Goal: Transaction & Acquisition: Purchase product/service

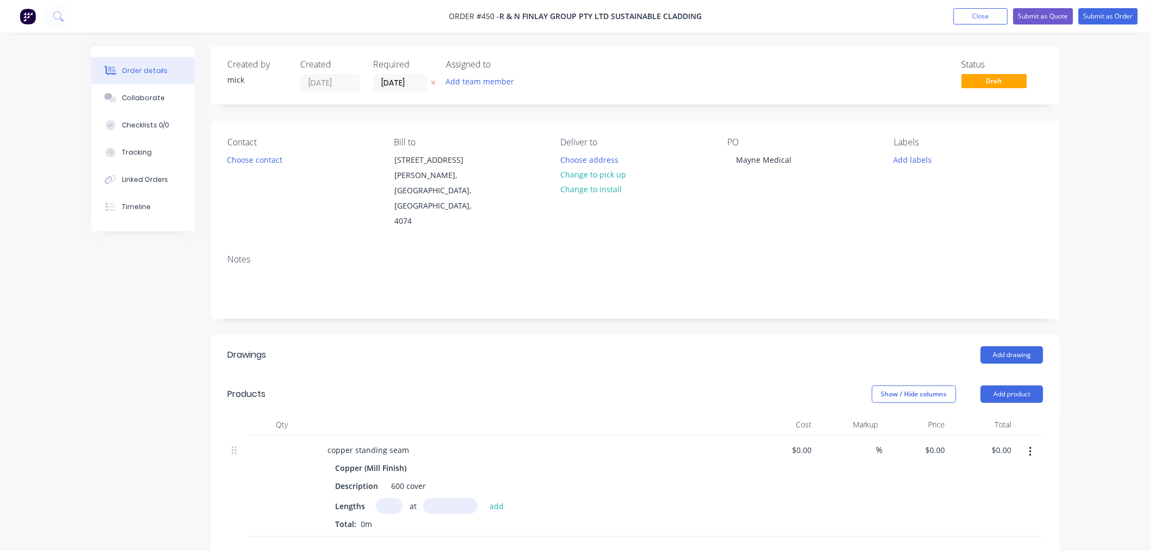
click at [398, 498] on input "text" at bounding box center [389, 506] width 27 height 16
type input "44"
type input "6820mm"
click at [503, 498] on button "add" at bounding box center [497, 505] width 26 height 15
click at [936, 442] on div "0 $0.00" at bounding box center [934, 450] width 29 height 16
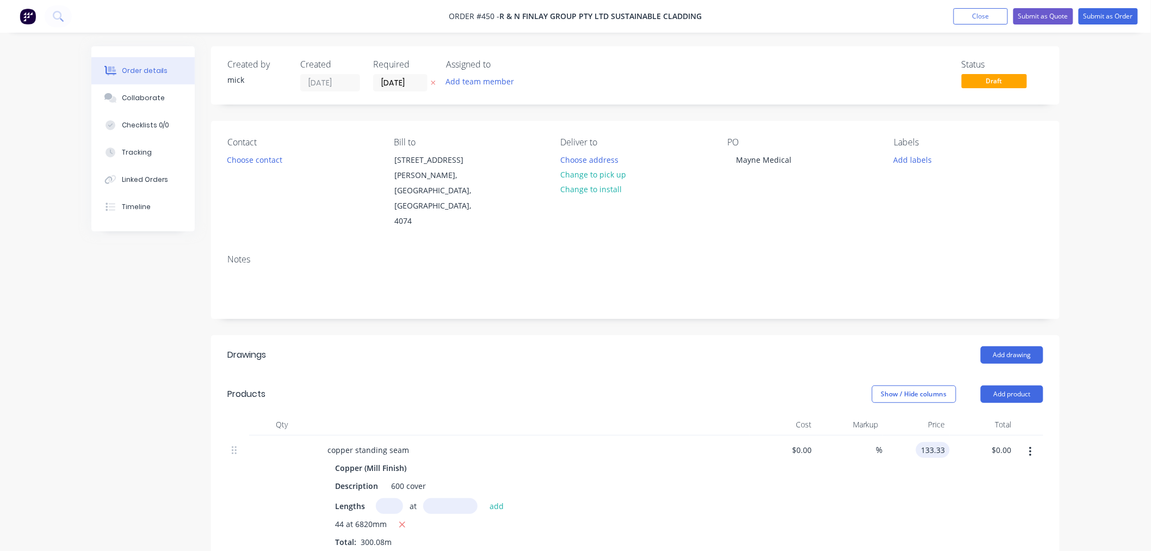
type input "$133.33"
type input "$40,009.67"
click at [986, 453] on div "$40,009.67 $40,009.67" at bounding box center [983, 494] width 67 height 119
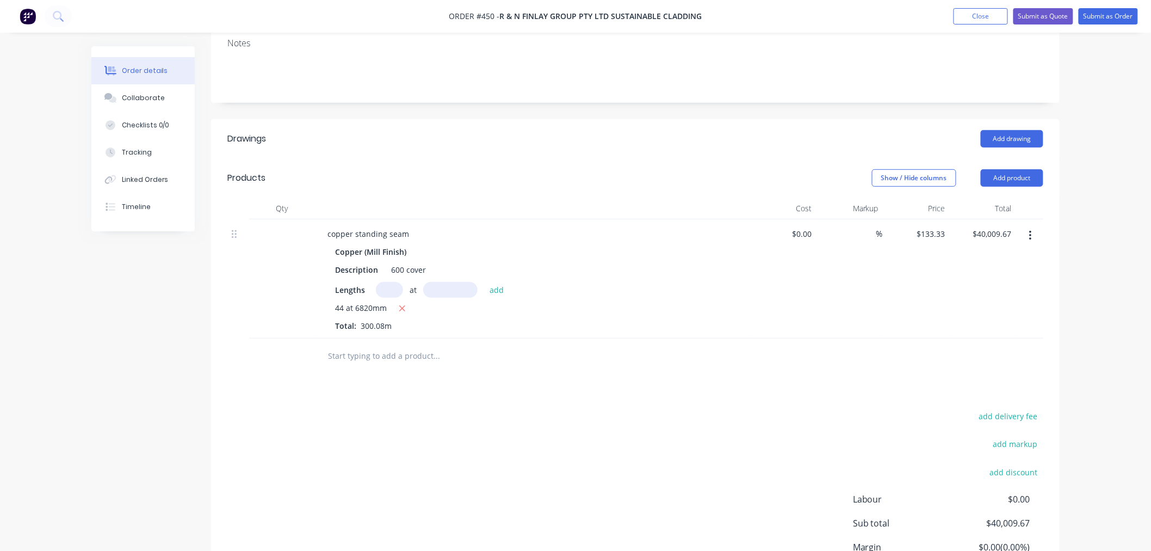
scroll to position [242, 0]
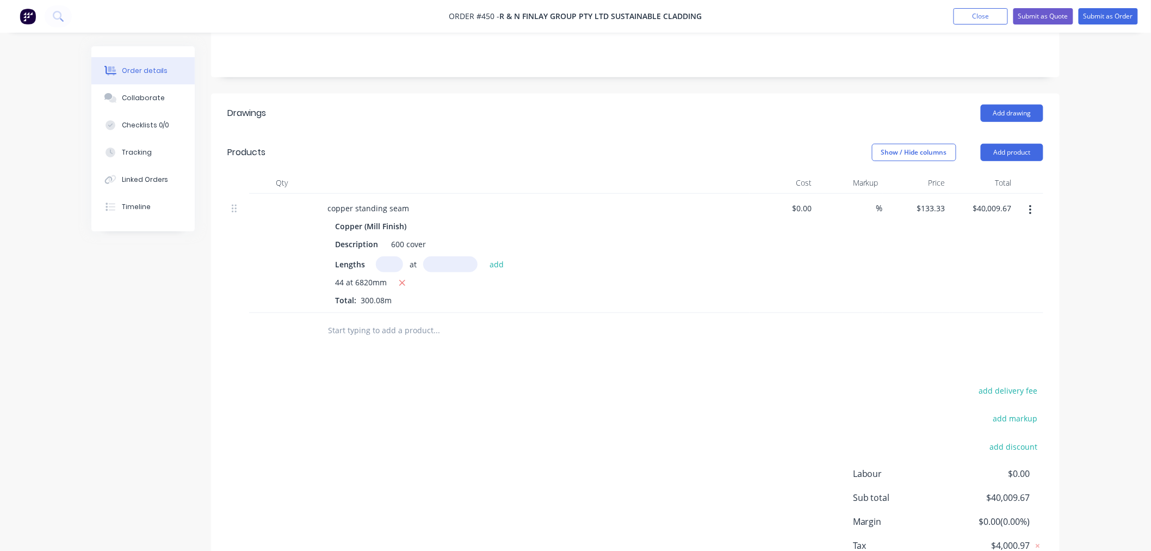
click at [365, 319] on input "text" at bounding box center [436, 330] width 218 height 22
click at [1019, 144] on button "Add product" at bounding box center [1012, 152] width 63 height 17
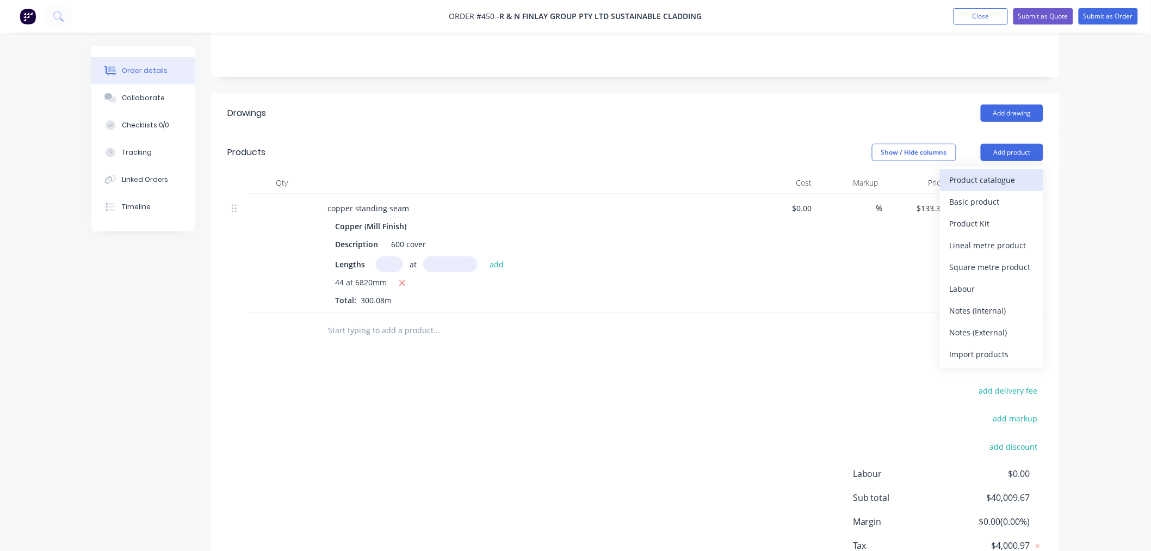
click at [998, 172] on div "Product catalogue" at bounding box center [992, 180] width 84 height 16
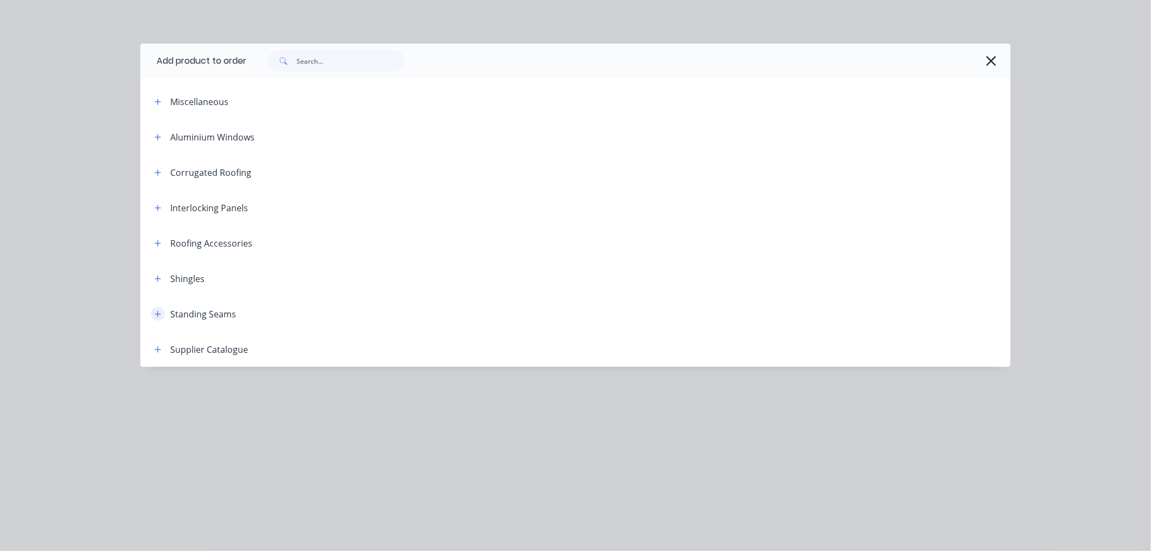
click at [162, 313] on button "button" at bounding box center [158, 314] width 14 height 14
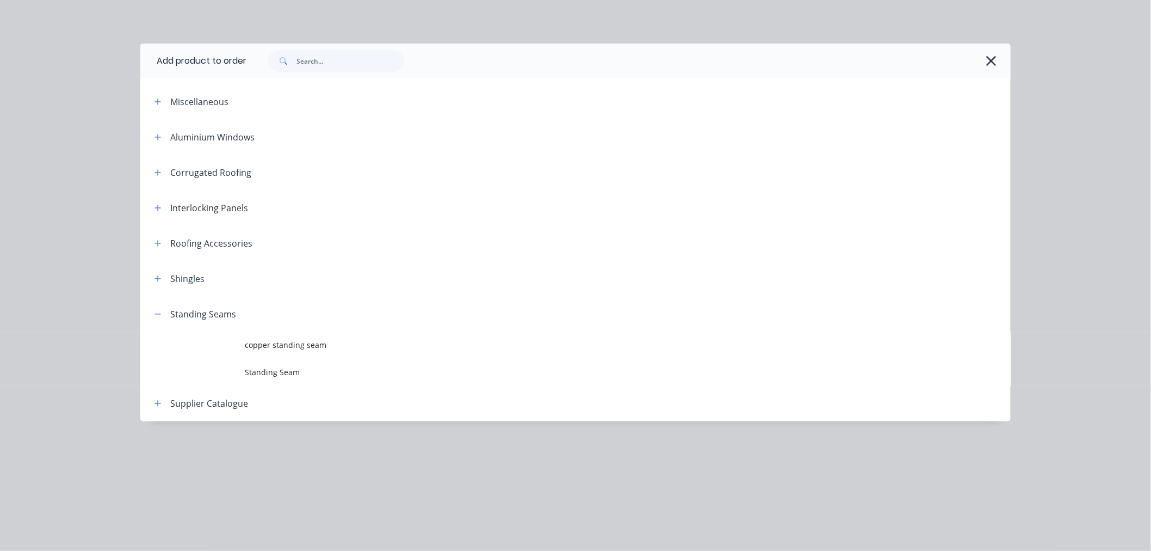
click at [267, 351] on td "copper standing seam" at bounding box center [628, 344] width 766 height 27
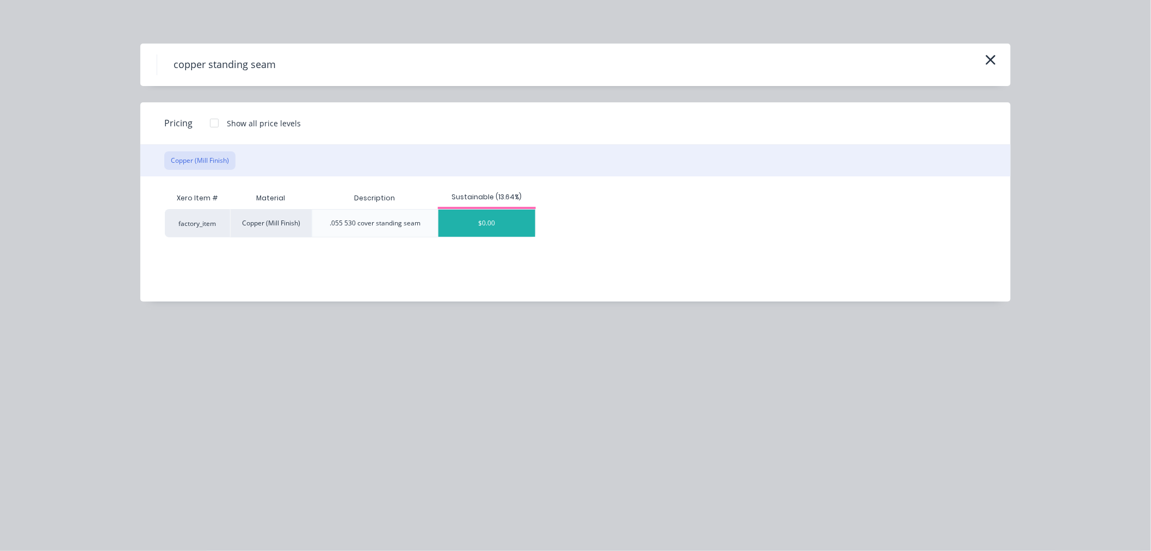
click at [486, 222] on div "$0.00" at bounding box center [486, 222] width 97 height 27
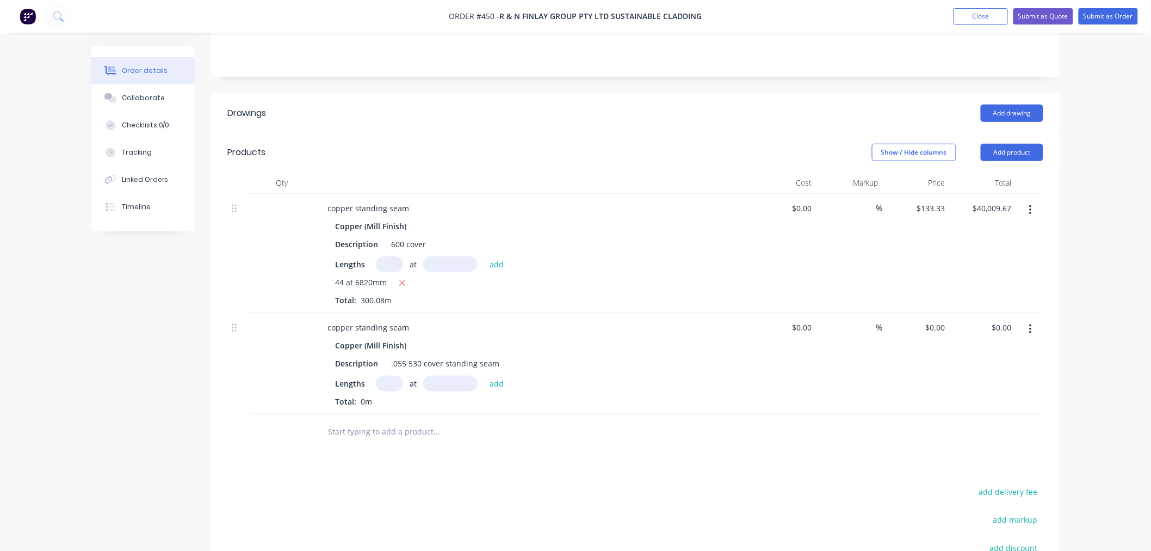
click at [389, 375] on input "text" at bounding box center [389, 383] width 27 height 16
type input "52"
type input "6810mm"
click at [490, 375] on button "add" at bounding box center [497, 382] width 26 height 15
click at [938, 319] on input "0" at bounding box center [937, 327] width 25 height 16
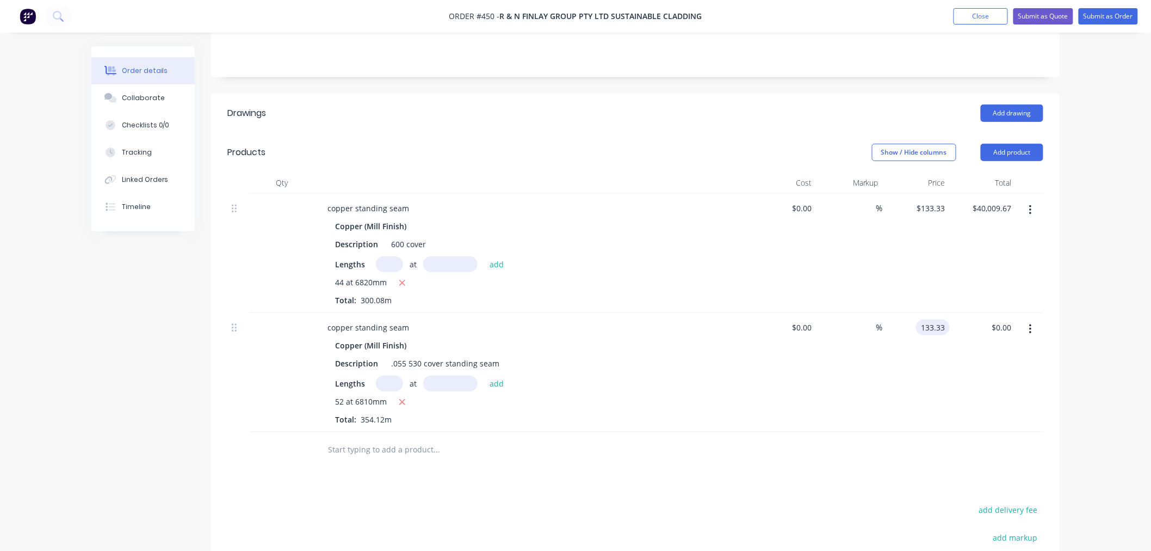
type input "$133.33"
type input "$47,214.82"
click at [1097, 287] on div "Order details Collaborate Checklists 0/0 Tracking Linked Orders Timeline Order …" at bounding box center [575, 251] width 1151 height 986
click at [410, 438] on input "text" at bounding box center [436, 449] width 218 height 22
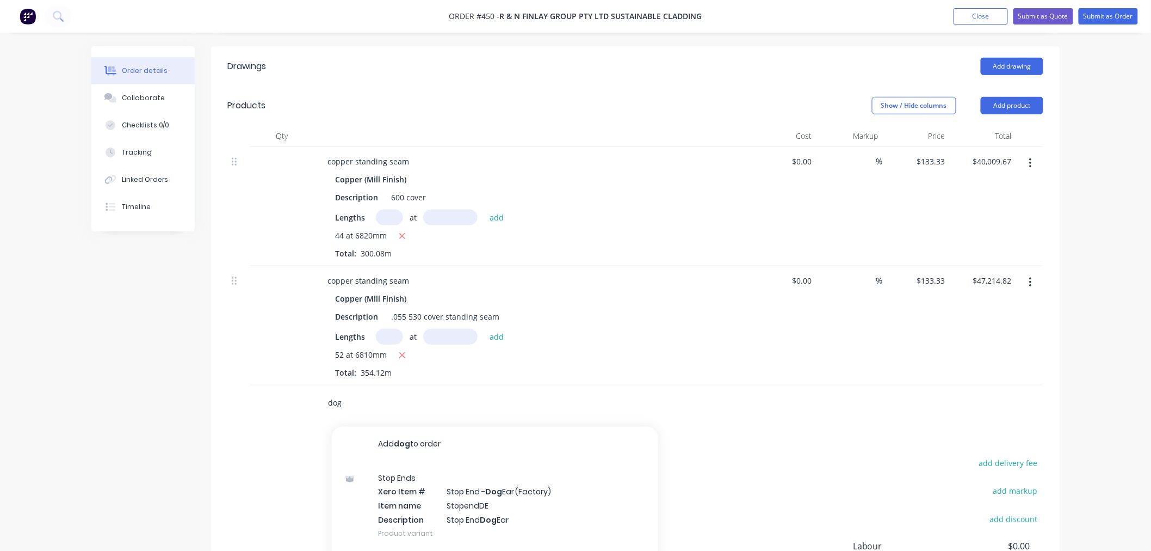
scroll to position [405, 0]
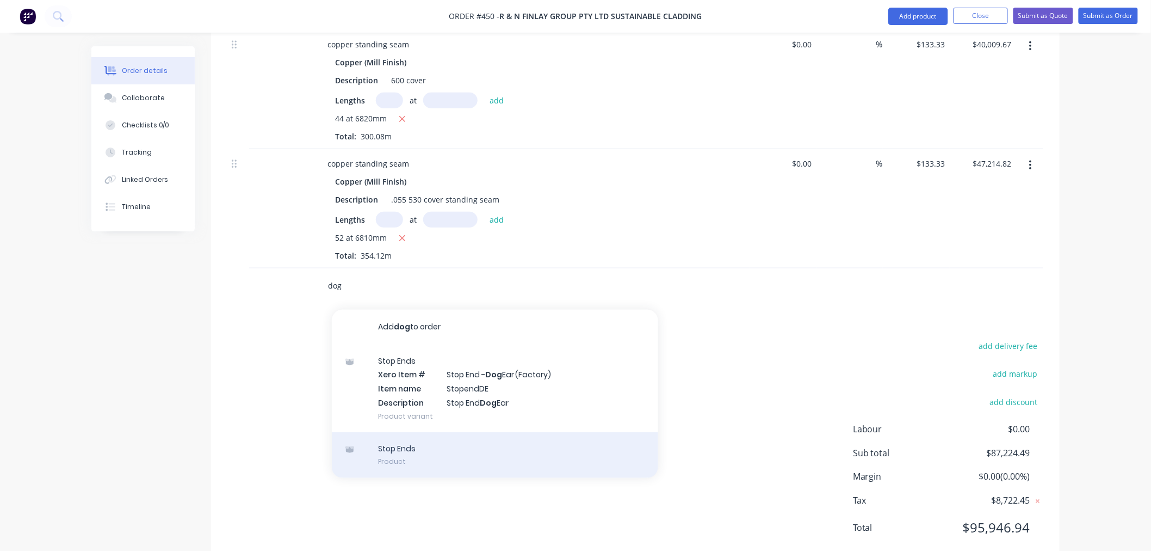
type input "dog"
click at [428, 432] on div "Stop Ends Product" at bounding box center [495, 455] width 326 height 46
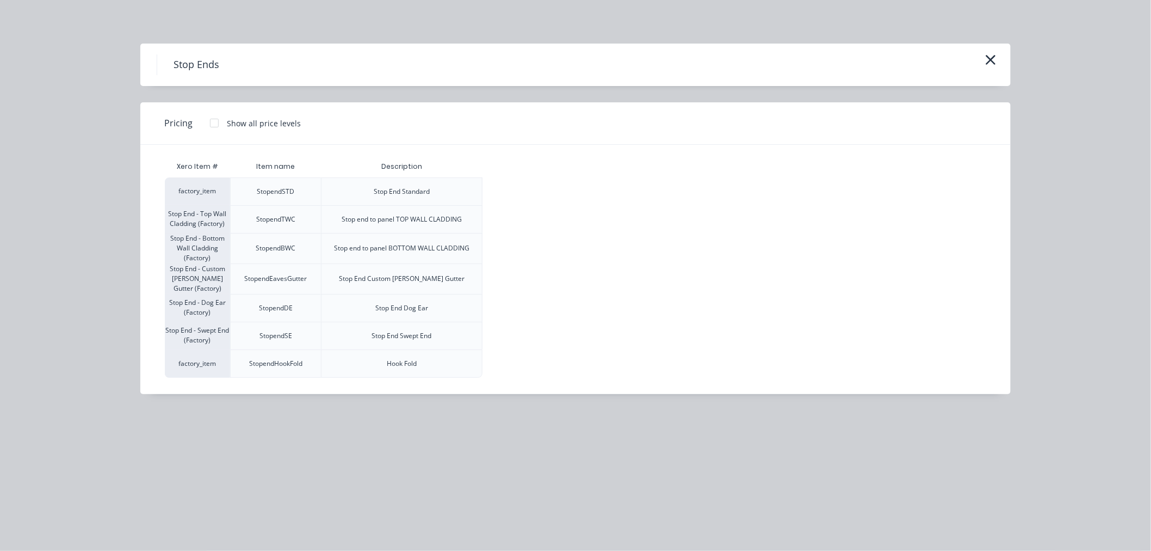
click at [206, 122] on div at bounding box center [214, 123] width 22 height 22
click at [524, 308] on div "$11.00" at bounding box center [512, 307] width 58 height 27
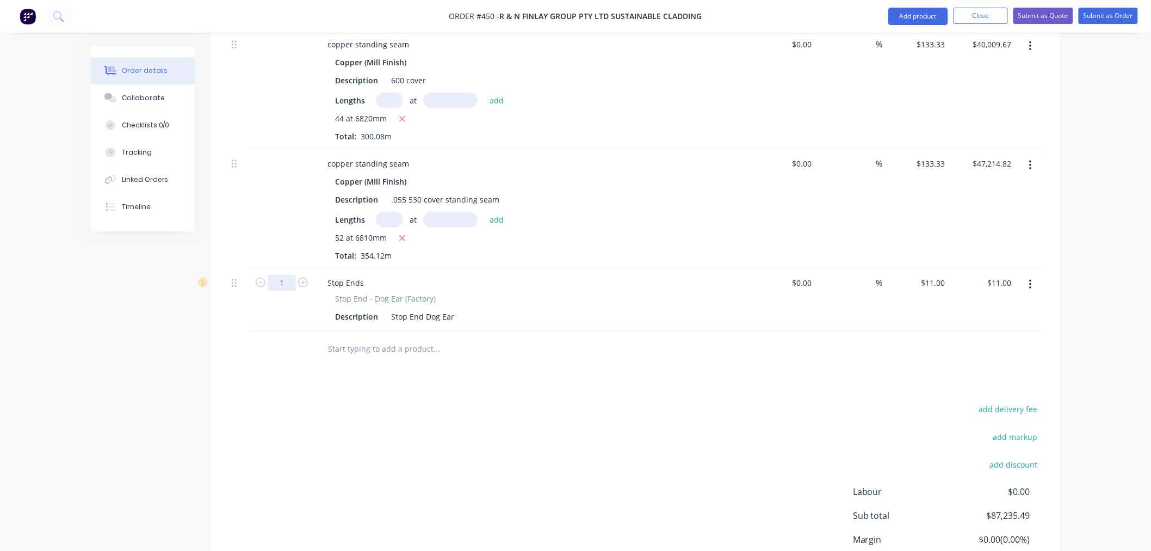
click at [290, 275] on input "1" at bounding box center [282, 283] width 28 height 16
type input "96"
type input "$1,056.00"
drag, startPoint x: 465, startPoint y: 365, endPoint x: 459, endPoint y: 347, distance: 19.1
click at [468, 361] on div "Drawings Add drawing Products Show / Hide columns Add product Qty Cost Markup P…" at bounding box center [635, 279] width 849 height 698
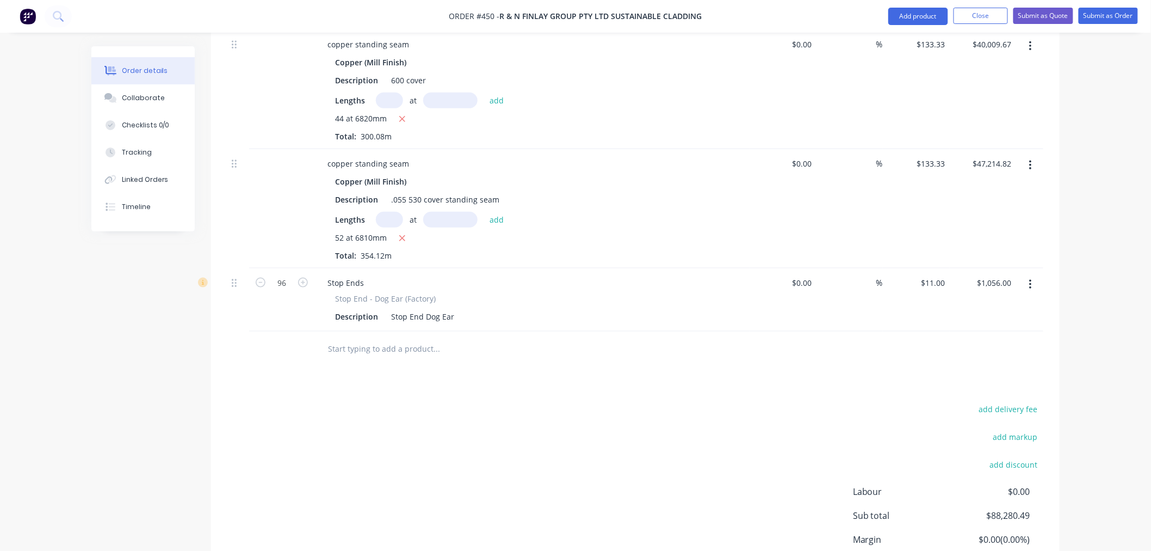
click at [387, 338] on input "text" at bounding box center [436, 349] width 218 height 22
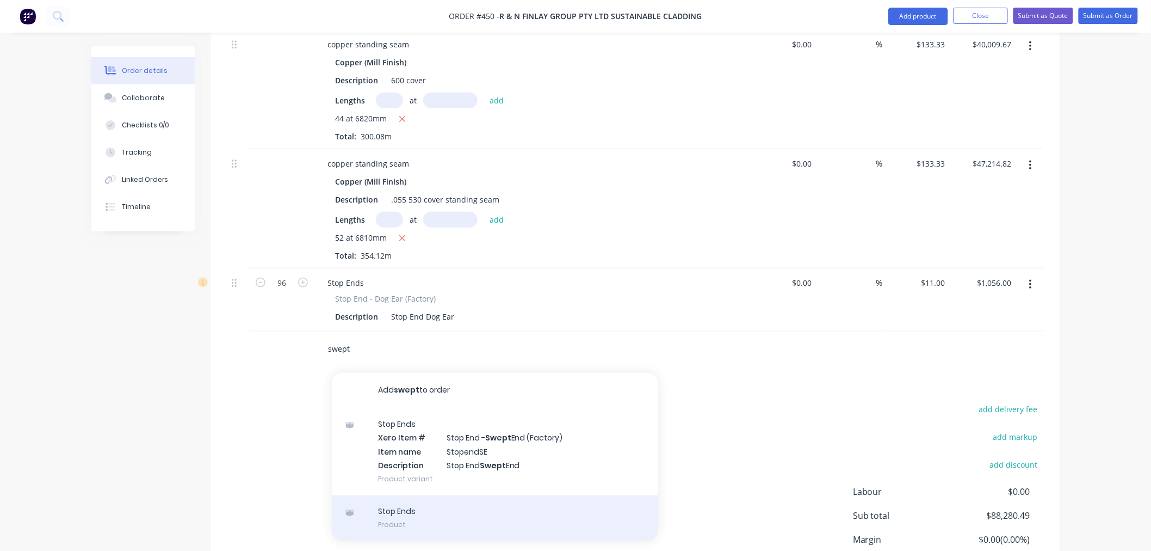
type input "swept"
click at [461, 495] on div "Stop Ends Product" at bounding box center [495, 518] width 326 height 46
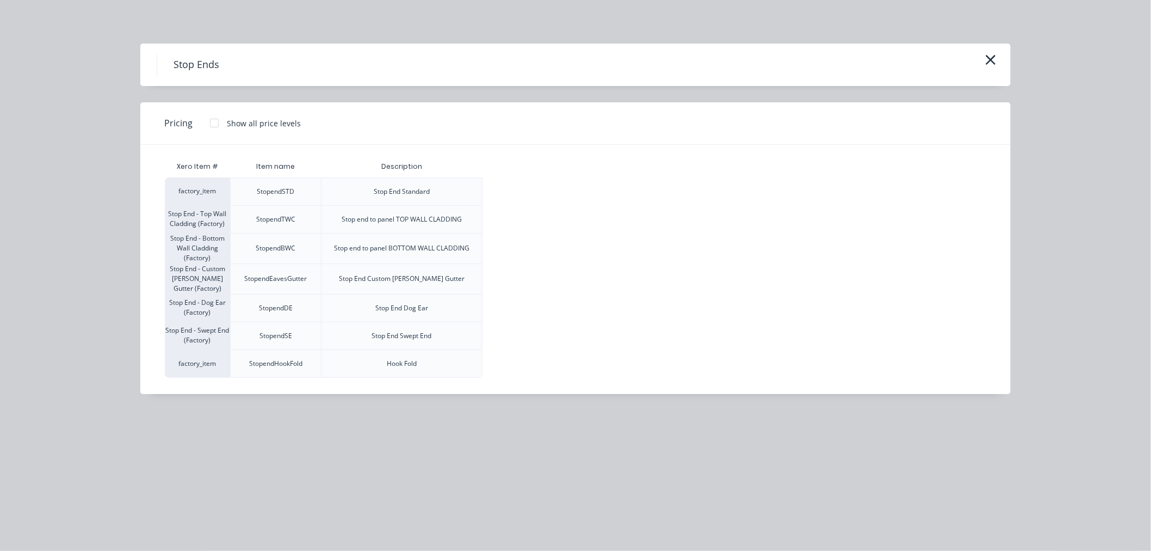
click at [214, 121] on div at bounding box center [214, 123] width 22 height 22
click at [518, 330] on div "$11.00" at bounding box center [512, 335] width 58 height 27
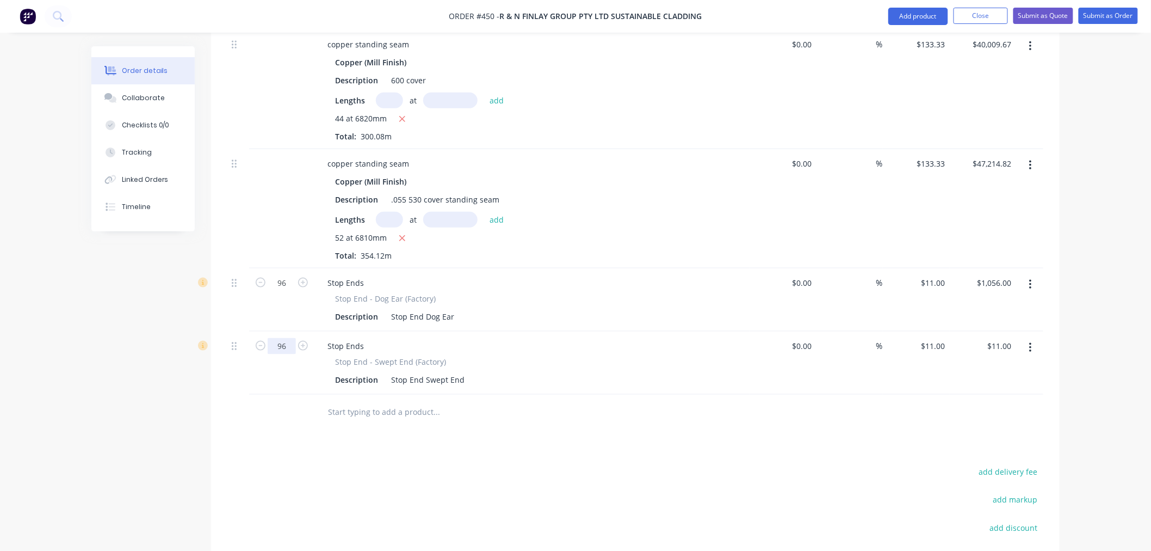
type input "96"
type input "$1,056.00"
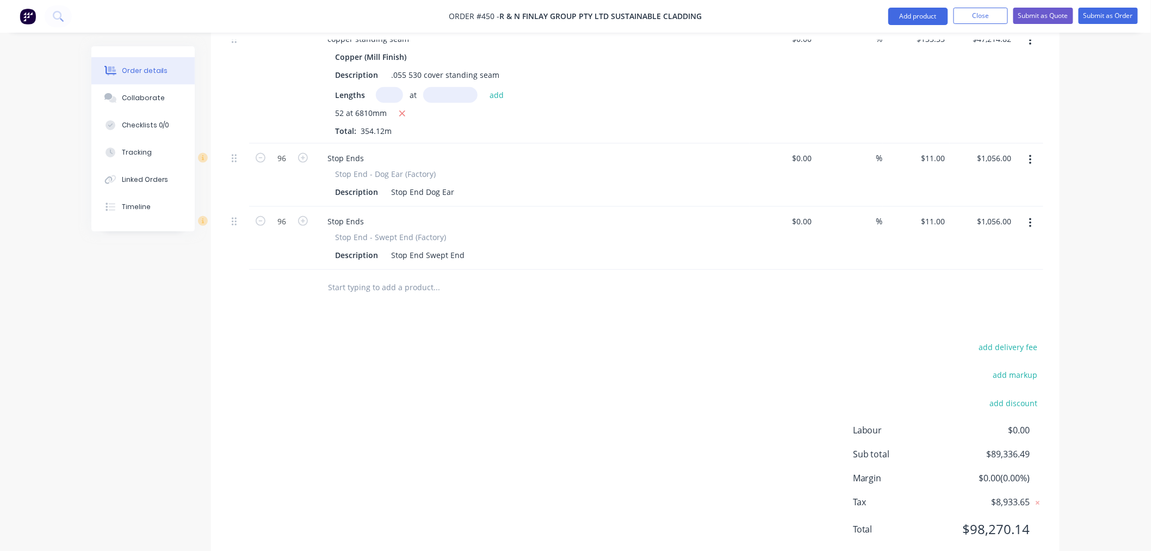
scroll to position [531, 0]
click at [390, 275] on input "text" at bounding box center [436, 286] width 218 height 22
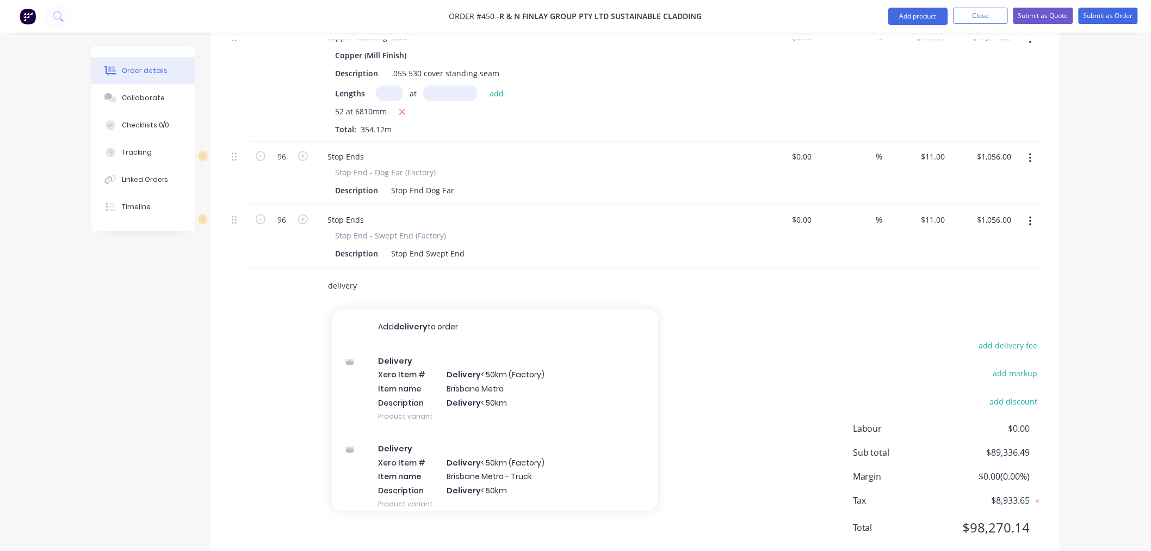
scroll to position [230, 0]
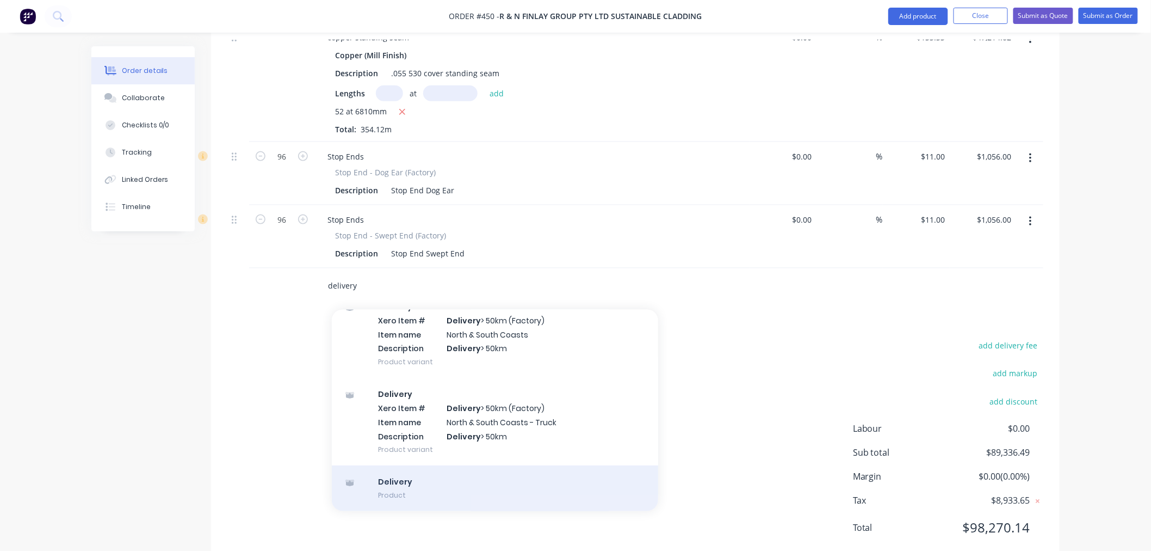
type input "delivery"
click at [442, 465] on div "Delivery Product" at bounding box center [495, 488] width 326 height 46
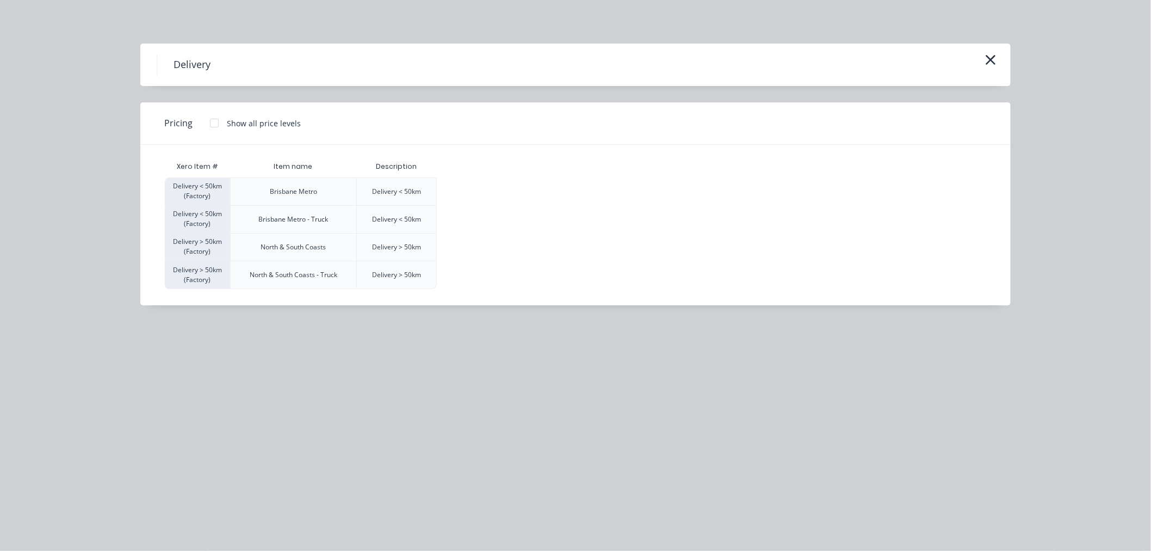
click at [220, 125] on div at bounding box center [214, 123] width 22 height 22
click at [474, 195] on div "$120.00" at bounding box center [464, 191] width 54 height 27
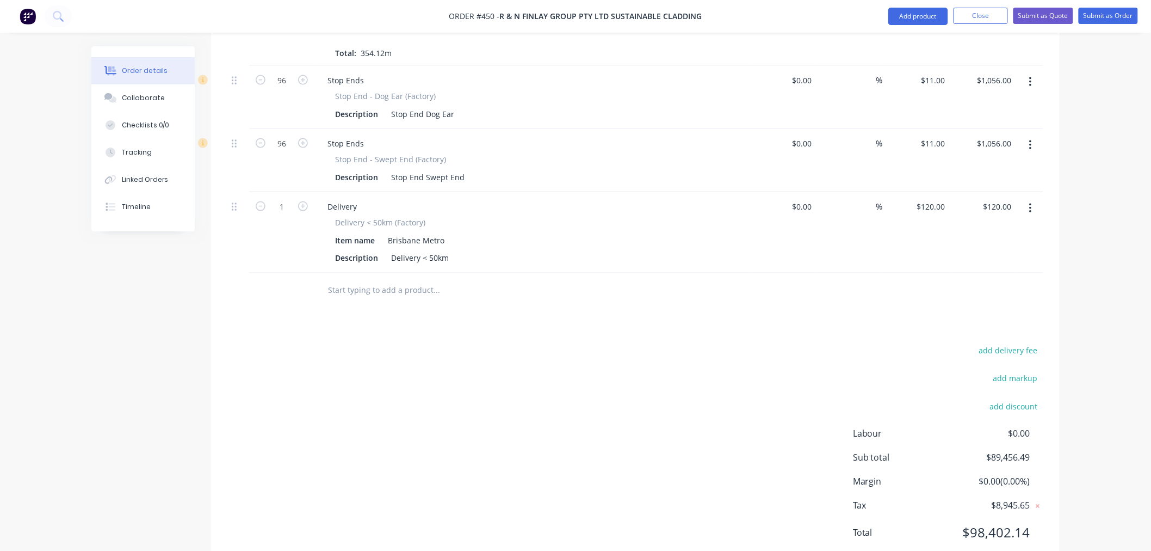
scroll to position [613, 0]
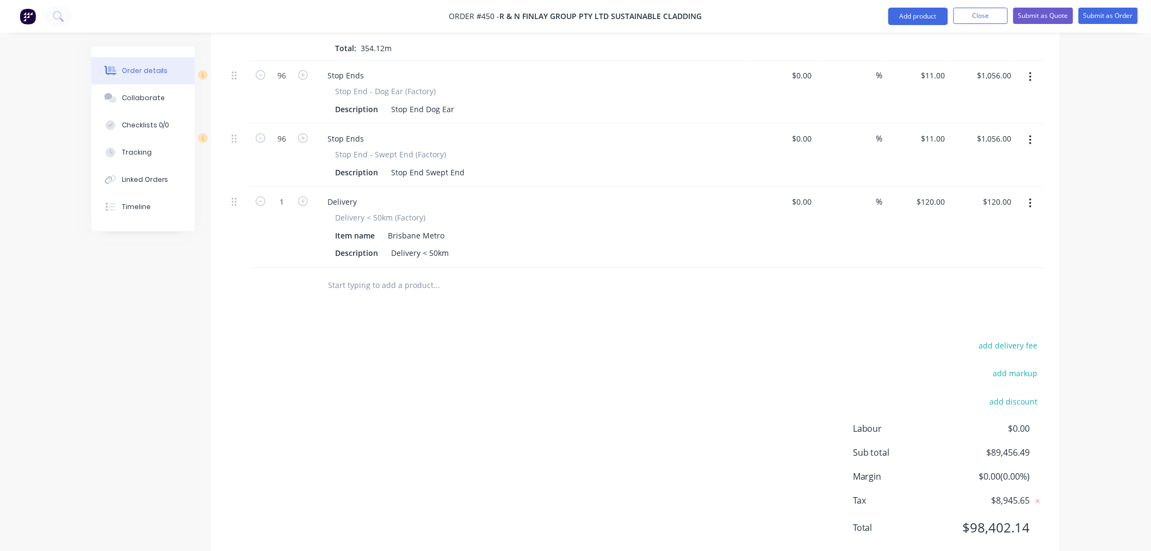
click at [379, 275] on input "text" at bounding box center [436, 286] width 218 height 22
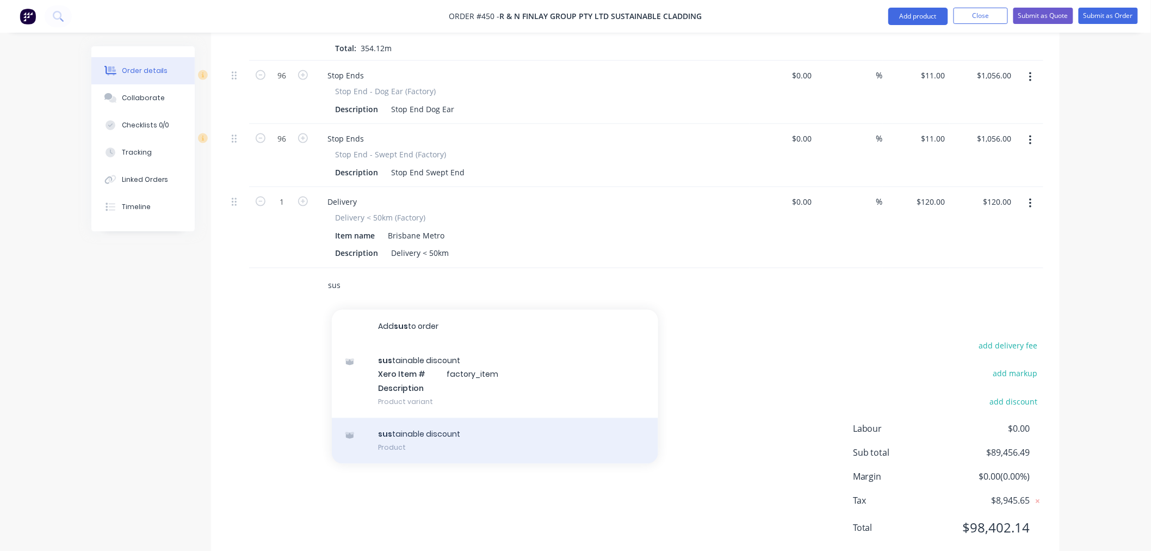
type input "sus"
click at [442, 418] on div "sus tainable discount Product" at bounding box center [495, 441] width 326 height 46
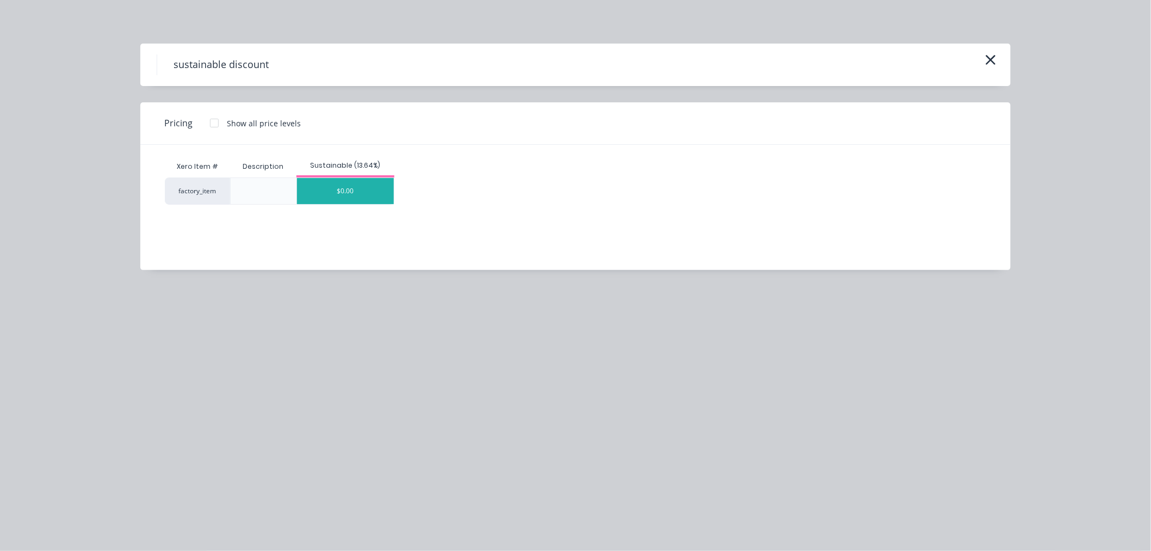
click at [338, 194] on div "$0.00" at bounding box center [345, 191] width 97 height 26
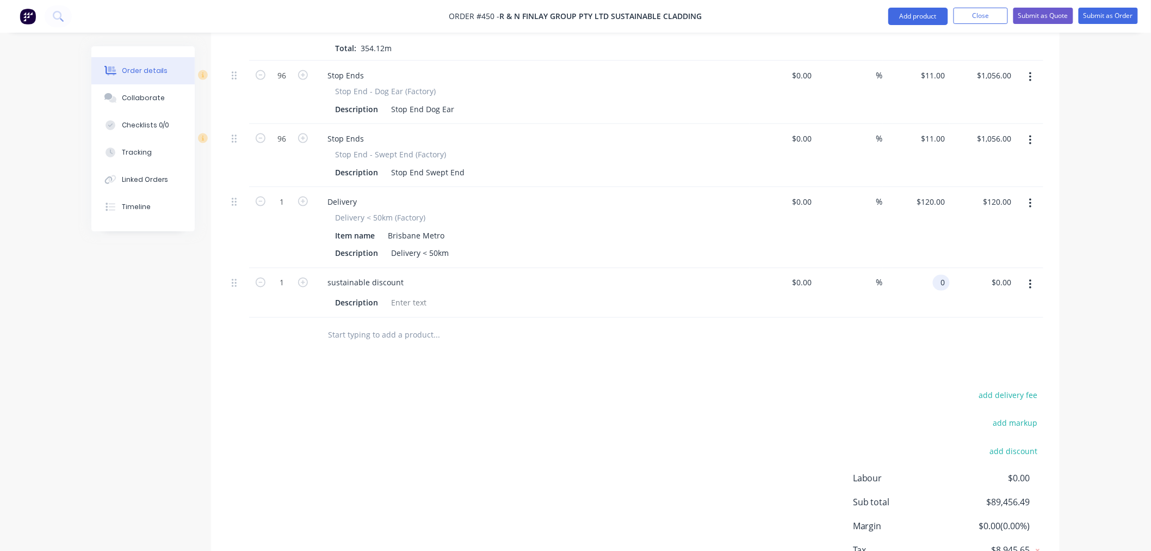
click at [938, 275] on input "0" at bounding box center [943, 283] width 13 height 16
type input "$-7,156.48"
click at [794, 388] on div "add delivery fee add markup add discount Labour $0.00 Sub total $89,456.49 Marg…" at bounding box center [635, 493] width 816 height 210
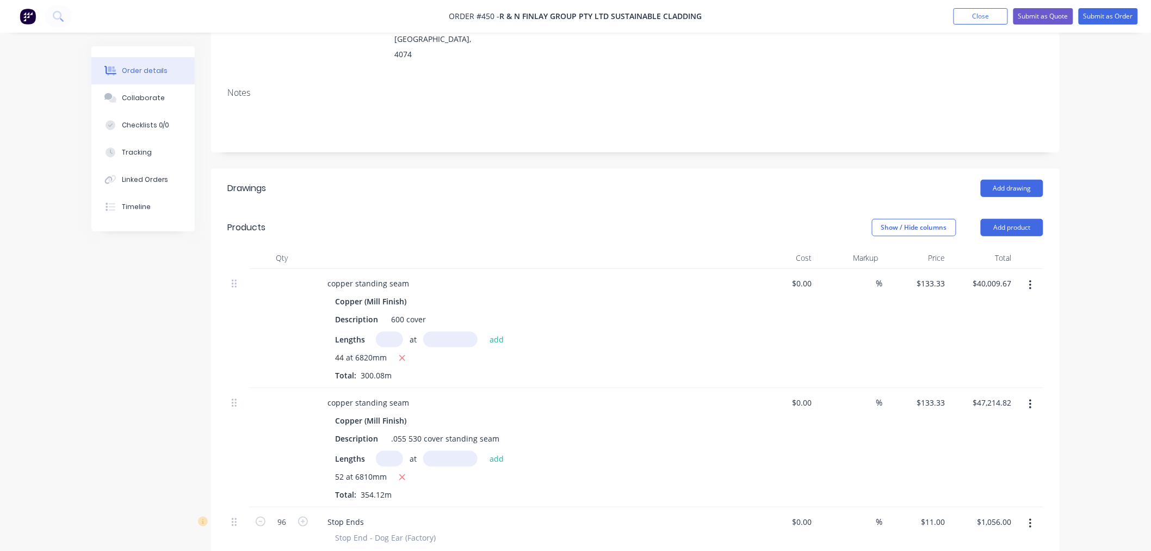
scroll to position [0, 0]
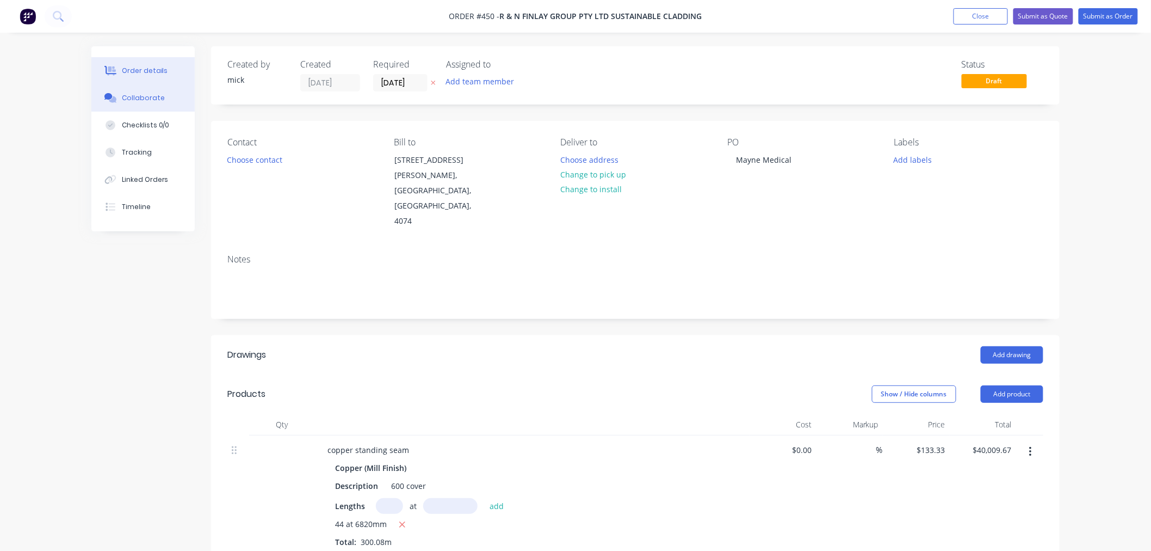
click at [138, 101] on div "Collaborate" at bounding box center [143, 98] width 43 height 10
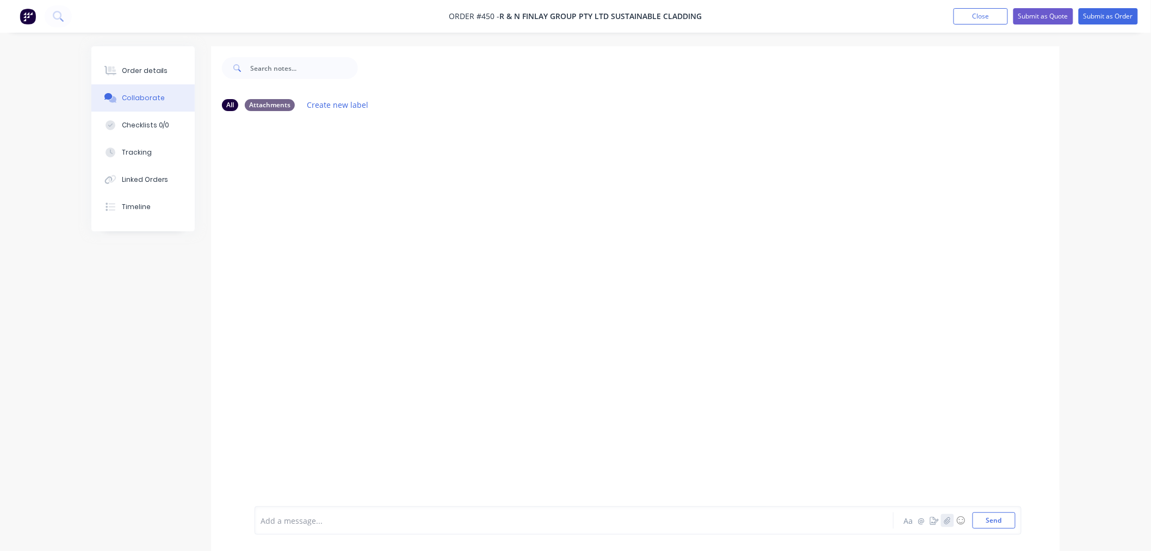
click at [945, 518] on icon "button" at bounding box center [947, 520] width 7 height 8
click at [1002, 518] on button "Send" at bounding box center [994, 520] width 43 height 16
click at [176, 77] on button "Order details" at bounding box center [142, 70] width 103 height 27
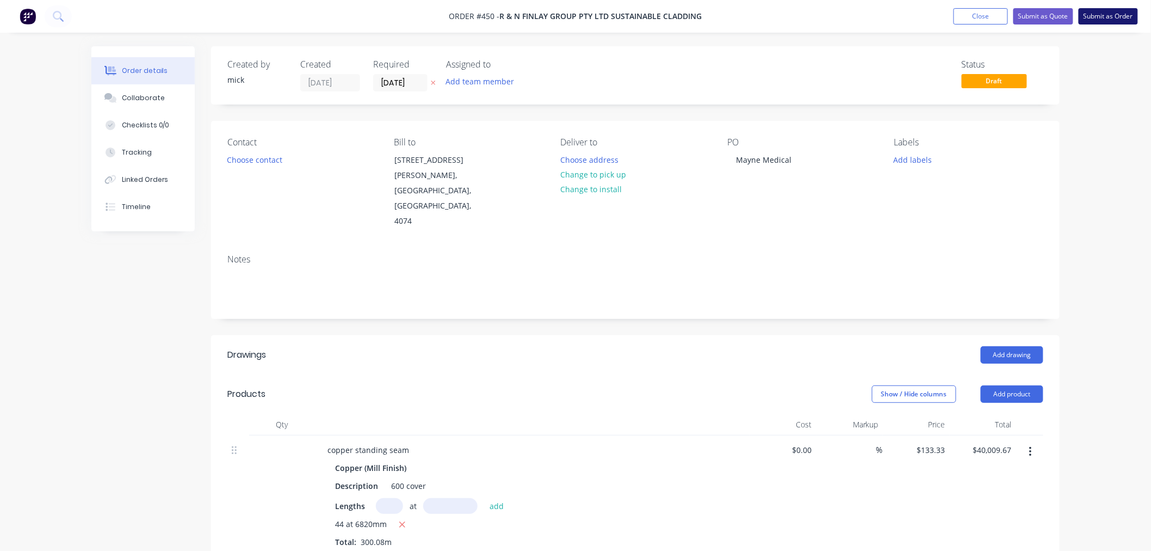
click at [1122, 14] on button "Submit as Order" at bounding box center [1108, 16] width 59 height 16
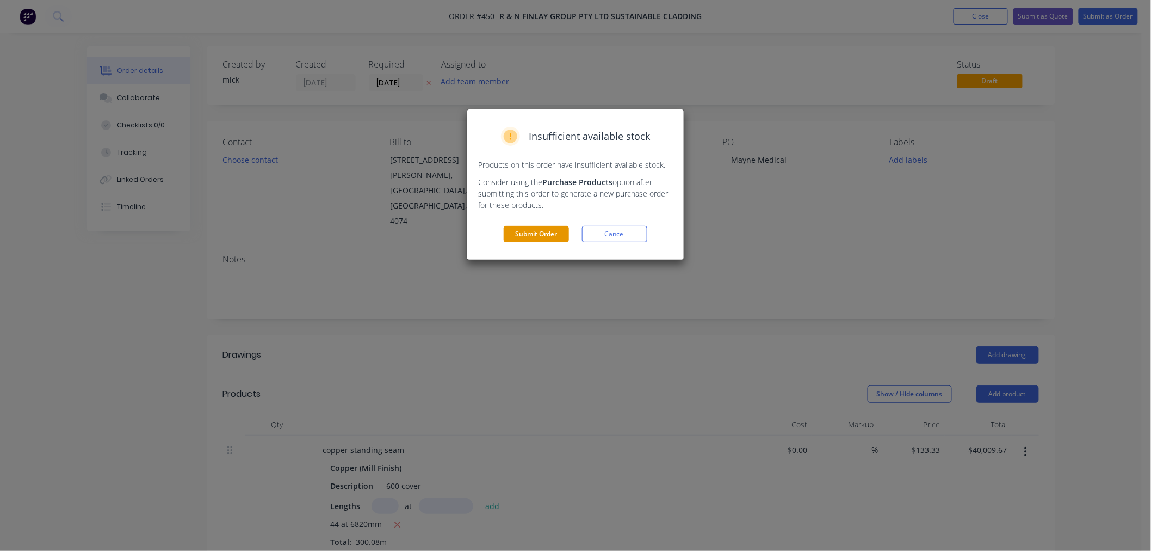
click at [551, 232] on button "Submit Order" at bounding box center [536, 234] width 65 height 16
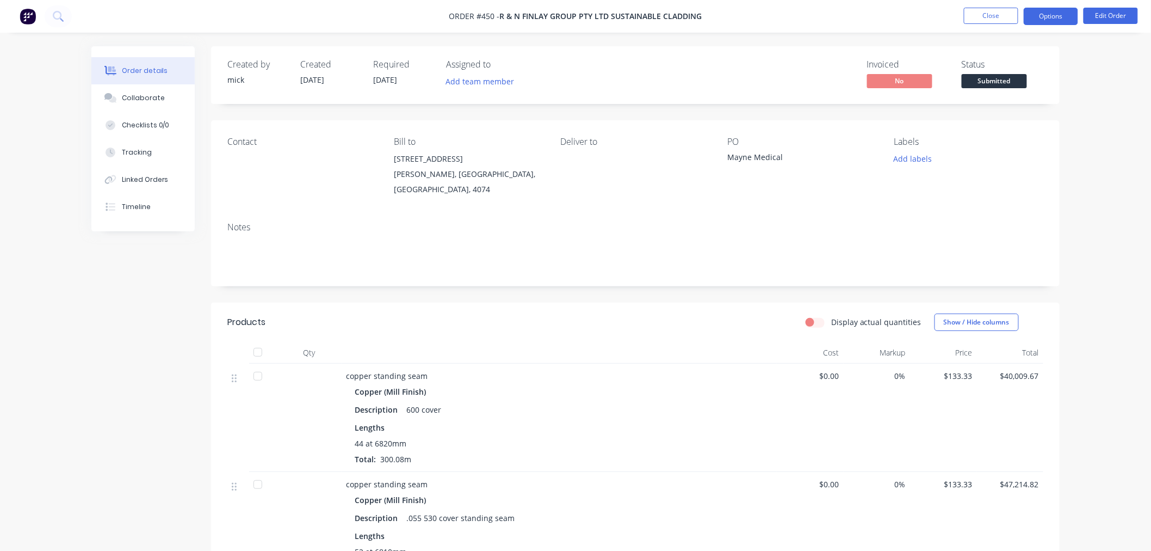
click at [1056, 22] on button "Options" at bounding box center [1051, 16] width 54 height 17
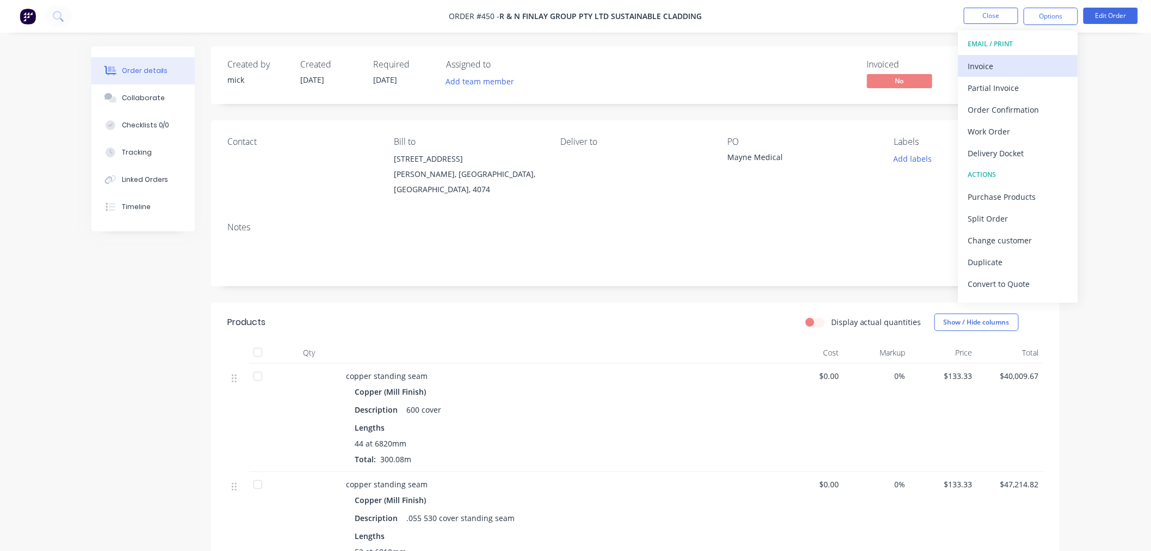
click at [1044, 60] on div "Invoice" at bounding box center [1018, 66] width 100 height 16
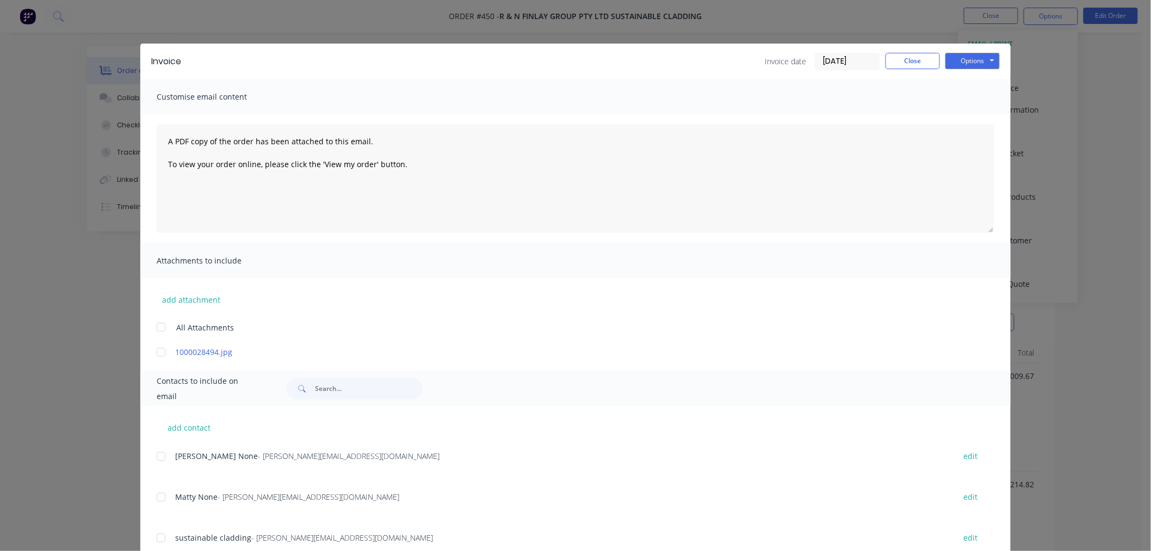
click at [159, 330] on div at bounding box center [161, 327] width 22 height 22
click at [153, 454] on div at bounding box center [161, 456] width 22 height 22
click at [156, 499] on div at bounding box center [161, 497] width 22 height 22
click at [968, 58] on button "Options" at bounding box center [972, 61] width 54 height 16
click at [969, 111] on button "Email" at bounding box center [980, 116] width 70 height 18
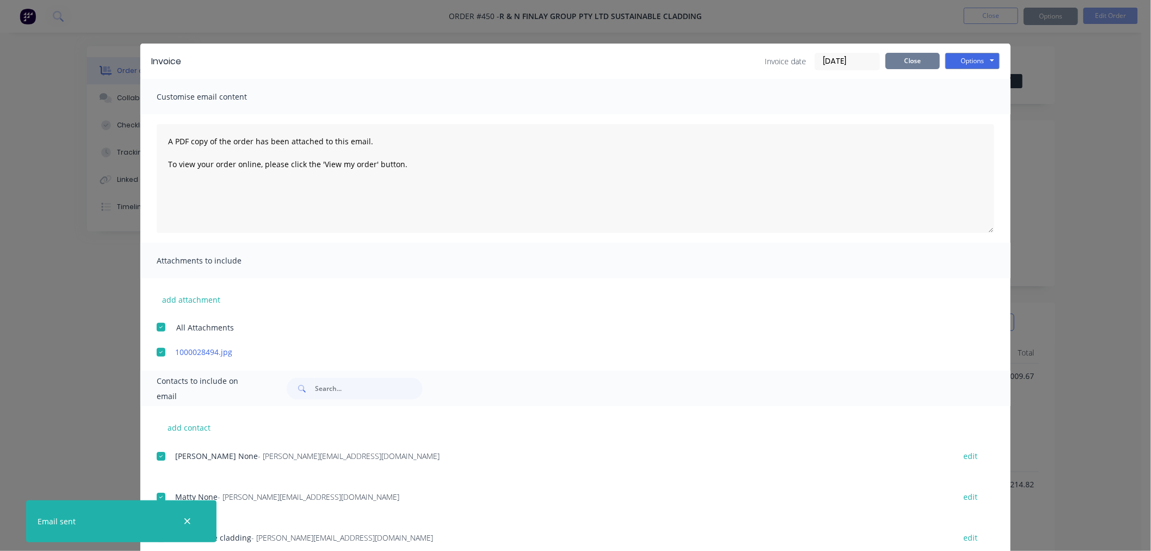
click at [901, 59] on button "Close" at bounding box center [913, 61] width 54 height 16
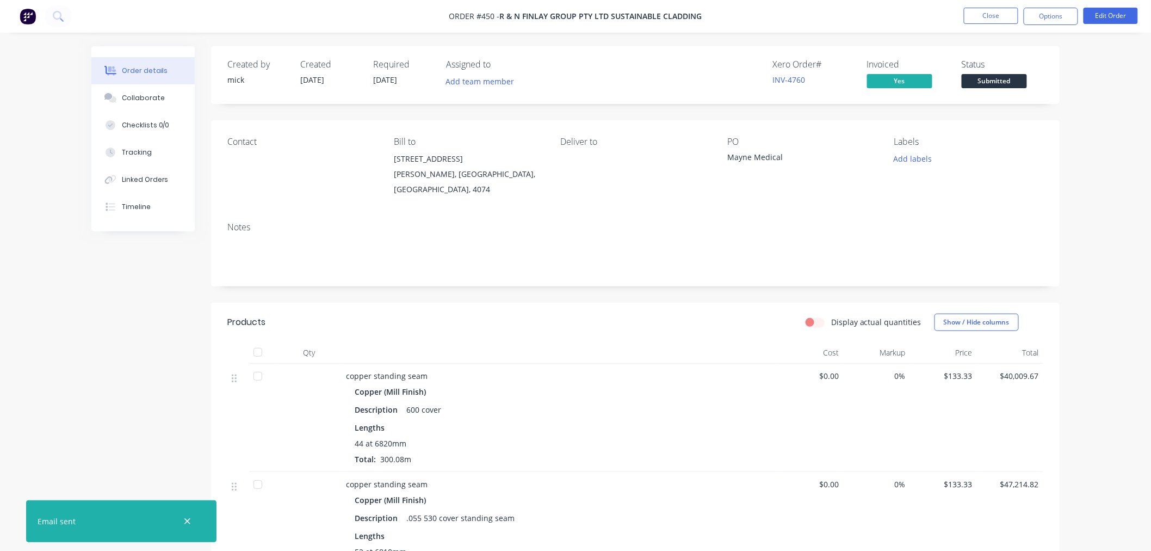
click at [33, 17] on img at bounding box center [28, 16] width 16 height 16
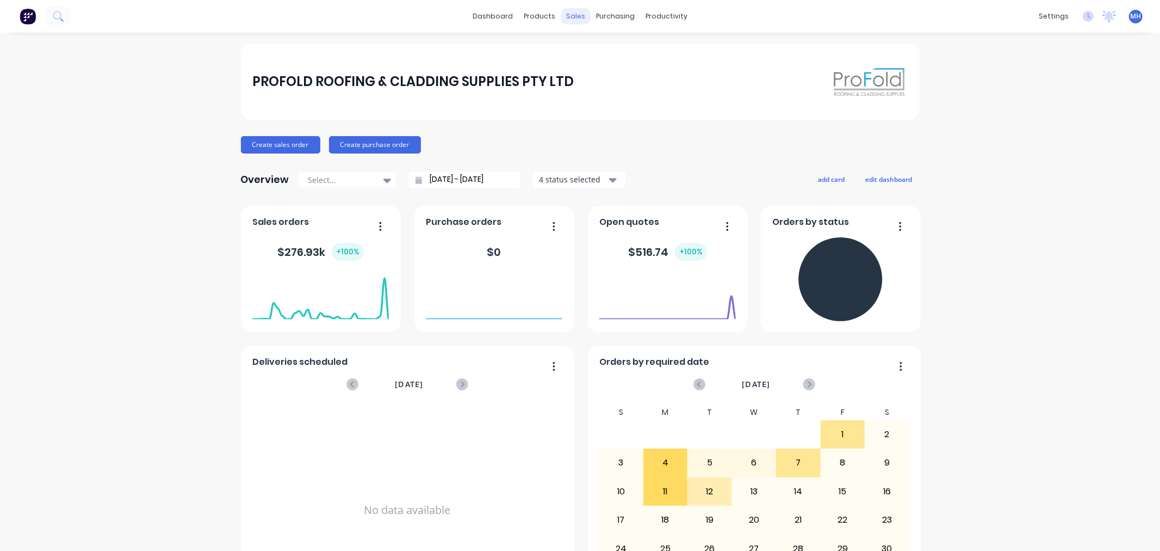
click at [567, 18] on div "sales" at bounding box center [576, 16] width 30 height 16
click at [583, 51] on div at bounding box center [578, 52] width 16 height 10
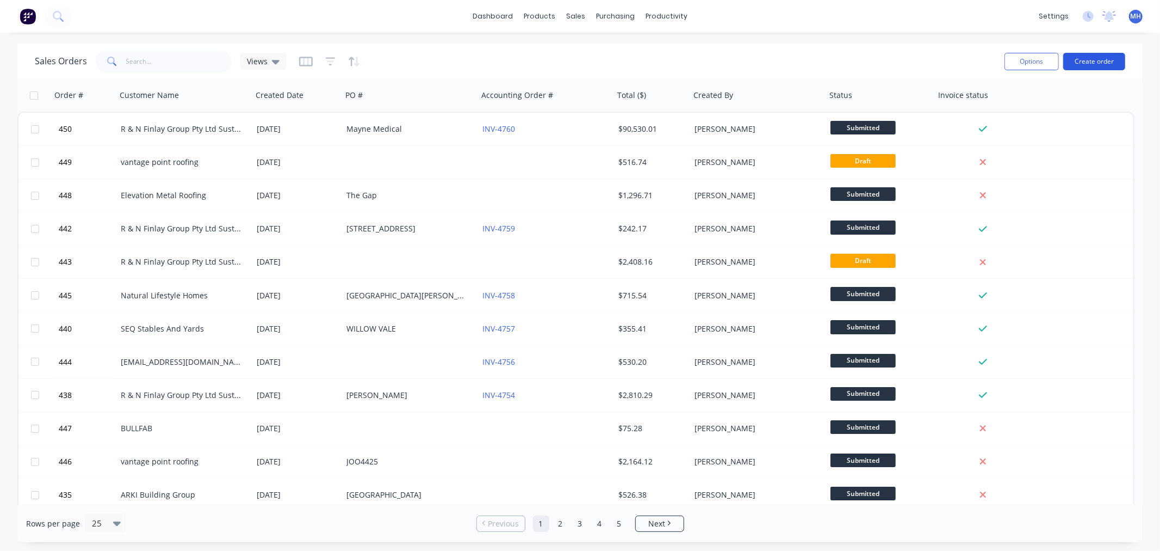
click at [1106, 57] on button "Create order" at bounding box center [1094, 61] width 62 height 17
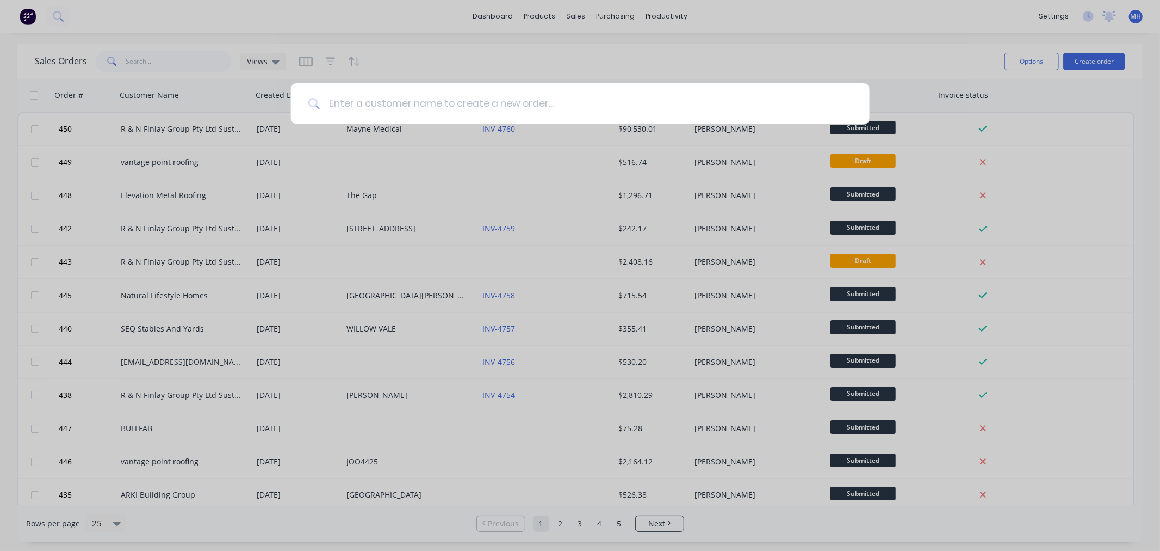
click at [452, 101] on input at bounding box center [586, 103] width 533 height 41
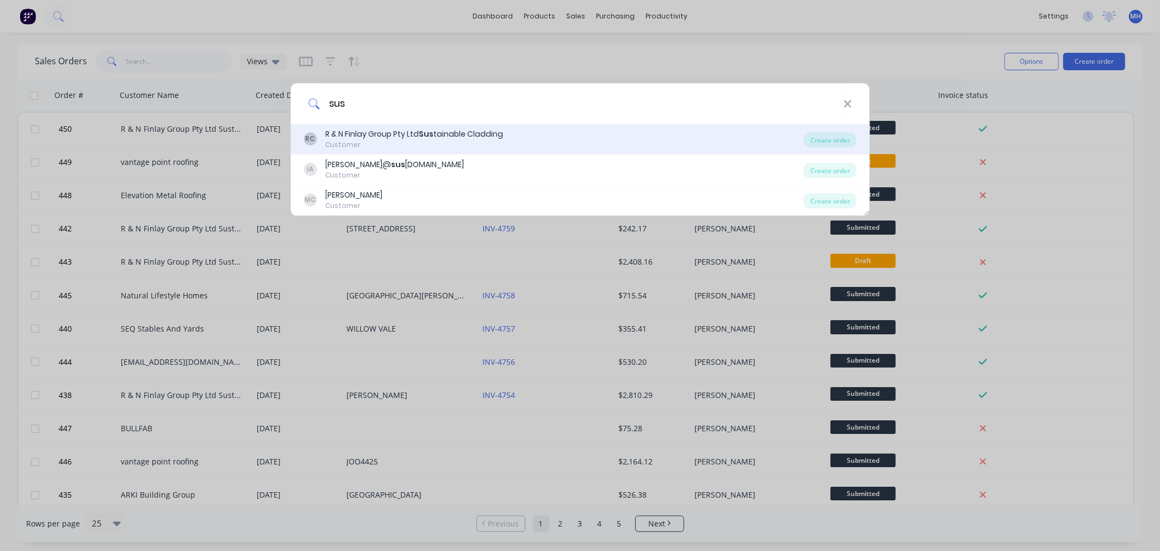
type input "sus"
click at [432, 139] on div "R & N Finlay Group Pty Ltd Sus tainable Cladding" at bounding box center [414, 133] width 178 height 11
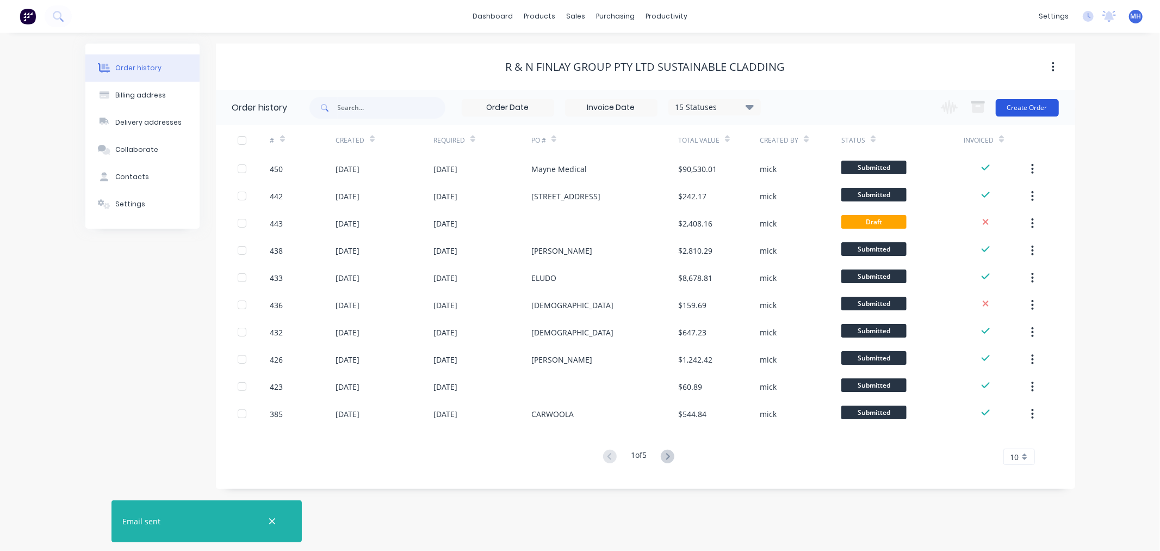
click at [1035, 105] on button "Create Order" at bounding box center [1027, 107] width 63 height 17
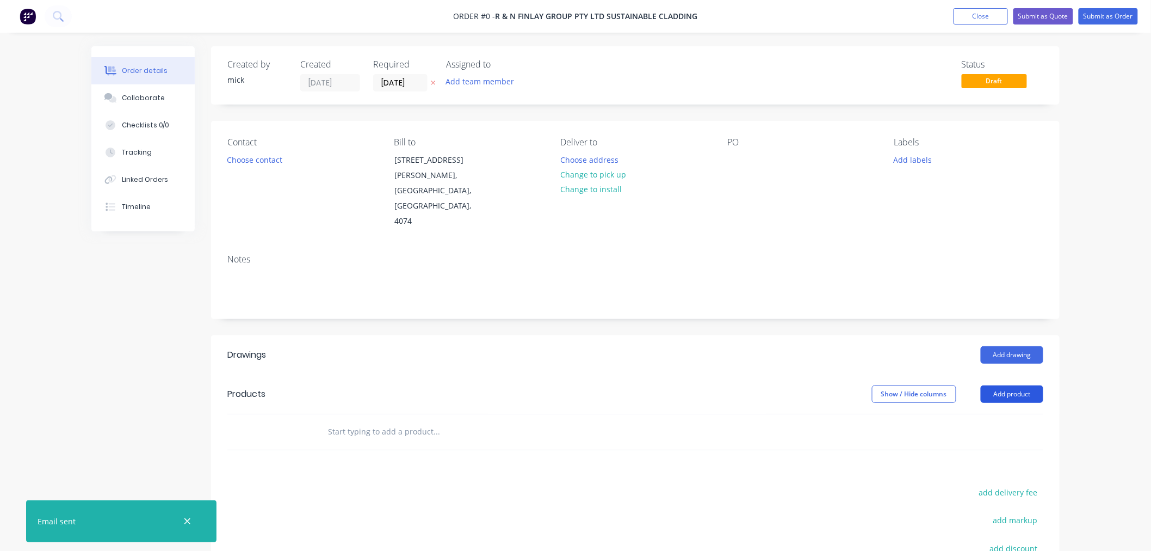
click at [1024, 385] on button "Add product" at bounding box center [1012, 393] width 63 height 17
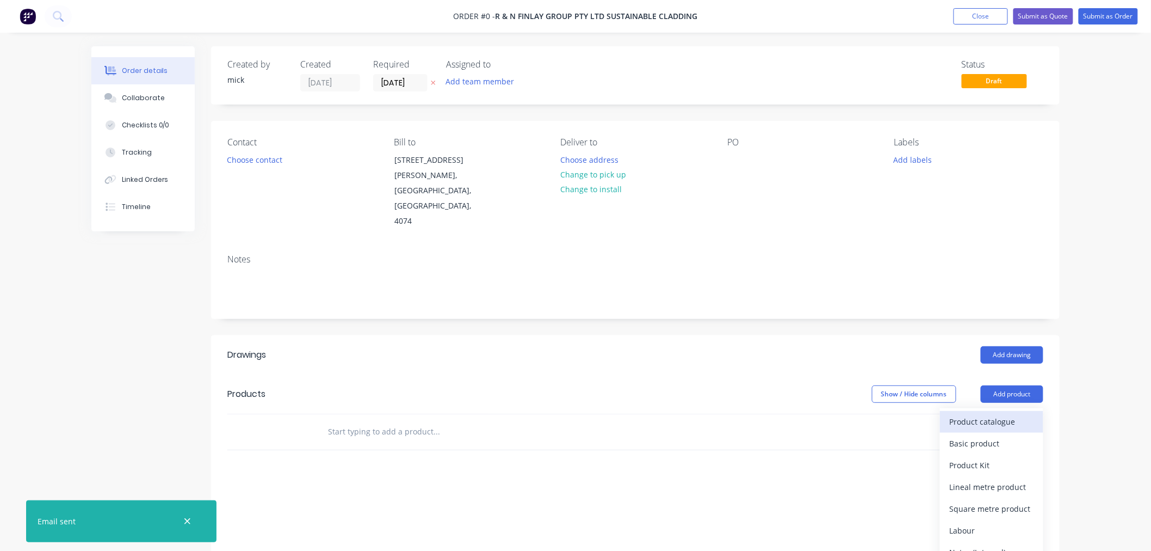
click at [969, 411] on button "Product catalogue" at bounding box center [991, 422] width 103 height 22
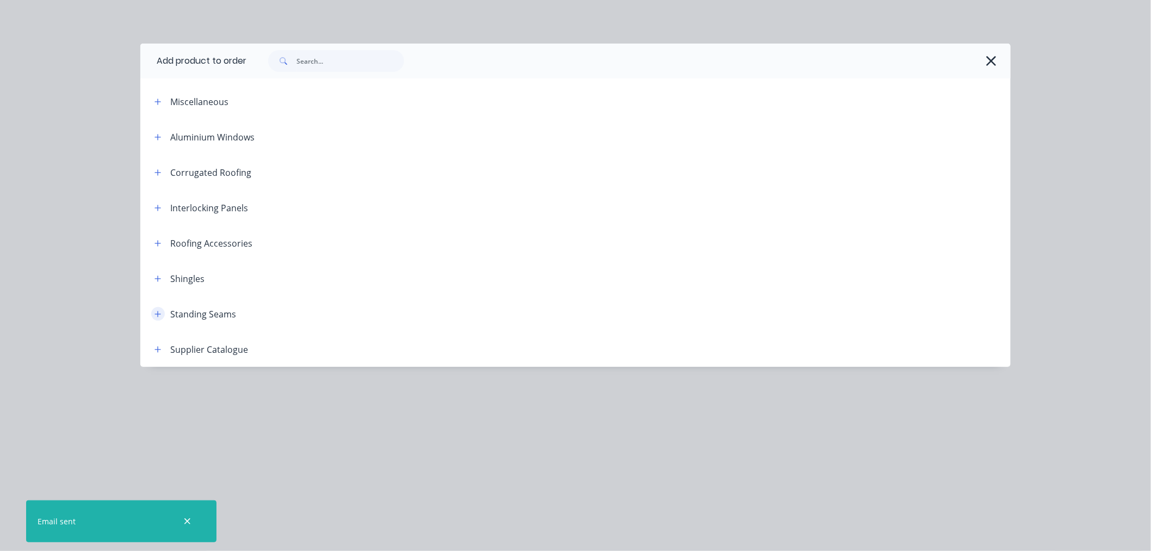
click at [159, 318] on button "button" at bounding box center [158, 314] width 14 height 14
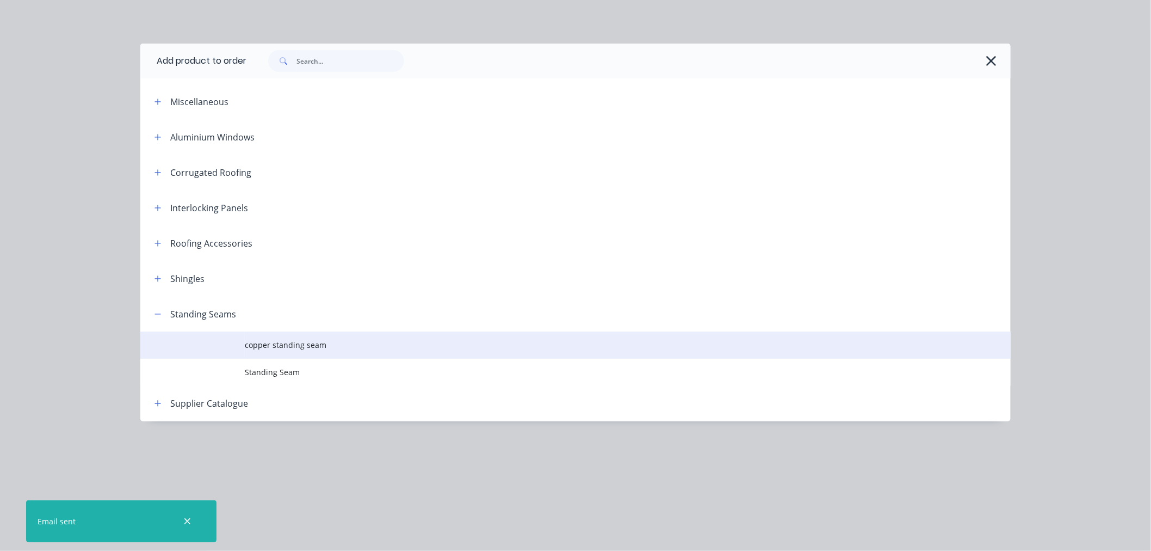
click at [242, 343] on td at bounding box center [192, 344] width 104 height 27
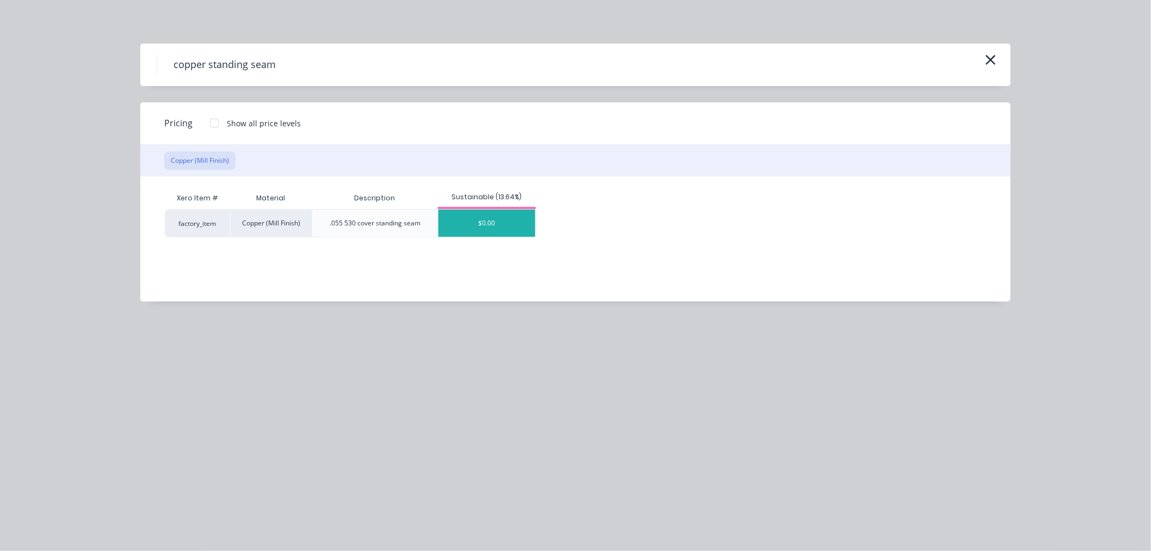
click at [488, 229] on div "$0.00" at bounding box center [486, 222] width 97 height 27
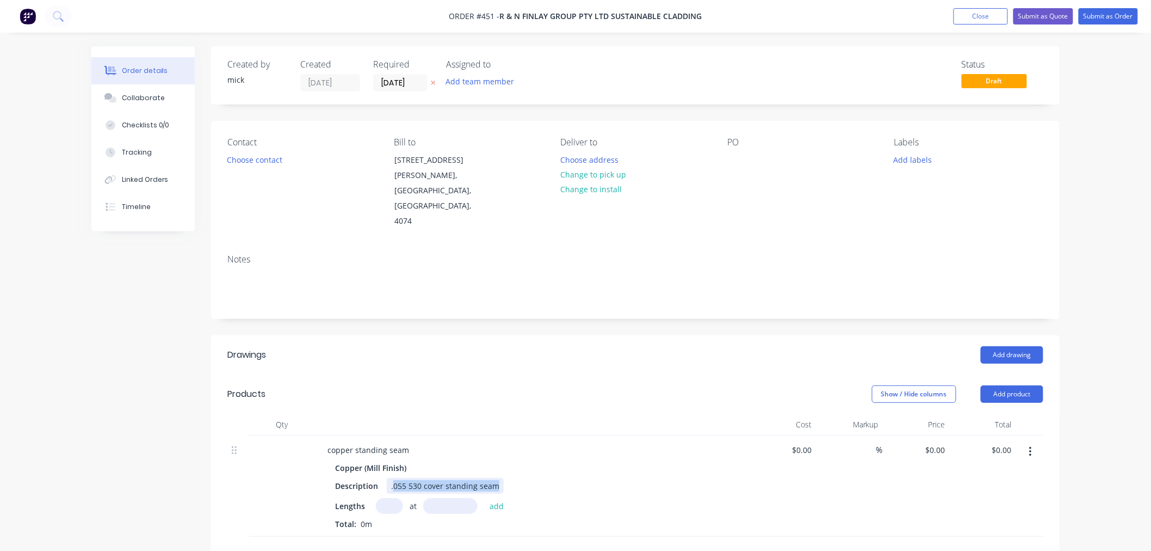
drag, startPoint x: 496, startPoint y: 455, endPoint x: 394, endPoint y: 455, distance: 101.7
click at [394, 478] on div ".055 530 cover standing seam" at bounding box center [445, 486] width 117 height 16
drag, startPoint x: 389, startPoint y: 456, endPoint x: 398, endPoint y: 453, distance: 9.6
click at [390, 478] on div ".600 cover" at bounding box center [410, 486] width 46 height 16
click at [408, 442] on div "copper standing seam" at bounding box center [368, 450] width 99 height 16
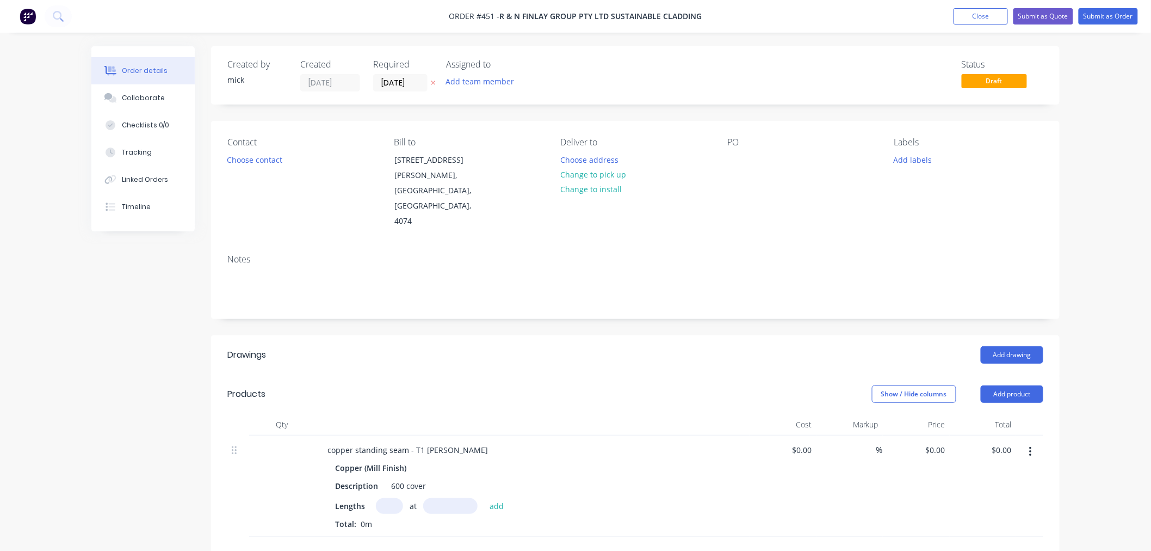
click at [379, 498] on input "text" at bounding box center [389, 506] width 27 height 16
type input "1"
type input "6905"
click at [484, 498] on button "add" at bounding box center [497, 505] width 26 height 15
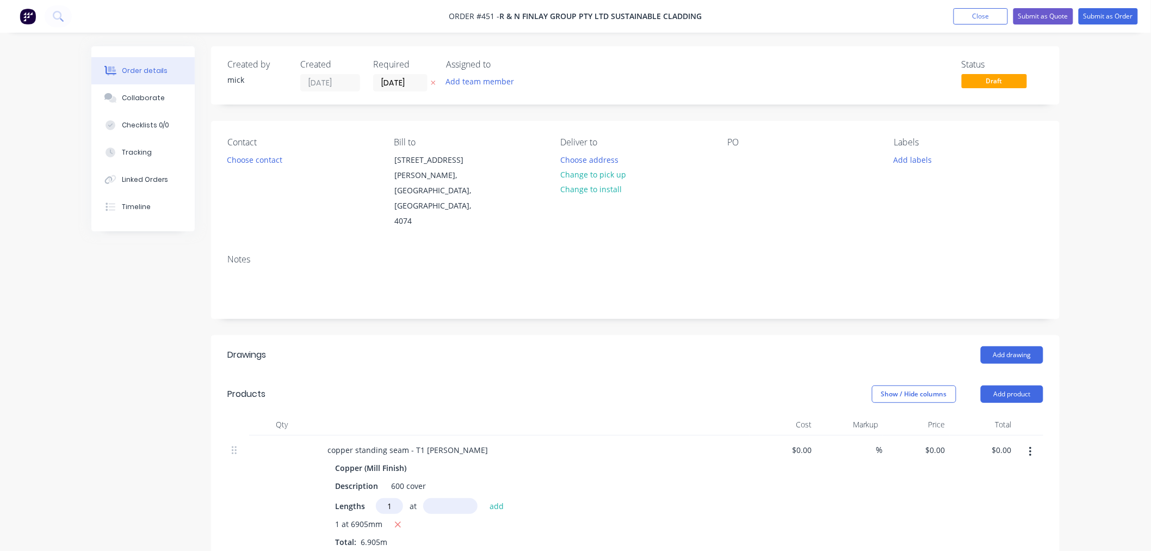
type input "1"
type input "6302"
click at [484, 498] on button "add" at bounding box center [497, 505] width 26 height 15
type input "1"
type input "5699"
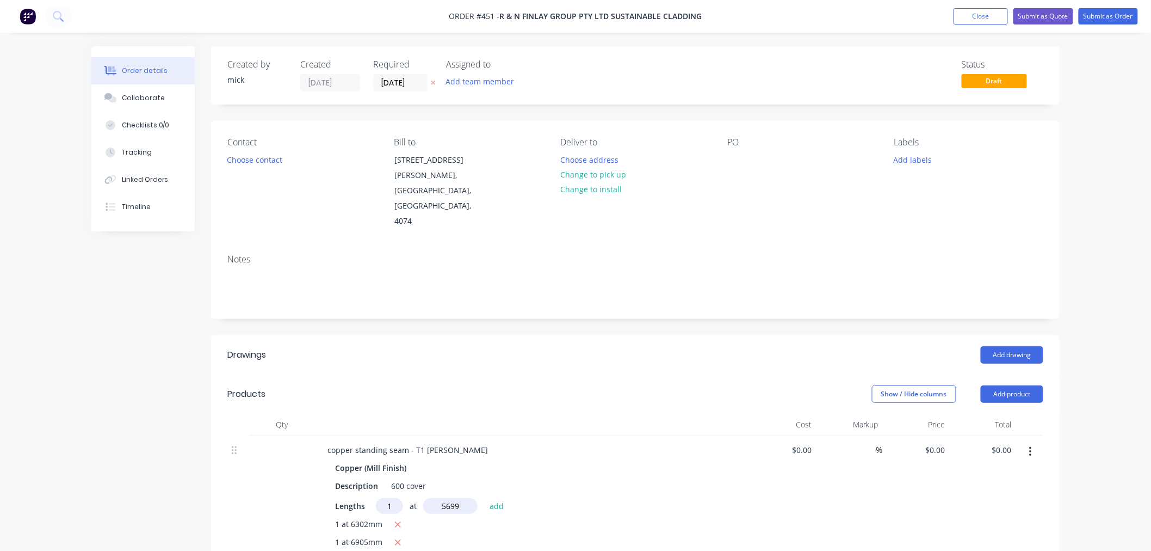
click at [484, 498] on button "add" at bounding box center [497, 505] width 26 height 15
type input "1"
type input "5096"
click at [484, 498] on button "add" at bounding box center [497, 505] width 26 height 15
type input "1"
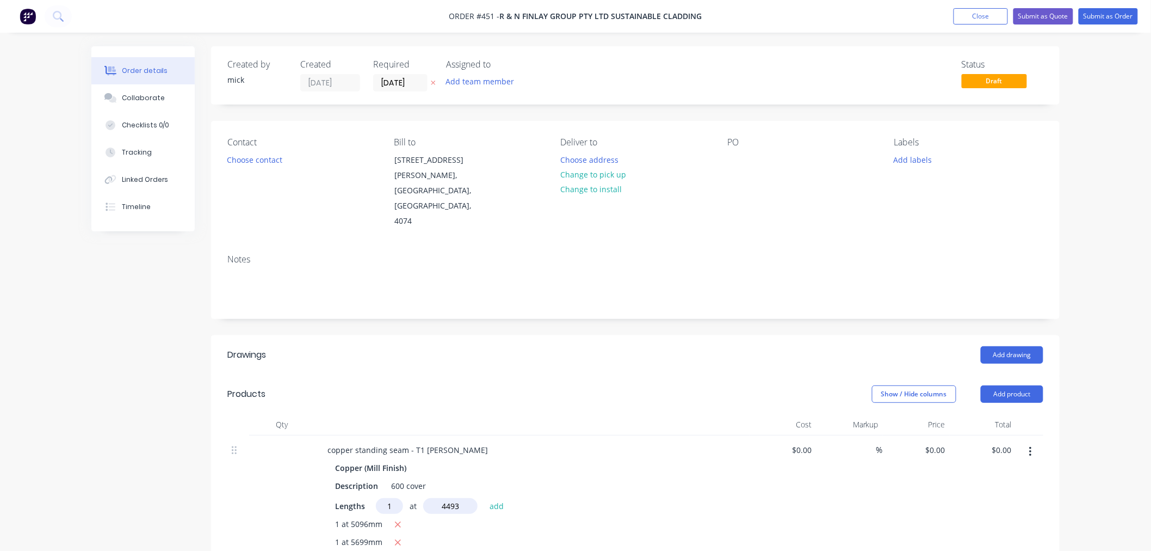
type input "4493"
click at [484, 498] on button "add" at bounding box center [497, 505] width 26 height 15
type input "1"
type input "3890"
click at [484, 498] on button "add" at bounding box center [497, 505] width 26 height 15
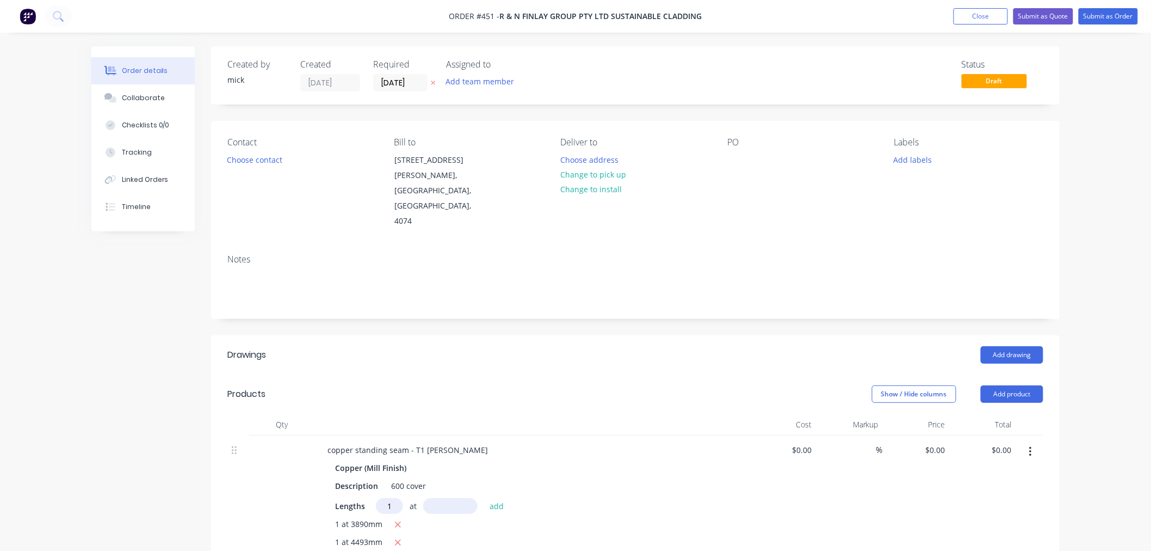
type input "1"
type input "3287"
click at [484, 498] on button "add" at bounding box center [497, 505] width 26 height 15
type input "1"
type input "2684"
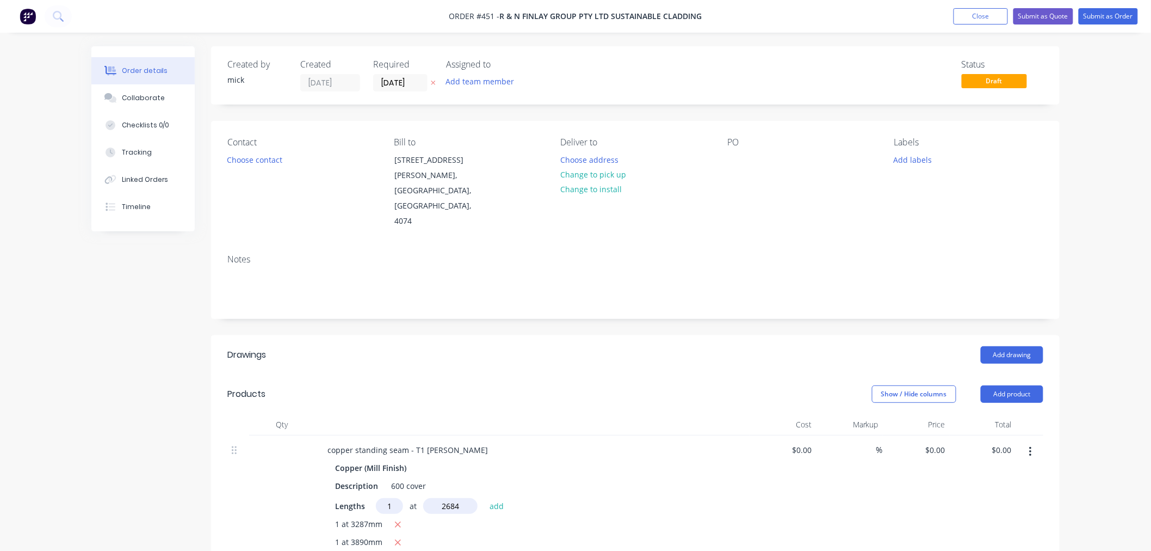
click at [484, 498] on button "add" at bounding box center [497, 505] width 26 height 15
type input "1"
type input "2081"
click at [484, 498] on button "add" at bounding box center [497, 505] width 26 height 15
type input "1"
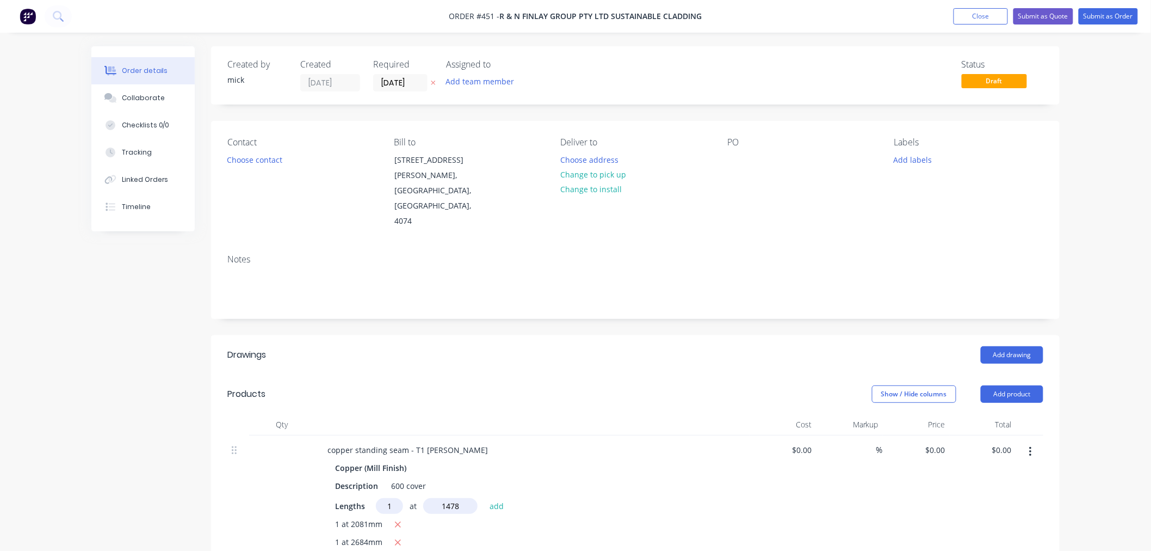
type input "1478"
click at [484, 498] on button "add" at bounding box center [497, 505] width 26 height 15
type input "1"
type input "875"
click at [484, 498] on button "add" at bounding box center [497, 505] width 26 height 15
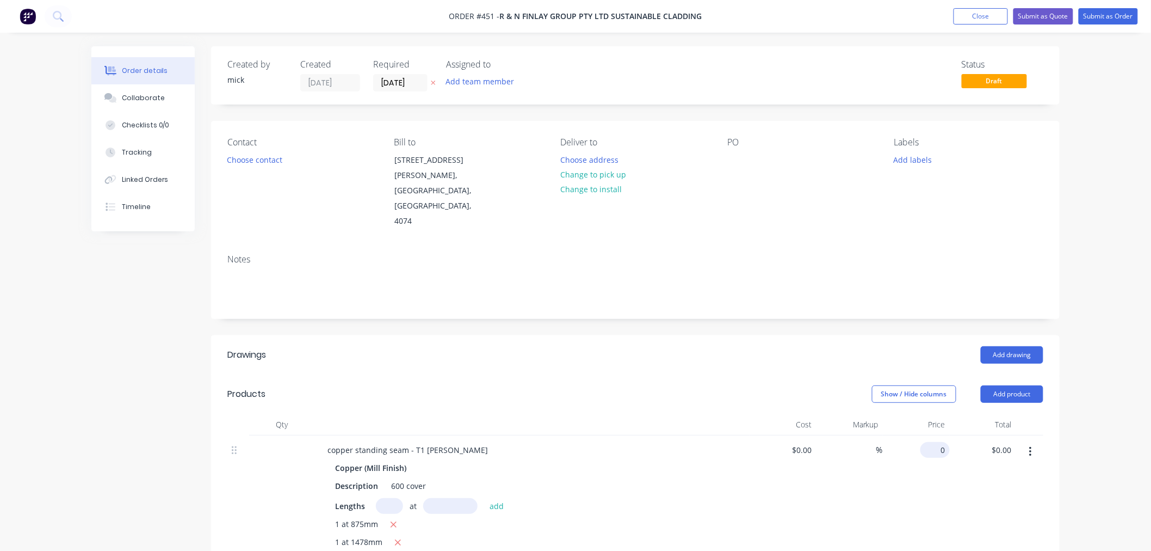
click at [944, 442] on input "0" at bounding box center [937, 450] width 25 height 16
type input "$133.33"
type input "$5,721.86"
drag, startPoint x: 1050, startPoint y: 436, endPoint x: 1104, endPoint y: 410, distance: 59.9
click at [1104, 410] on div "Order details Collaborate Checklists 0/0 Tracking Linked Orders Timeline Order …" at bounding box center [575, 523] width 1151 height 1047
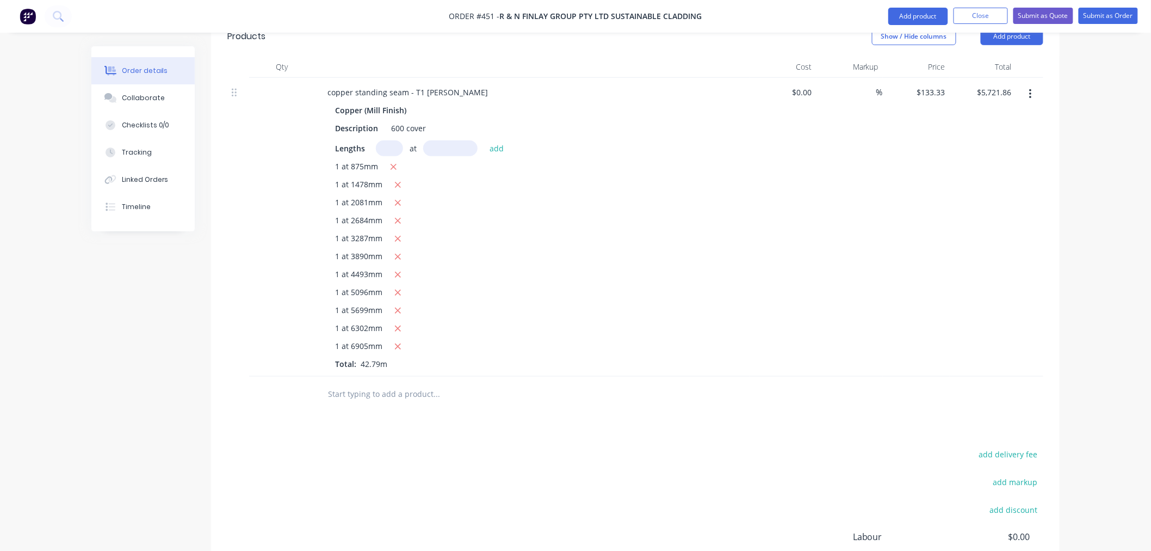
scroll to position [358, 0]
click at [399, 382] on input "text" at bounding box center [436, 393] width 218 height 22
click at [923, 18] on button "Add product" at bounding box center [918, 16] width 60 height 17
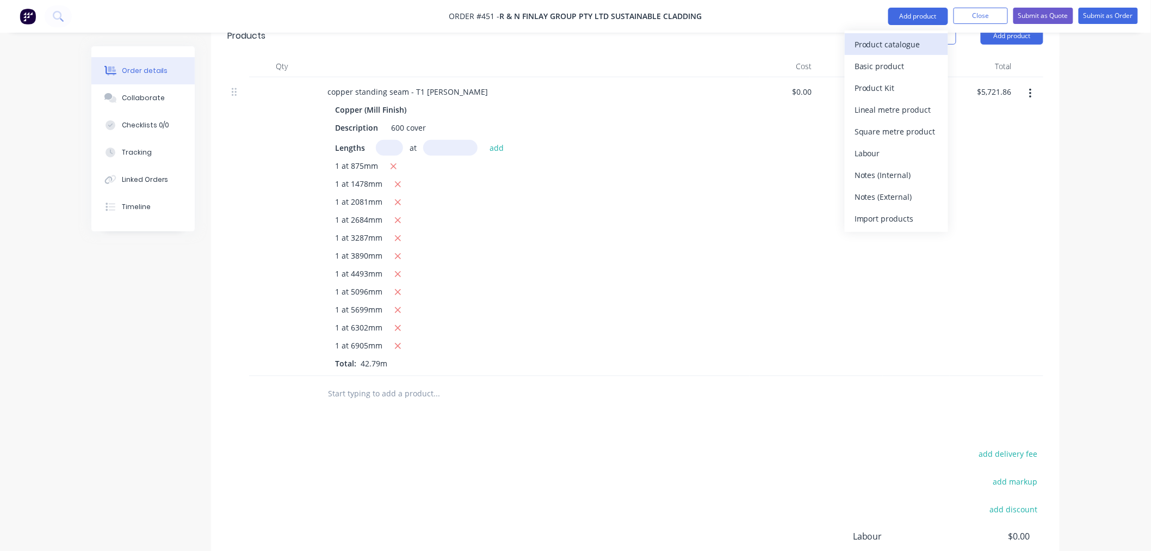
click at [913, 46] on div "Product catalogue" at bounding box center [897, 44] width 84 height 16
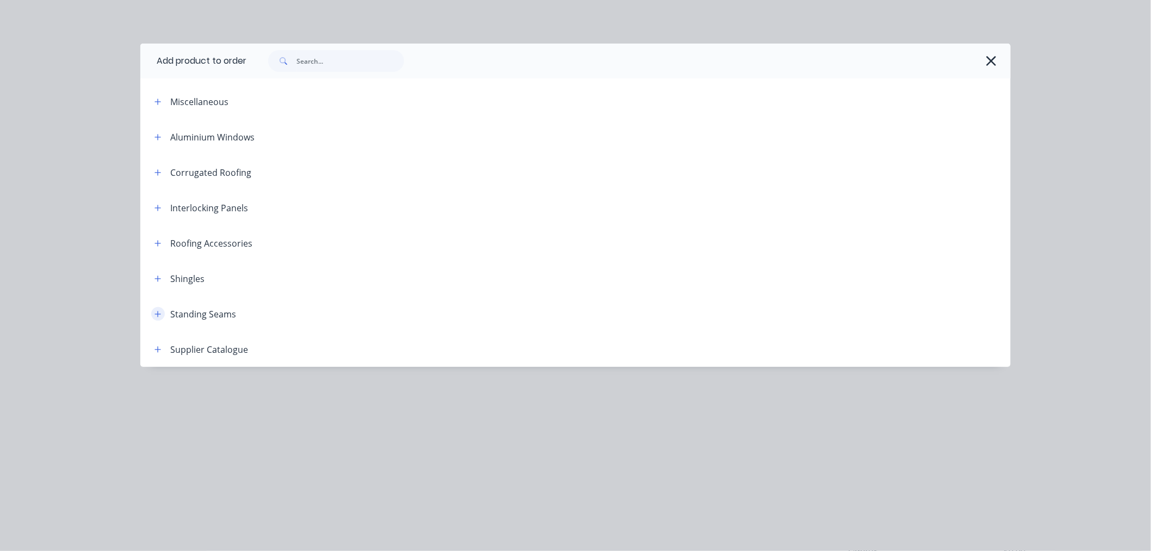
click at [162, 312] on button "button" at bounding box center [158, 314] width 14 height 14
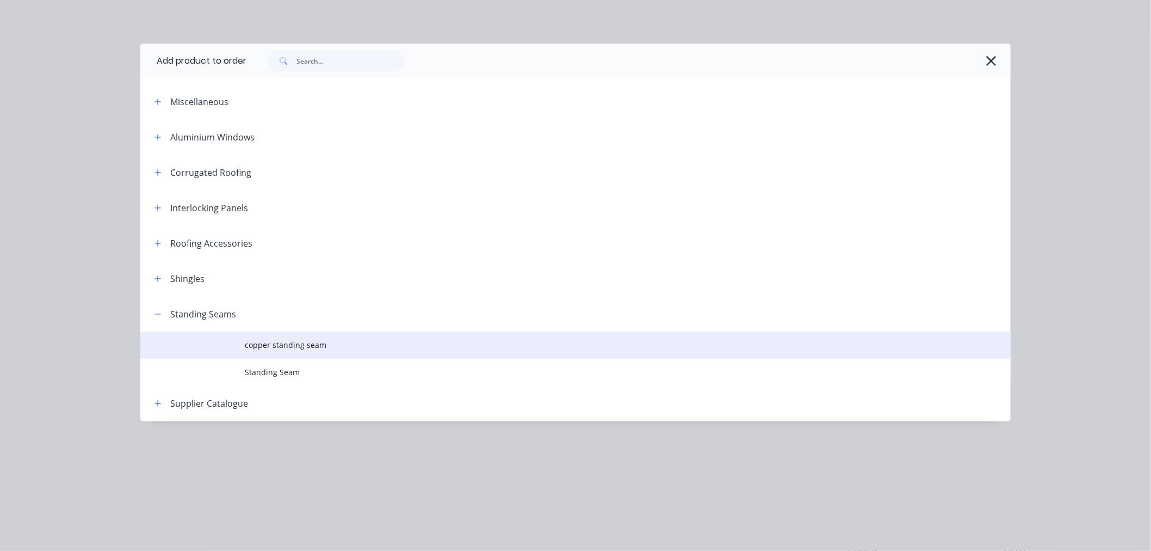
click at [344, 339] on span "copper standing seam" at bounding box center [551, 344] width 613 height 11
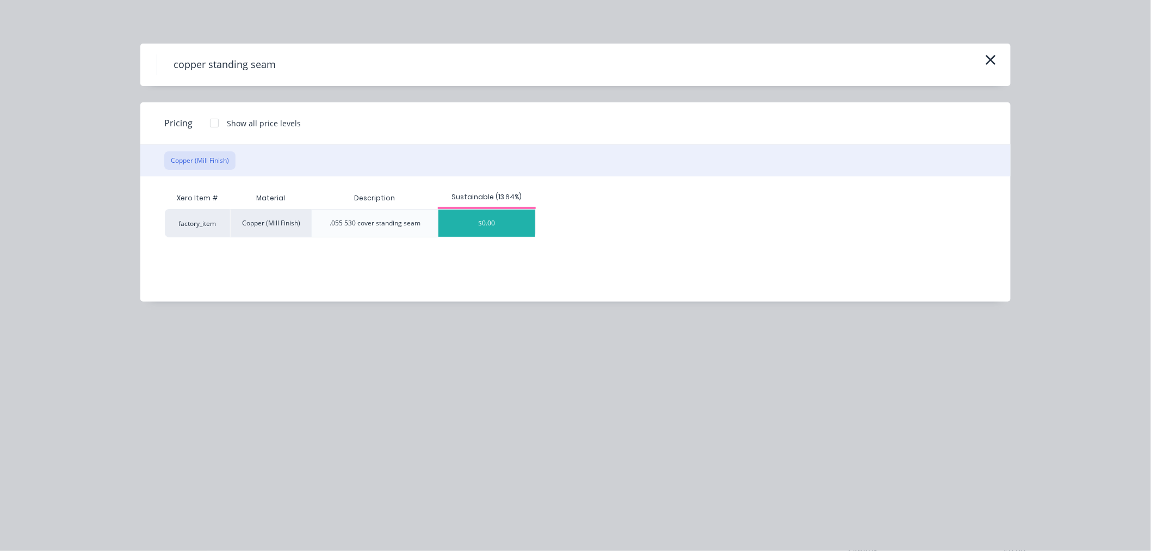
click at [499, 226] on div "$0.00" at bounding box center [486, 222] width 97 height 27
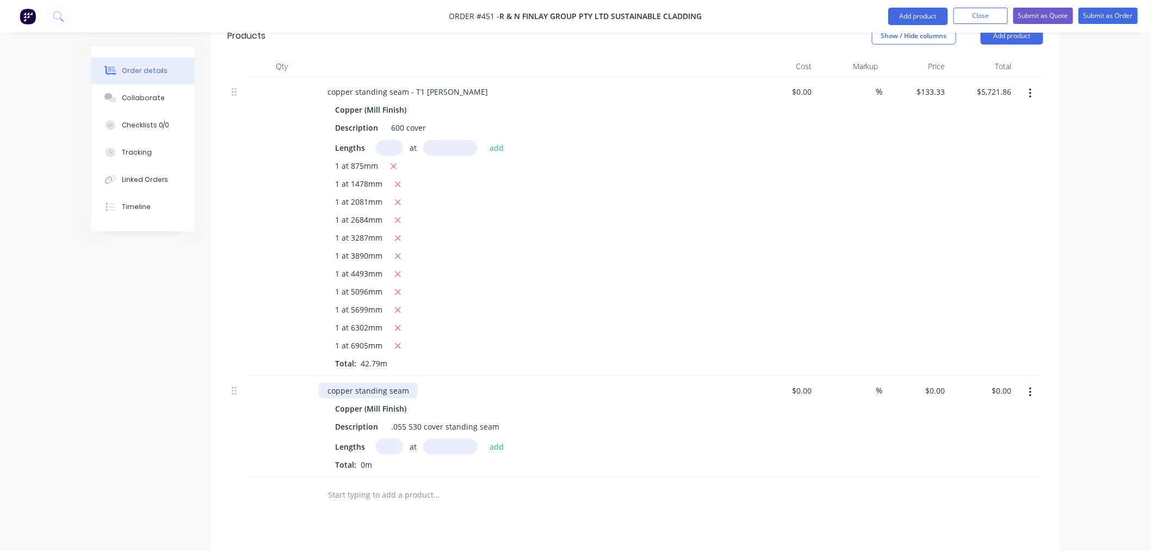
click at [408, 382] on div "copper standing seam" at bounding box center [368, 390] width 99 height 16
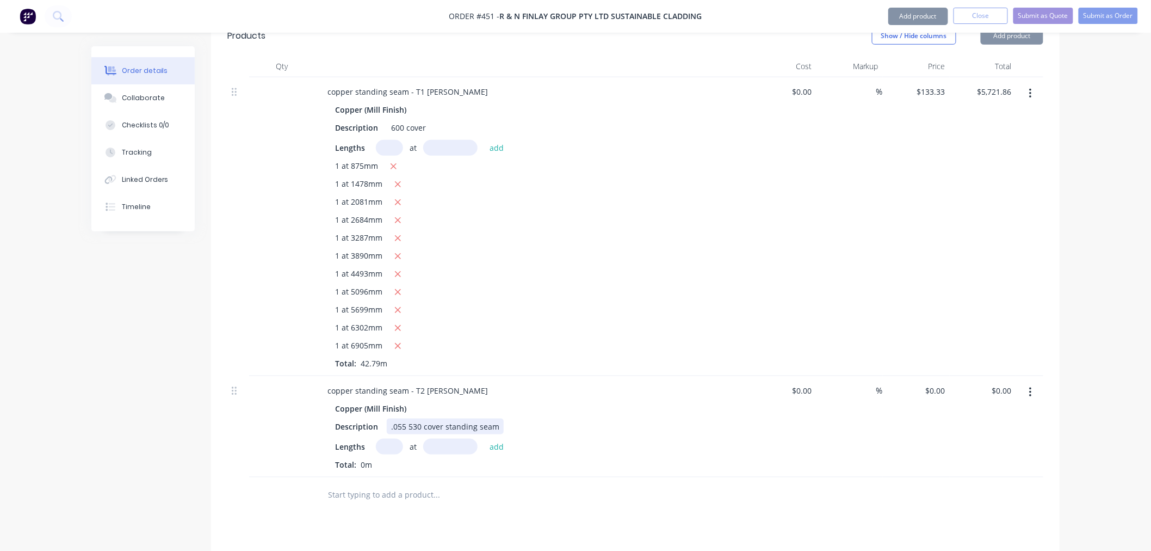
click at [496, 418] on div ".055 530 cover standing seam" at bounding box center [445, 426] width 117 height 16
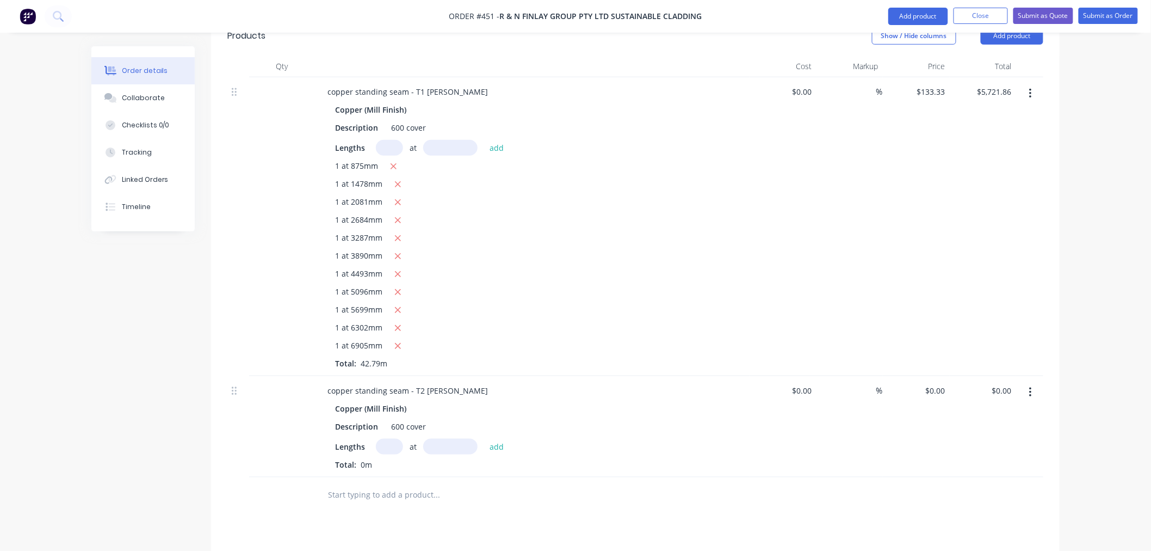
click at [392, 438] on input "text" at bounding box center [389, 446] width 27 height 16
type input "1"
type input "6905"
click at [484, 438] on button "add" at bounding box center [497, 445] width 26 height 15
type input "1"
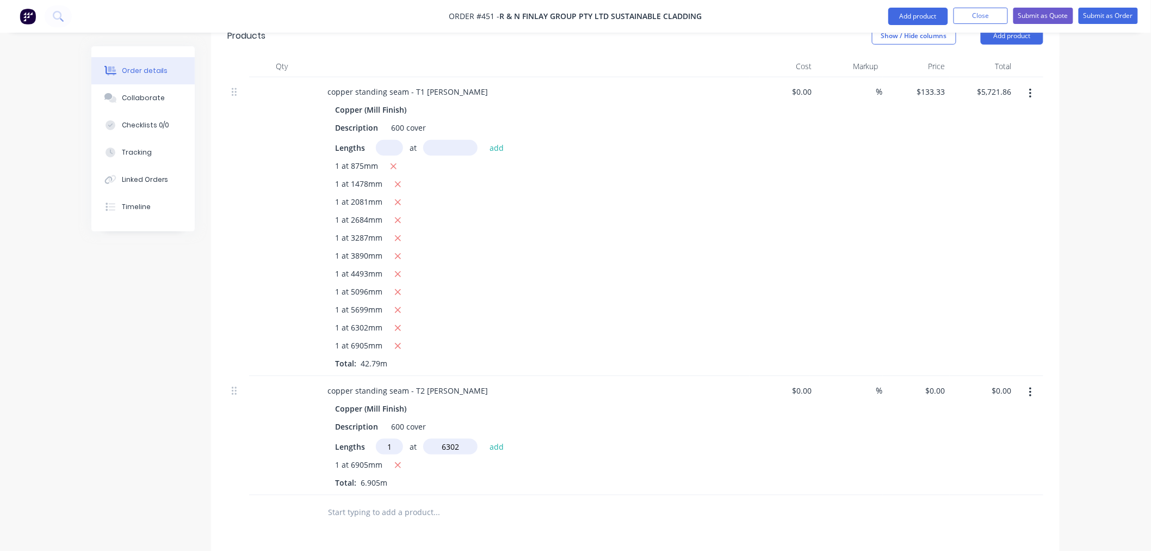
type input "6302"
click at [484, 438] on button "add" at bounding box center [497, 445] width 26 height 15
type input "1"
type input "5699"
click at [484, 438] on button "add" at bounding box center [497, 445] width 26 height 15
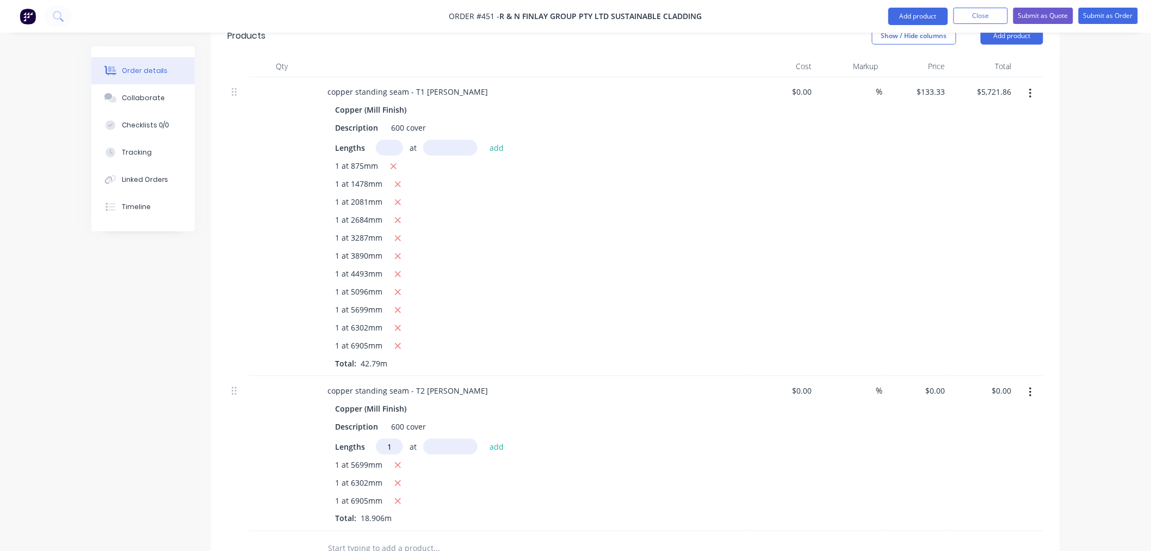
type input "1"
type input "5096"
click at [484, 438] on button "add" at bounding box center [497, 445] width 26 height 15
type input "1"
type input "4493"
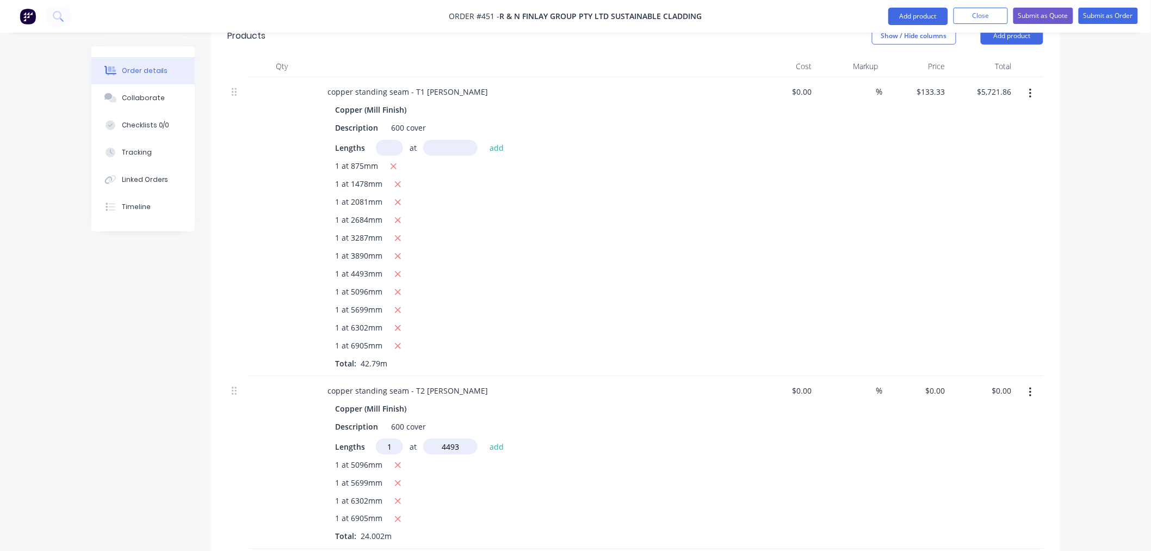
click at [484, 438] on button "add" at bounding box center [497, 445] width 26 height 15
type input "1"
type input "3890"
click at [484, 438] on button "add" at bounding box center [497, 445] width 26 height 15
type input "1"
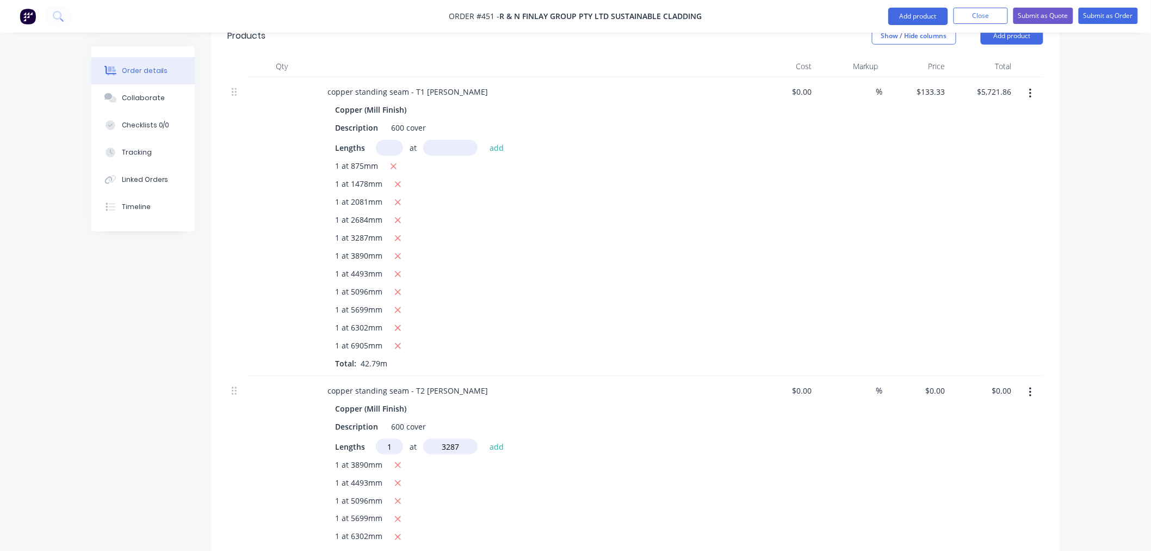
type input "3287"
click at [484, 438] on button "add" at bounding box center [497, 445] width 26 height 15
type input "1"
type input "2684"
click at [484, 438] on button "add" at bounding box center [497, 445] width 26 height 15
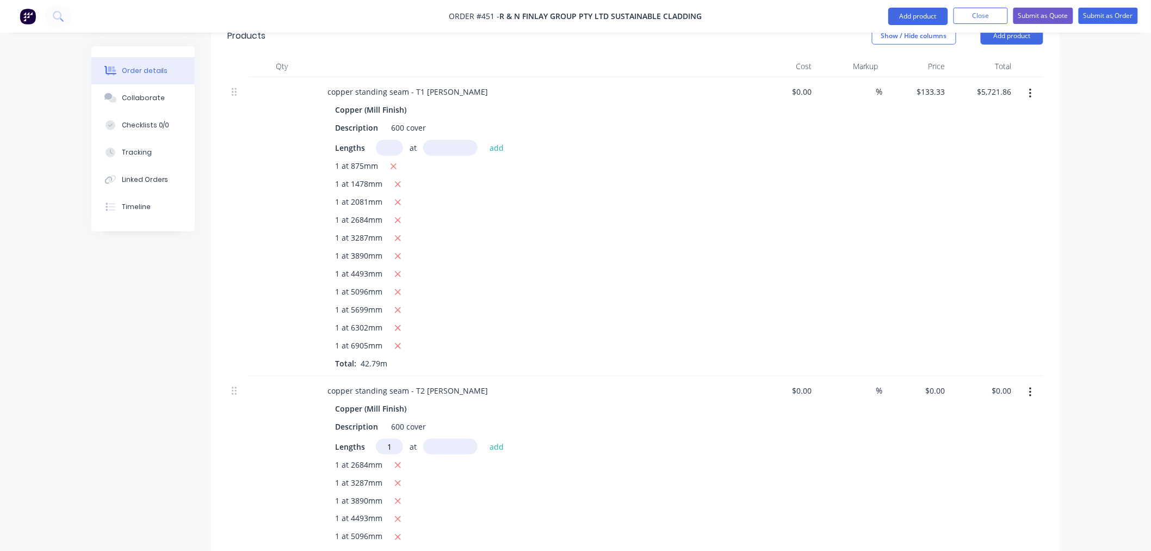
type input "1"
type input "2081"
click at [484, 438] on button "add" at bounding box center [497, 445] width 26 height 15
type input "1"
type input "1478"
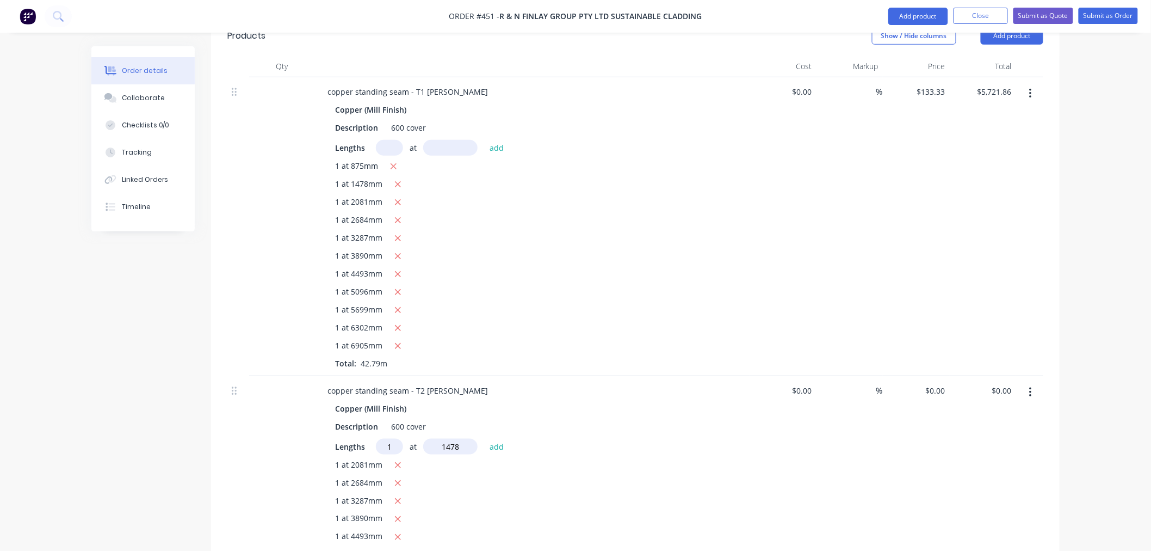
click at [484, 438] on button "add" at bounding box center [497, 445] width 26 height 15
type input "1"
type input "875"
click at [484, 438] on button "add" at bounding box center [497, 445] width 26 height 15
click at [935, 382] on div "0 0" at bounding box center [941, 390] width 17 height 16
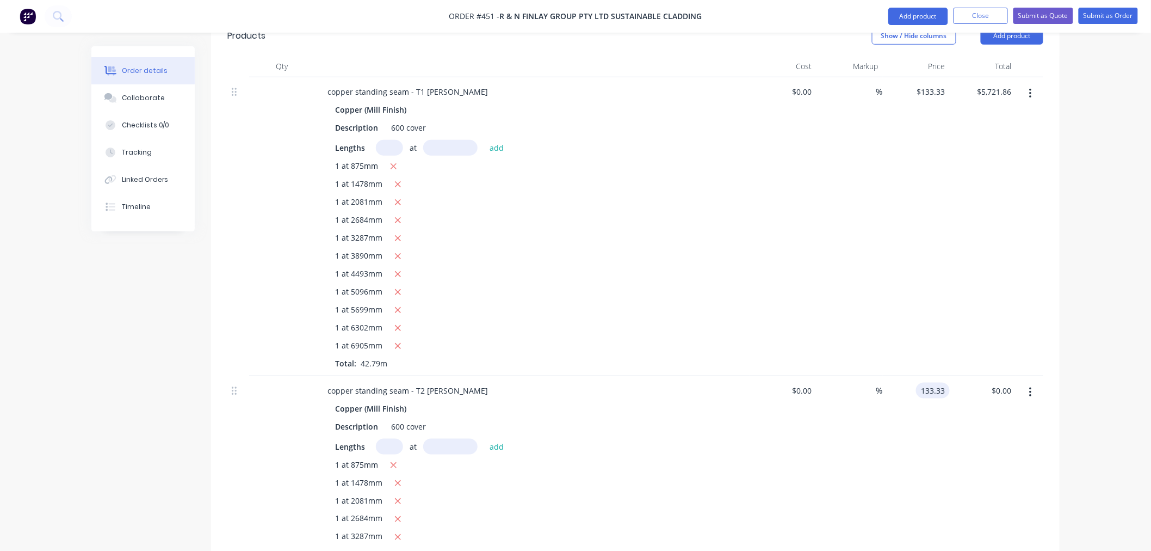
click at [1149, 341] on div "Order details Collaborate Checklists 0/0 Tracking Linked Orders Timeline Order …" at bounding box center [575, 314] width 1151 height 1345
type input "$133.33"
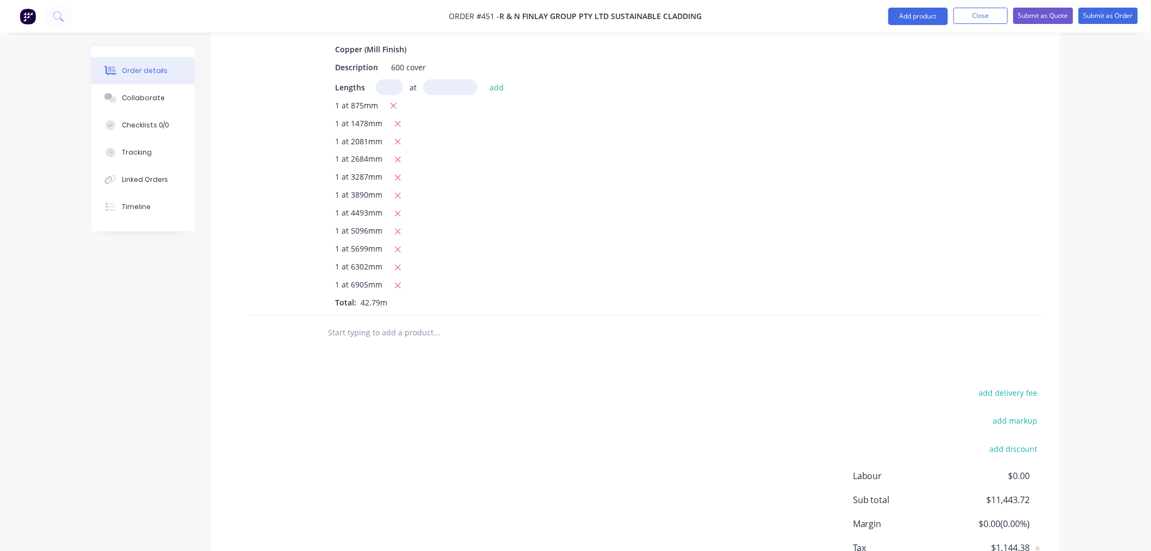
scroll to position [721, 0]
click at [393, 100] on icon "button" at bounding box center [394, 103] width 6 height 6
type input "$5,588.53"
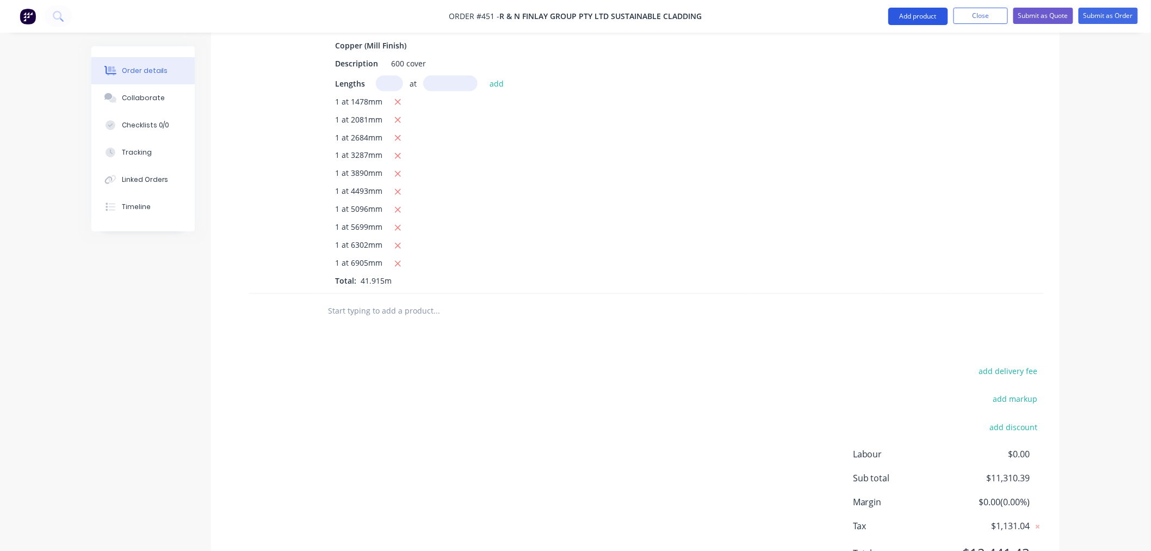
click at [911, 14] on button "Add product" at bounding box center [918, 16] width 60 height 17
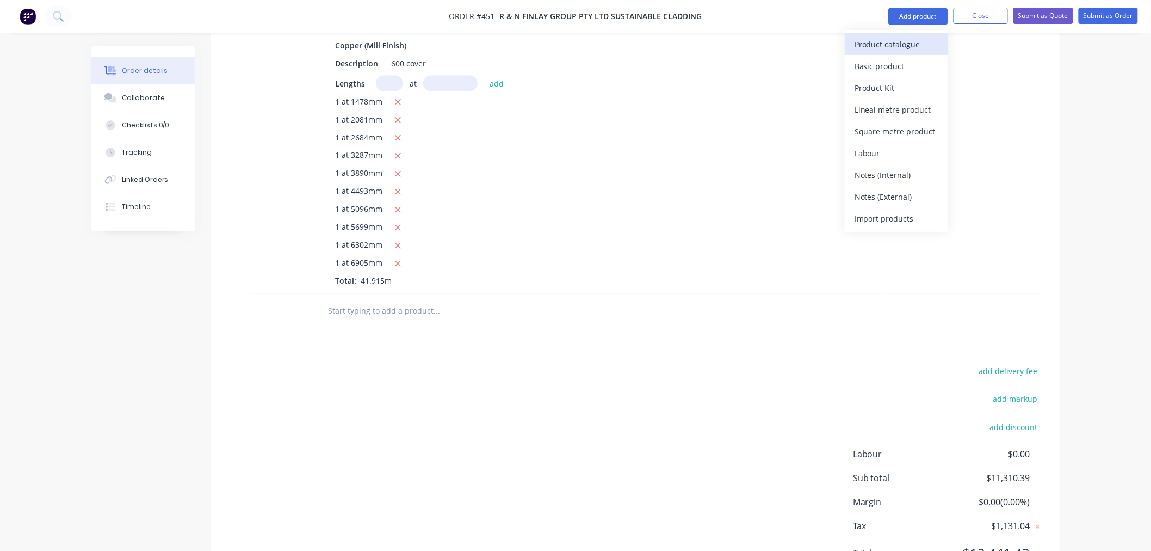
click at [891, 47] on div "Product catalogue" at bounding box center [897, 44] width 84 height 16
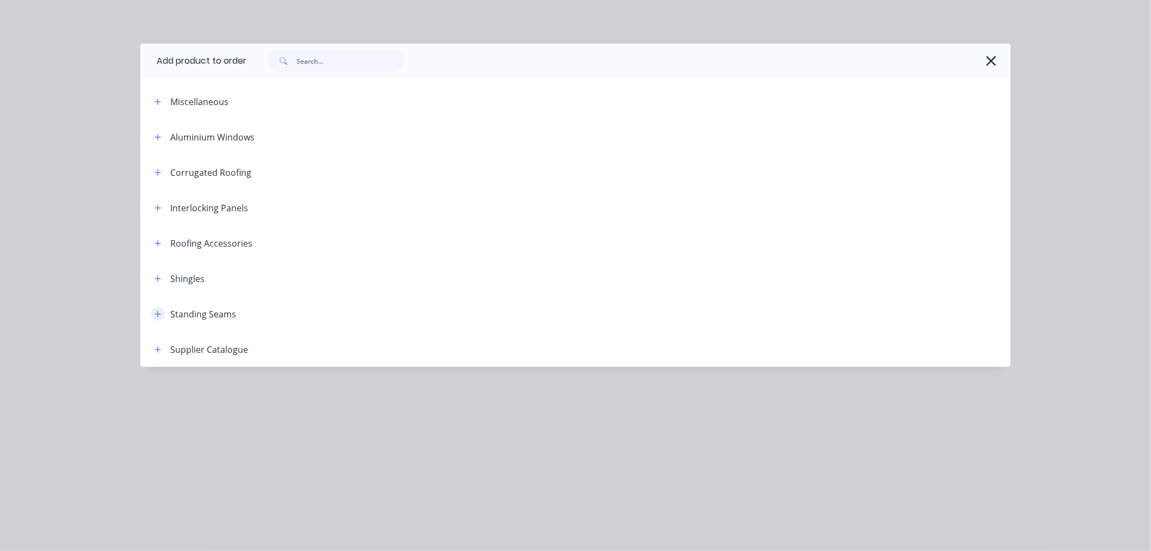
click at [155, 314] on icon "button" at bounding box center [157, 314] width 7 height 8
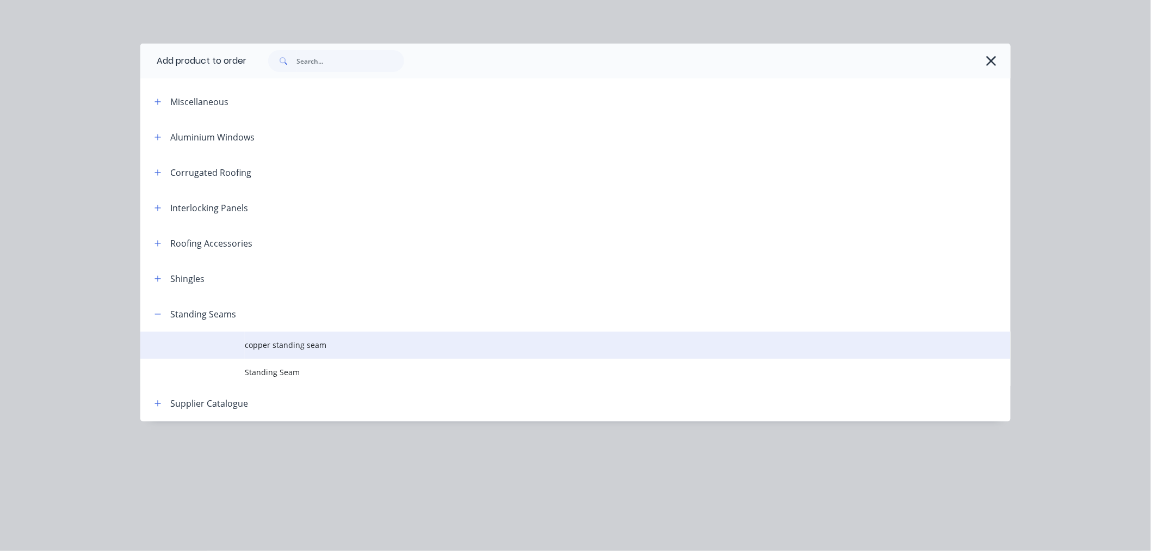
click at [281, 344] on span "copper standing seam" at bounding box center [551, 344] width 613 height 11
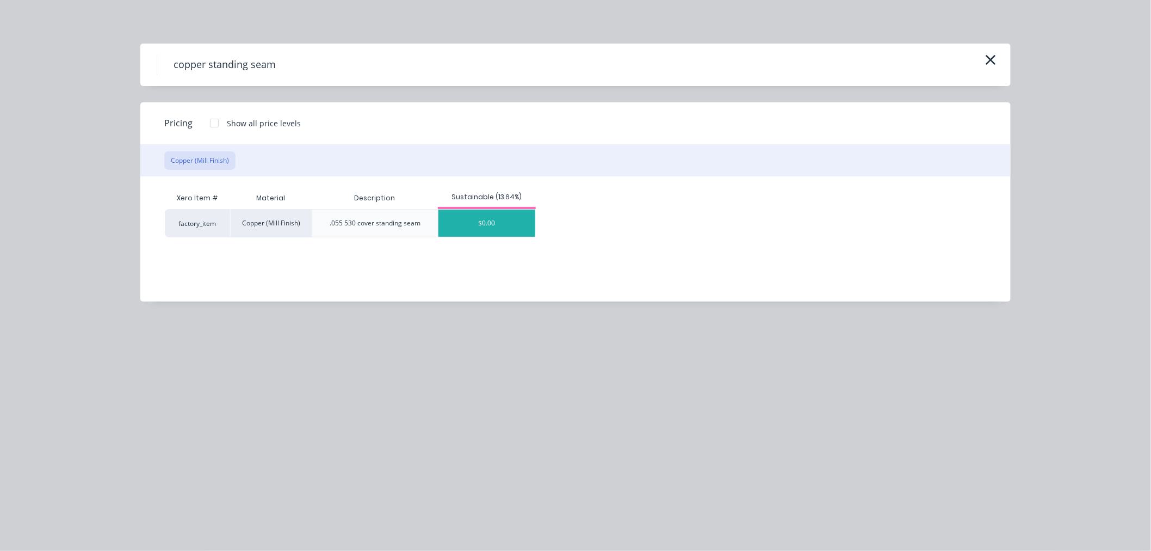
click at [498, 209] on div "$0.00" at bounding box center [486, 222] width 97 height 27
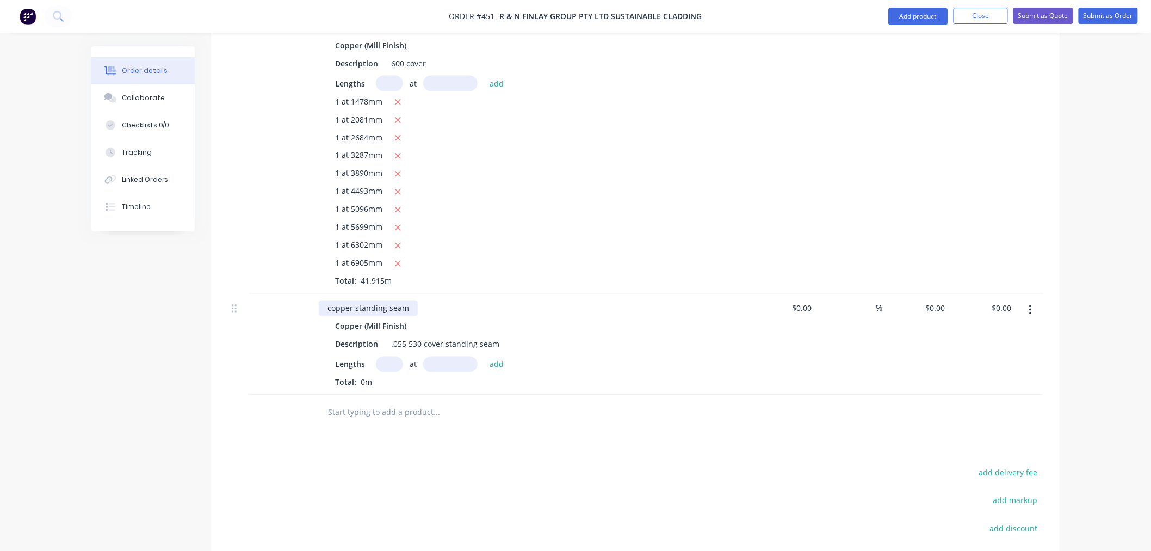
click at [409, 300] on div "copper standing seam" at bounding box center [368, 308] width 99 height 16
click at [501, 336] on div "Description .055 530 cover standing seam" at bounding box center [530, 344] width 398 height 16
drag, startPoint x: 493, startPoint y: 312, endPoint x: 148, endPoint y: 378, distance: 351.7
click at [148, 378] on div "Created by [PERSON_NAME] Created [DATE] Required [DATE] Assigned to Add team me…" at bounding box center [575, 16] width 968 height 1382
click at [391, 356] on input "text" at bounding box center [389, 364] width 27 height 16
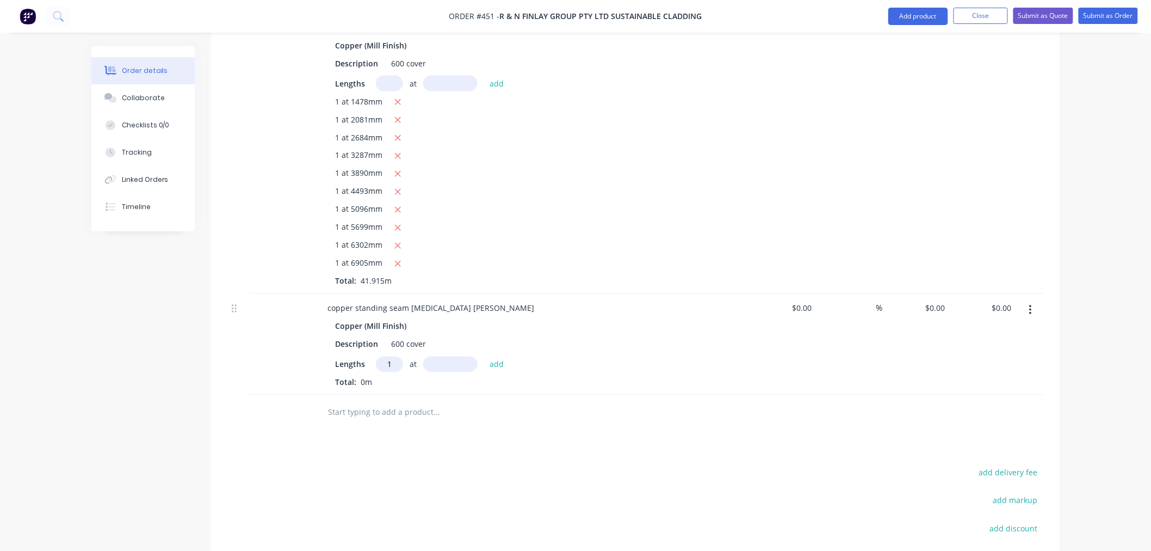
type input "1"
type input "6890"
click at [484, 356] on button "add" at bounding box center [497, 363] width 26 height 15
type input "1"
type input "6280"
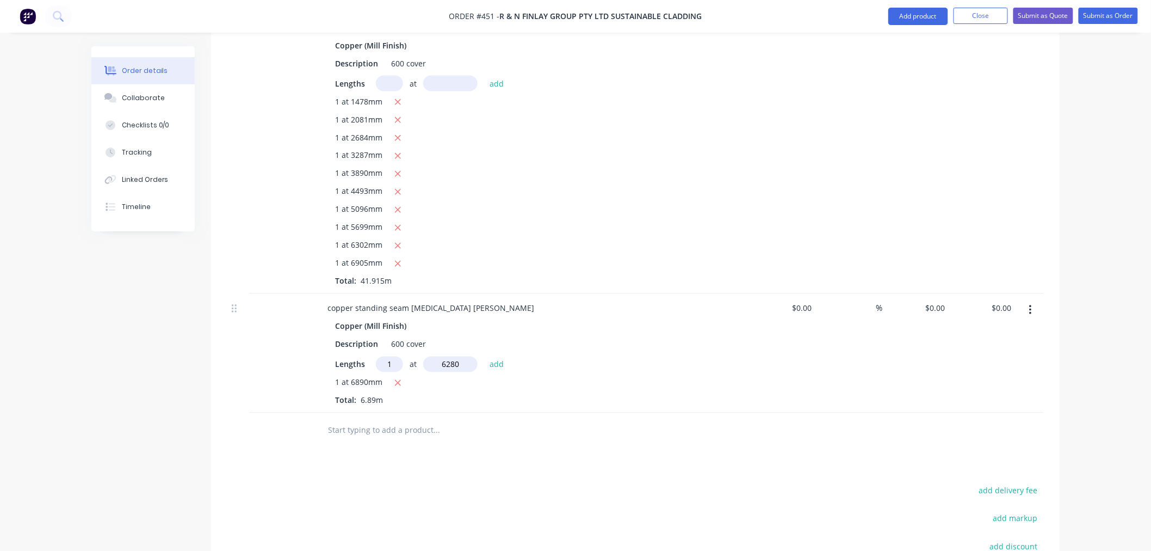
click at [484, 356] on button "add" at bounding box center [497, 363] width 26 height 15
type input "1"
type input "5670"
click at [484, 356] on button "add" at bounding box center [497, 363] width 26 height 15
type input "1"
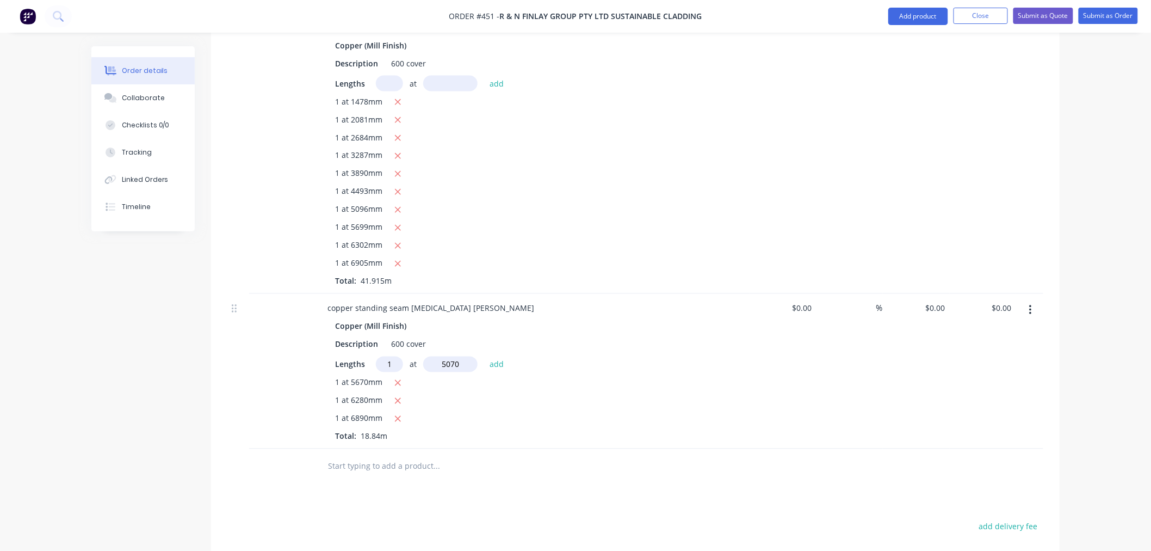
type input "5070"
click at [484, 356] on button "add" at bounding box center [497, 363] width 26 height 15
type input "1"
type input "4460"
click at [484, 356] on button "add" at bounding box center [497, 363] width 26 height 15
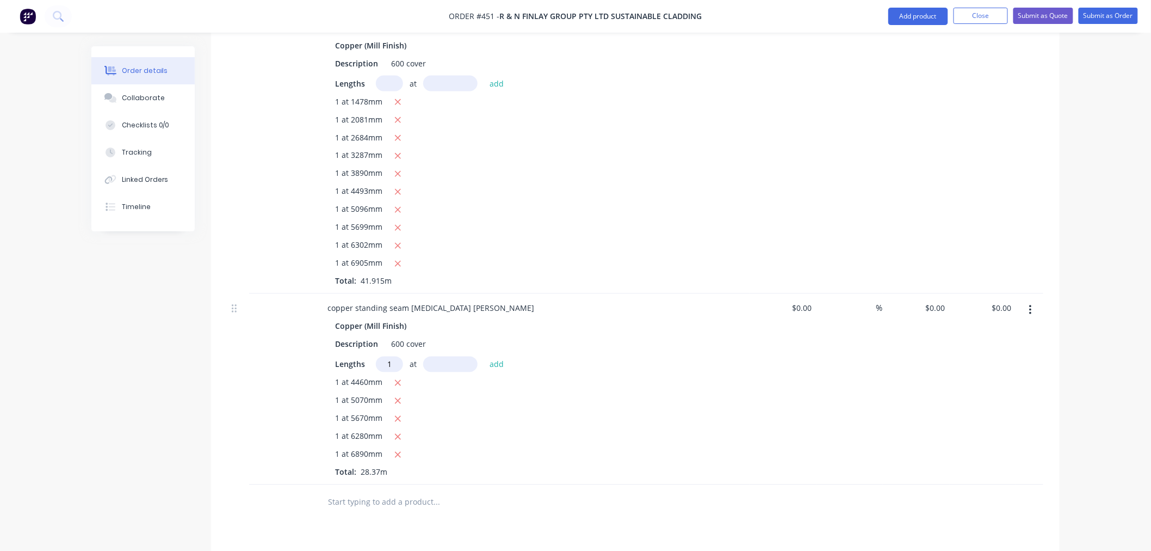
type input "1"
type input "3870"
click at [484, 356] on button "add" at bounding box center [497, 363] width 26 height 15
type input "1"
type input "3270"
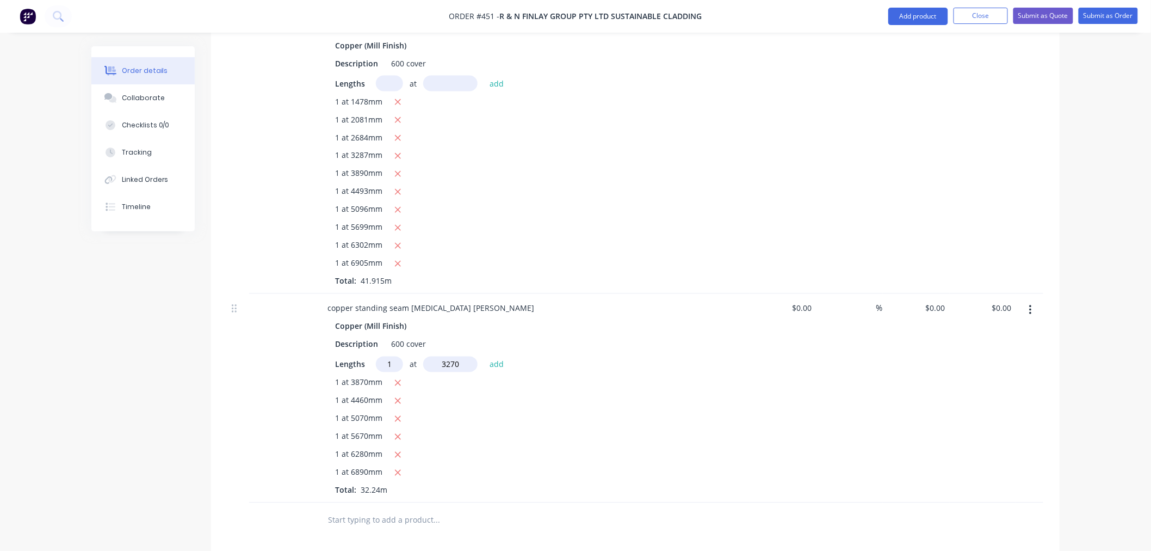
click at [484, 356] on button "add" at bounding box center [497, 363] width 26 height 15
type input "1"
type input "2660"
click at [484, 356] on button "add" at bounding box center [497, 363] width 26 height 15
type input "1"
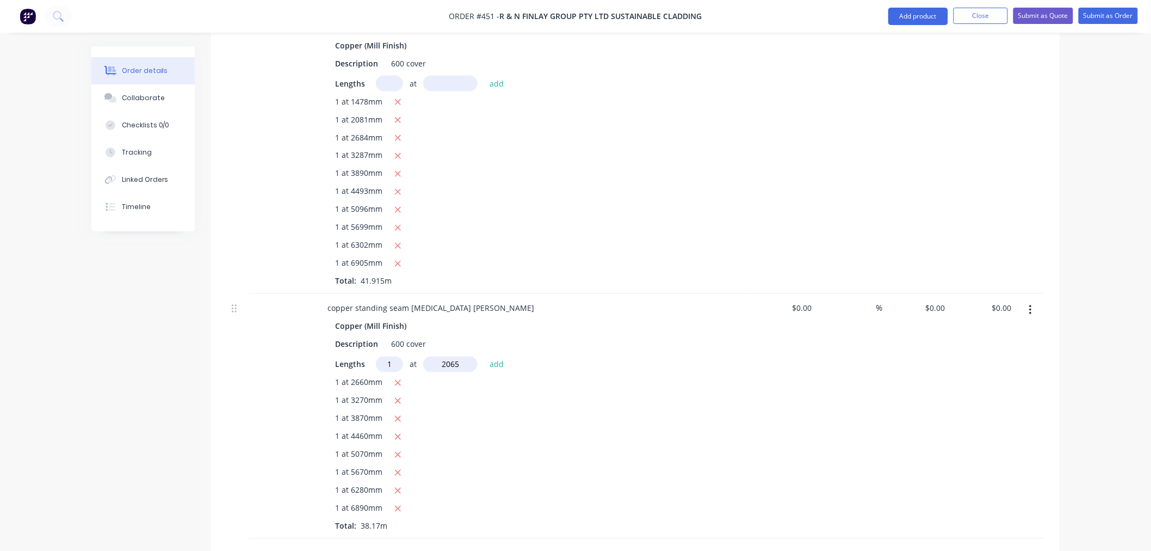
type input "2065"
click at [484, 356] on button "add" at bounding box center [497, 363] width 26 height 15
type input "1"
type input "1460"
click at [484, 356] on button "add" at bounding box center [497, 363] width 26 height 15
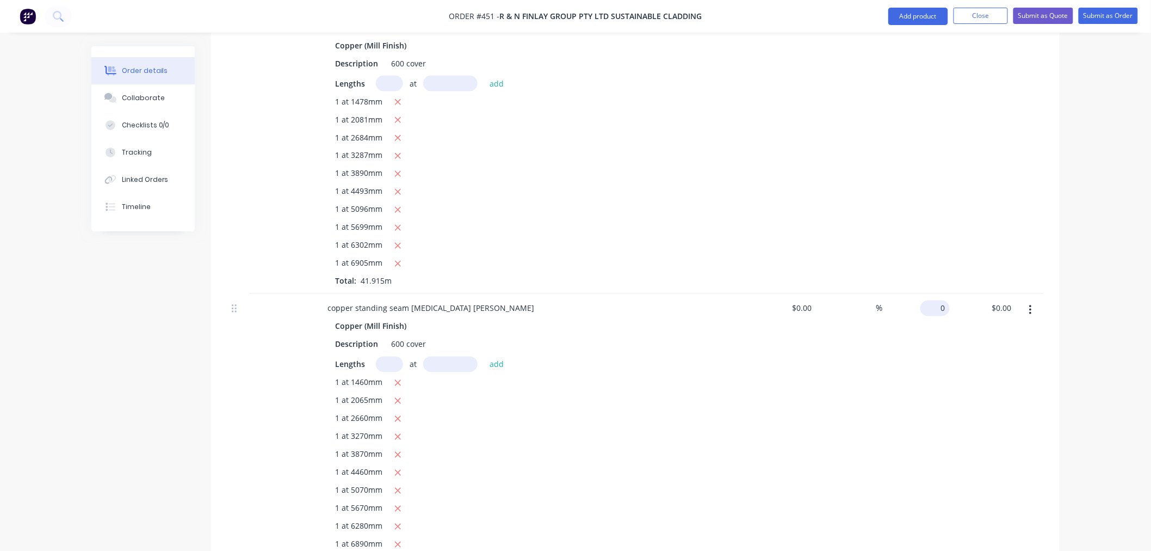
click at [939, 300] on input "0" at bounding box center [937, 308] width 25 height 16
type input "133.33"
type input "$133.33"
type input "$5,559.19"
click at [1029, 376] on div at bounding box center [1029, 434] width 27 height 281
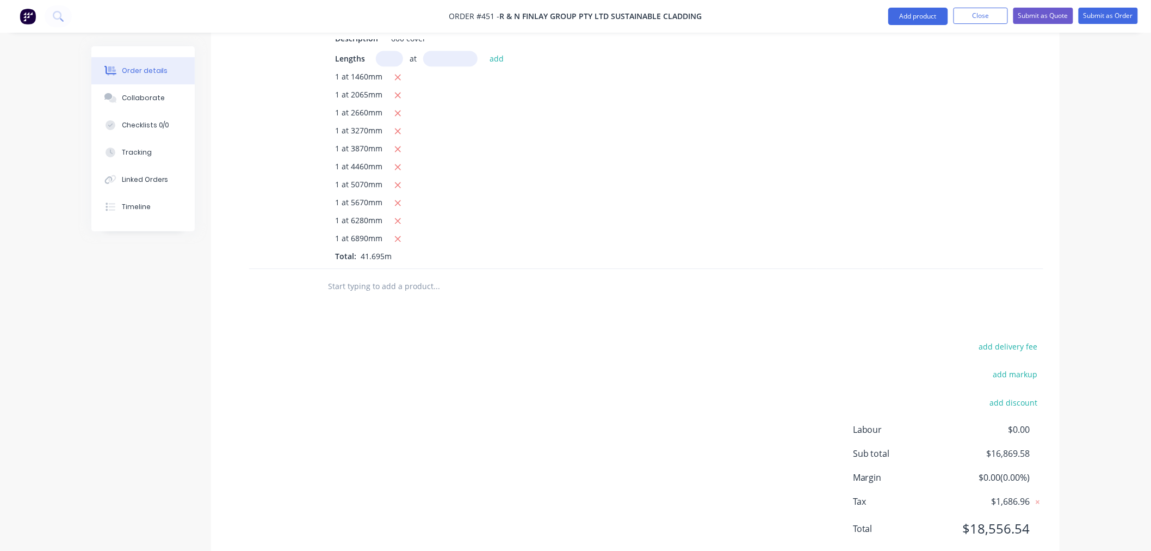
scroll to position [1026, 0]
click at [905, 18] on button "Add product" at bounding box center [918, 16] width 60 height 17
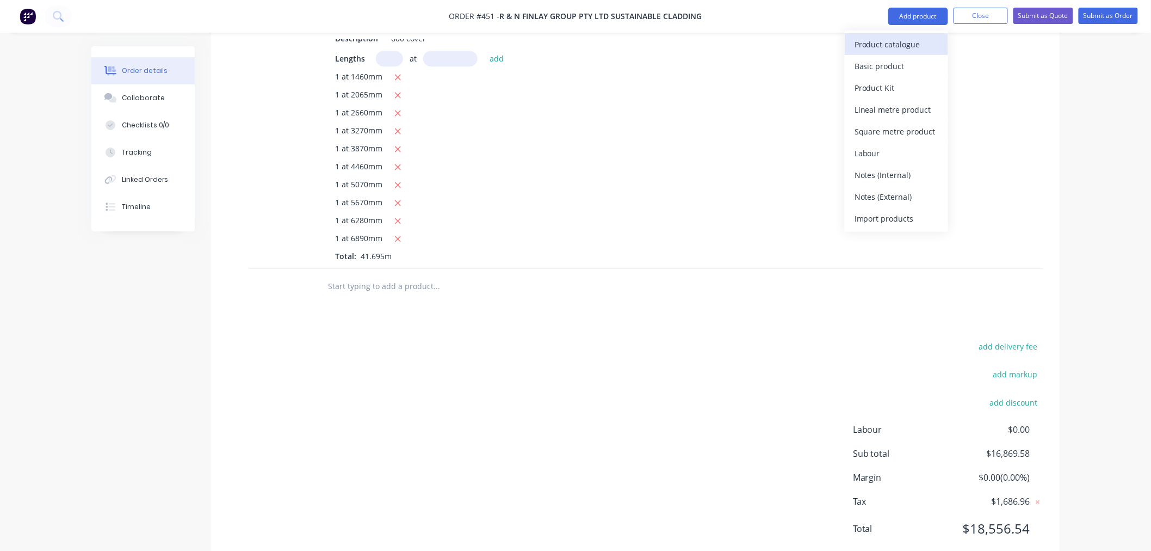
drag, startPoint x: 905, startPoint y: 53, endPoint x: 884, endPoint y: 41, distance: 24.6
click at [884, 41] on div "Product catalogue" at bounding box center [897, 44] width 84 height 16
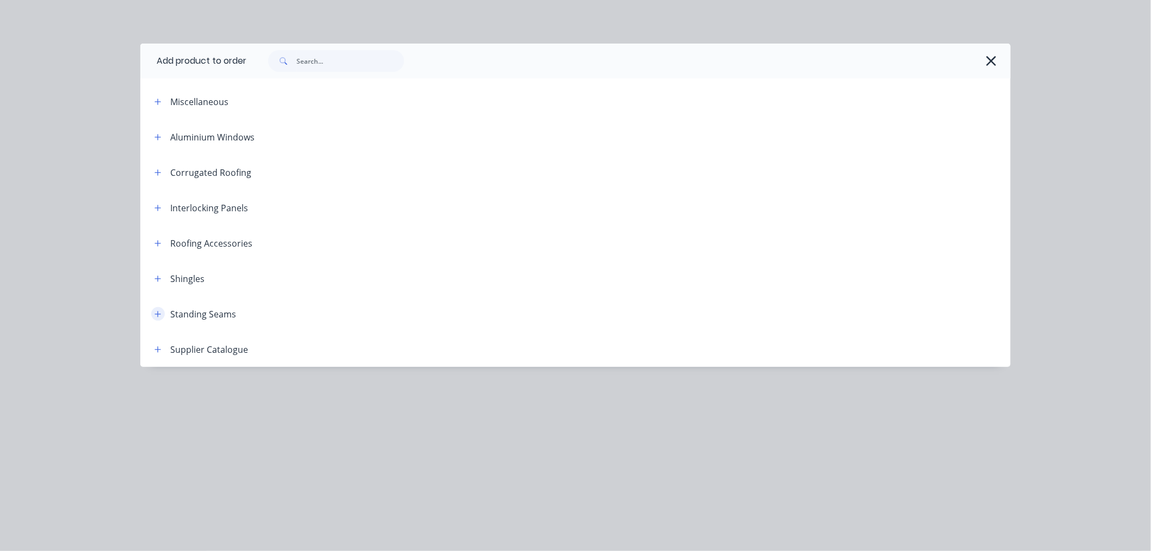
click at [160, 314] on icon "button" at bounding box center [157, 314] width 7 height 8
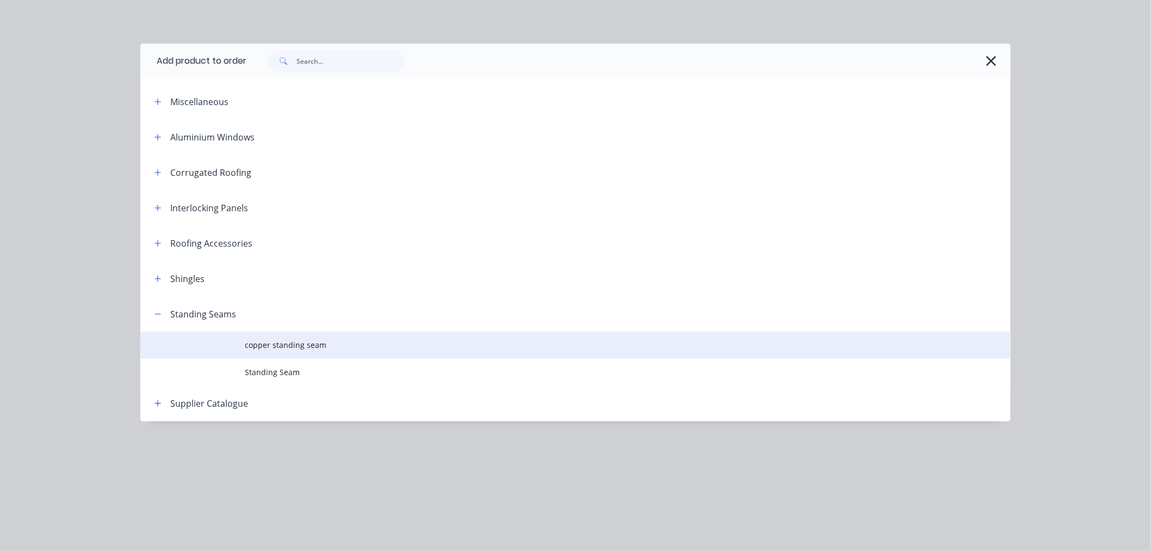
click at [258, 347] on span "copper standing seam" at bounding box center [551, 344] width 613 height 11
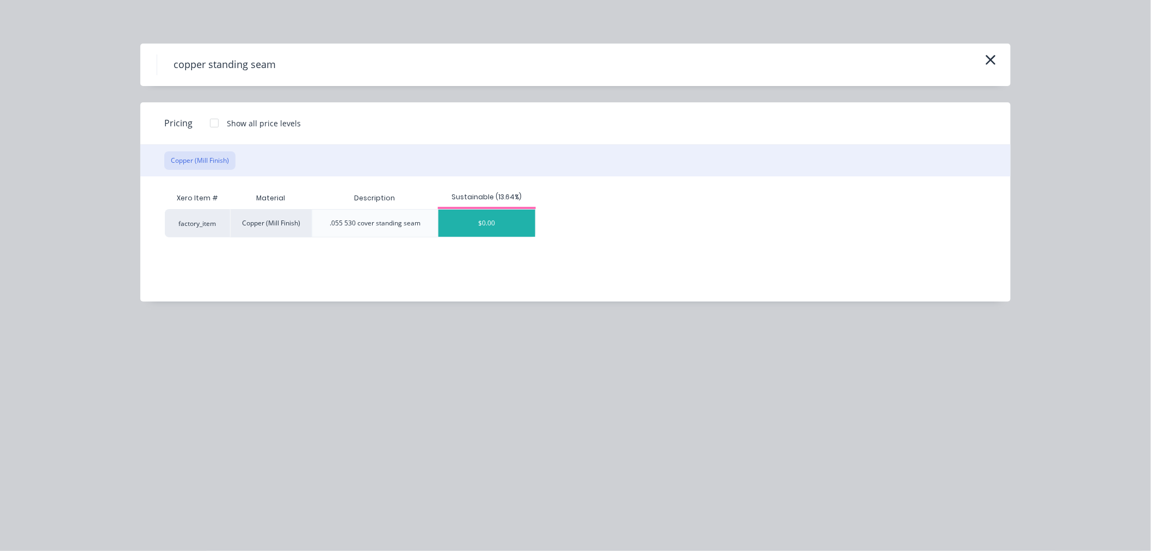
click at [481, 219] on div "$0.00" at bounding box center [486, 222] width 97 height 27
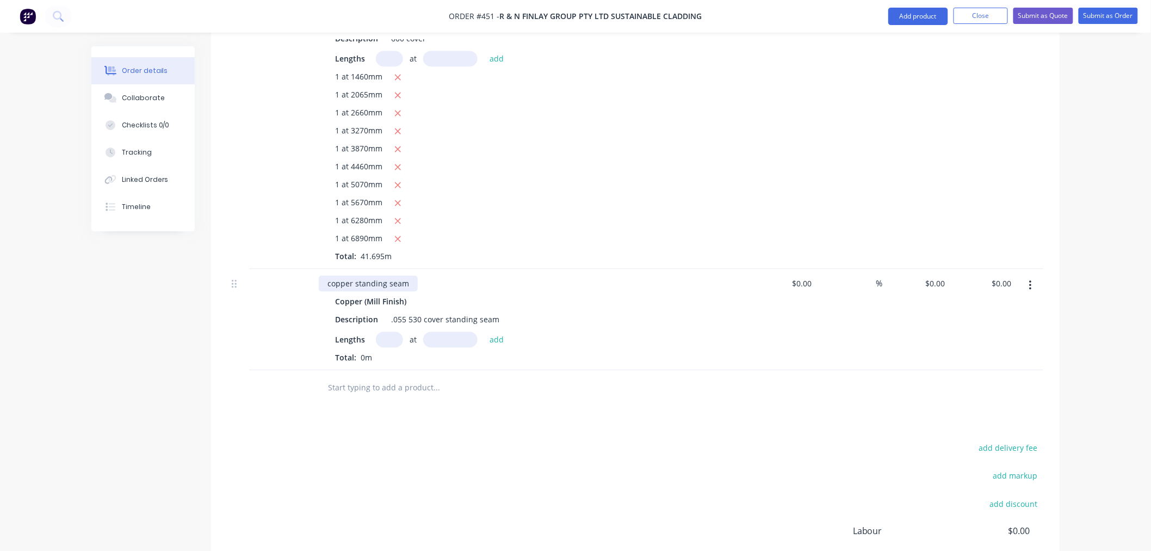
click at [410, 275] on div "copper standing seam" at bounding box center [368, 283] width 99 height 16
click at [492, 311] on div ".055 530 cover standing seam" at bounding box center [445, 319] width 117 height 16
click at [395, 331] on input "text" at bounding box center [389, 339] width 27 height 16
type input "1"
type input "6870"
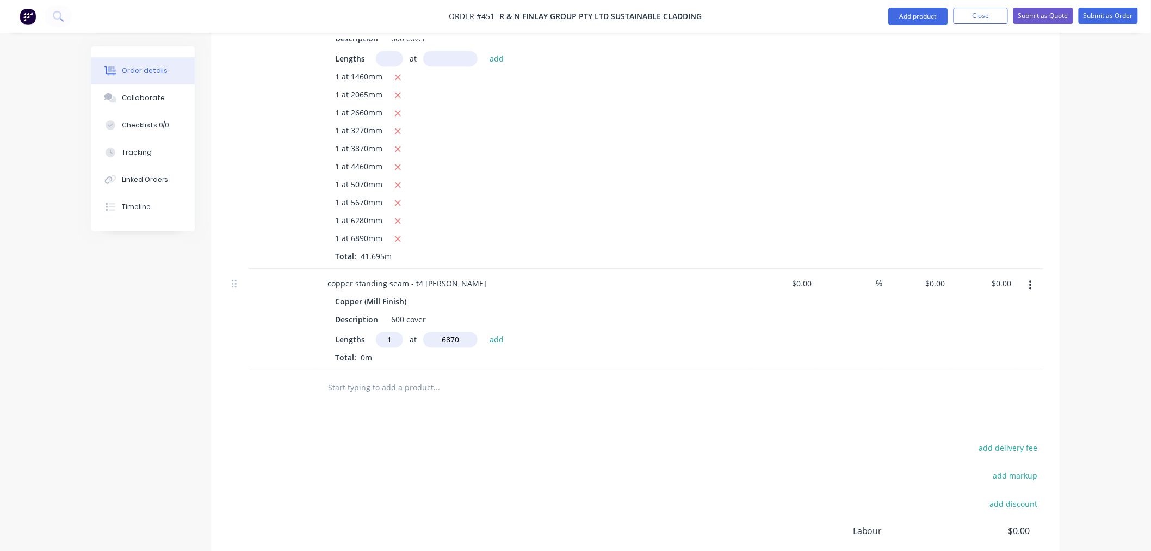
click at [484, 331] on button "add" at bounding box center [497, 338] width 26 height 15
type input "1"
type input "6270"
click at [484, 331] on button "add" at bounding box center [497, 338] width 26 height 15
type input "1"
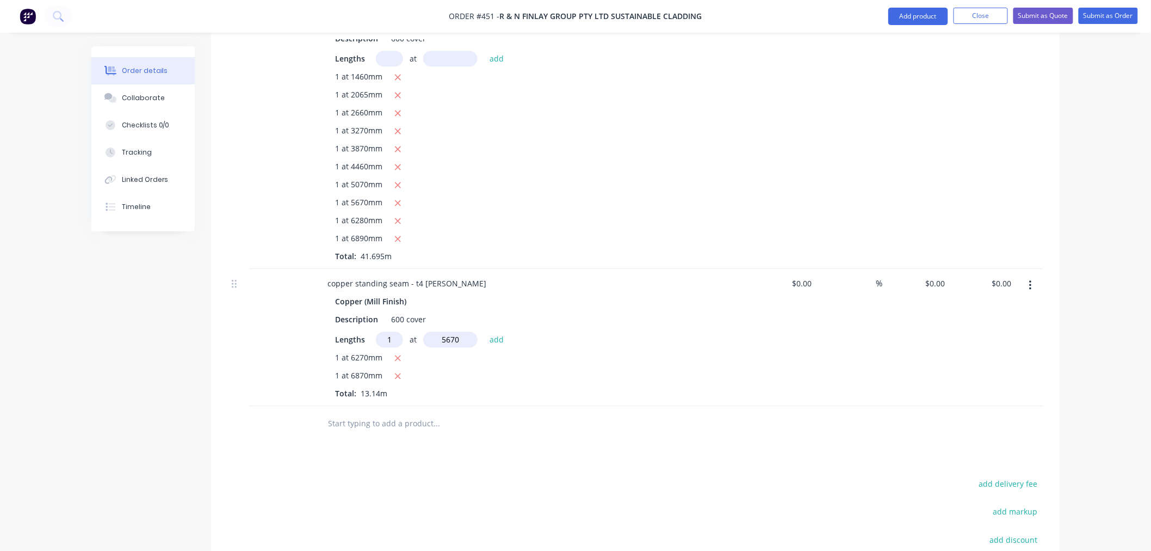
type input "5670"
click at [484, 331] on button "add" at bounding box center [497, 338] width 26 height 15
type input "1"
type input "5070"
click at [484, 331] on button "add" at bounding box center [497, 338] width 26 height 15
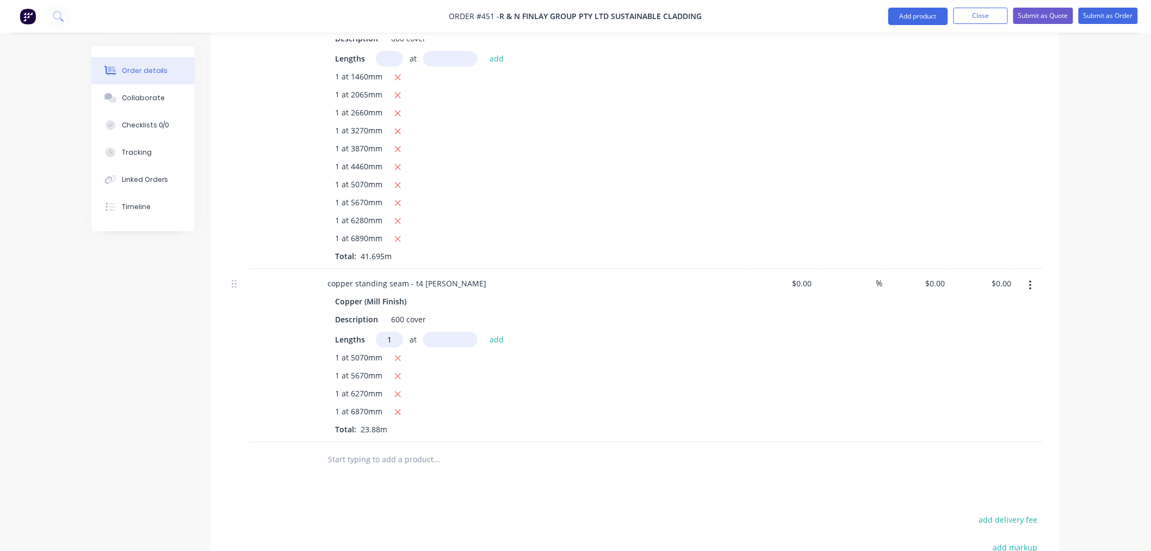
type input "1"
type input "4470"
click at [484, 331] on button "add" at bounding box center [497, 338] width 26 height 15
type input "1"
type input "3860"
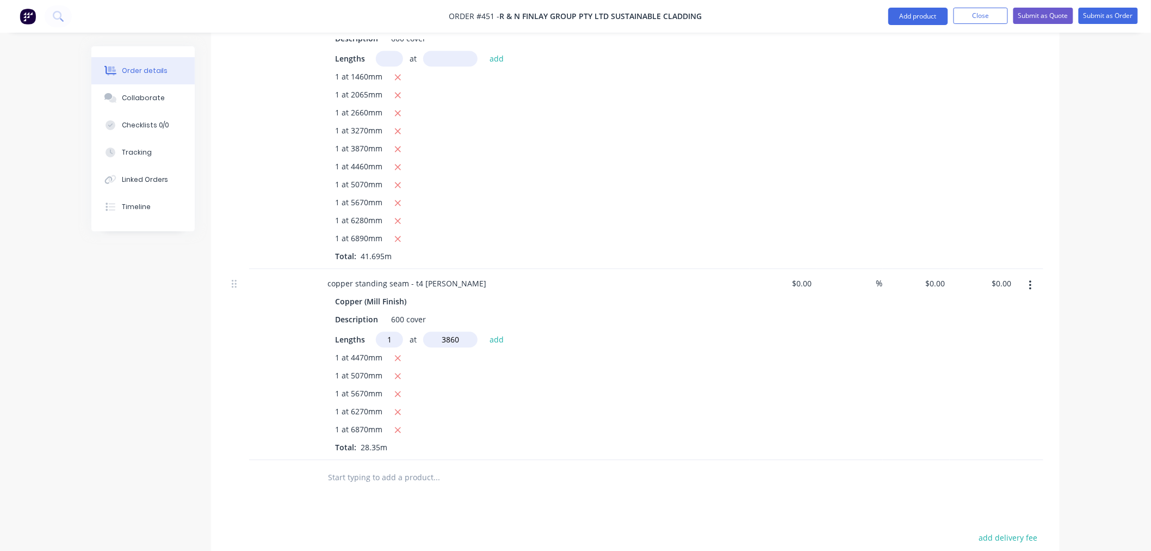
click at [484, 331] on button "add" at bounding box center [497, 338] width 26 height 15
type input "1"
type input "3260"
click at [484, 331] on button "add" at bounding box center [497, 338] width 26 height 15
type input "1"
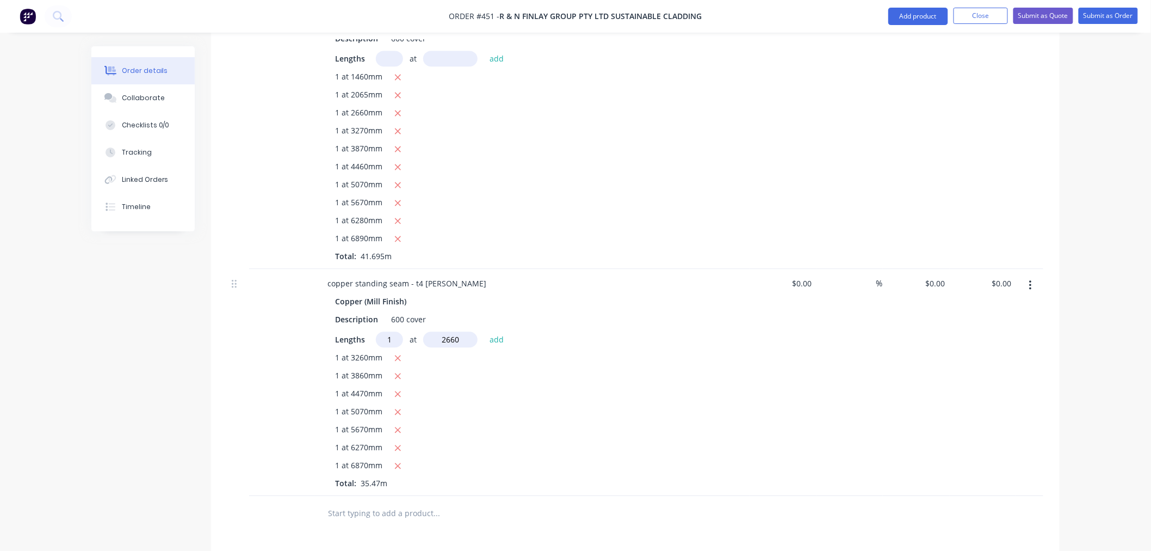
type input "2660"
click at [484, 331] on button "add" at bounding box center [497, 338] width 26 height 15
click at [940, 275] on input "0" at bounding box center [937, 283] width 25 height 16
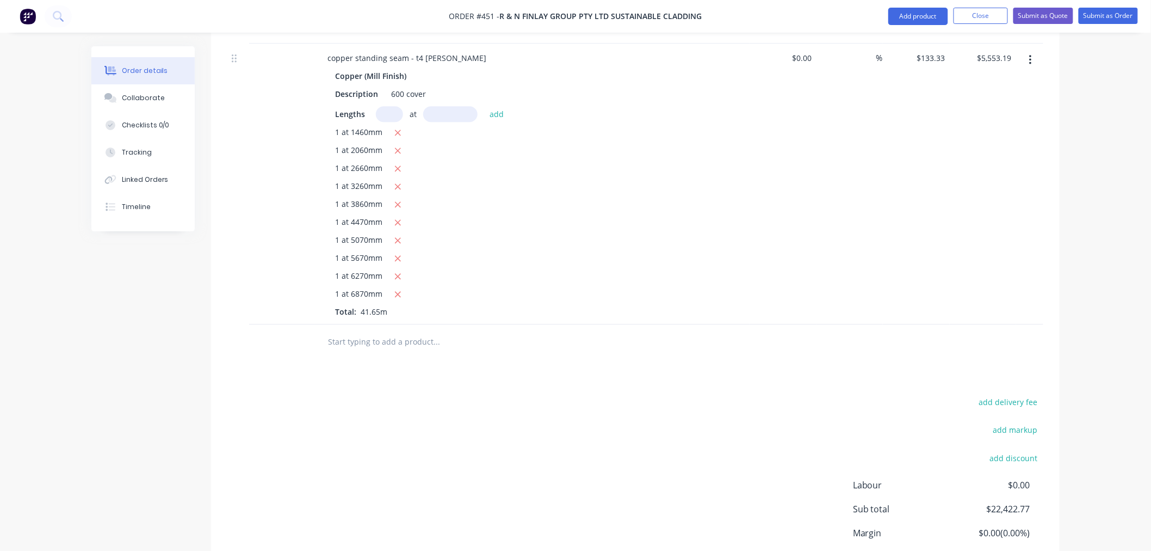
scroll to position [1307, 0]
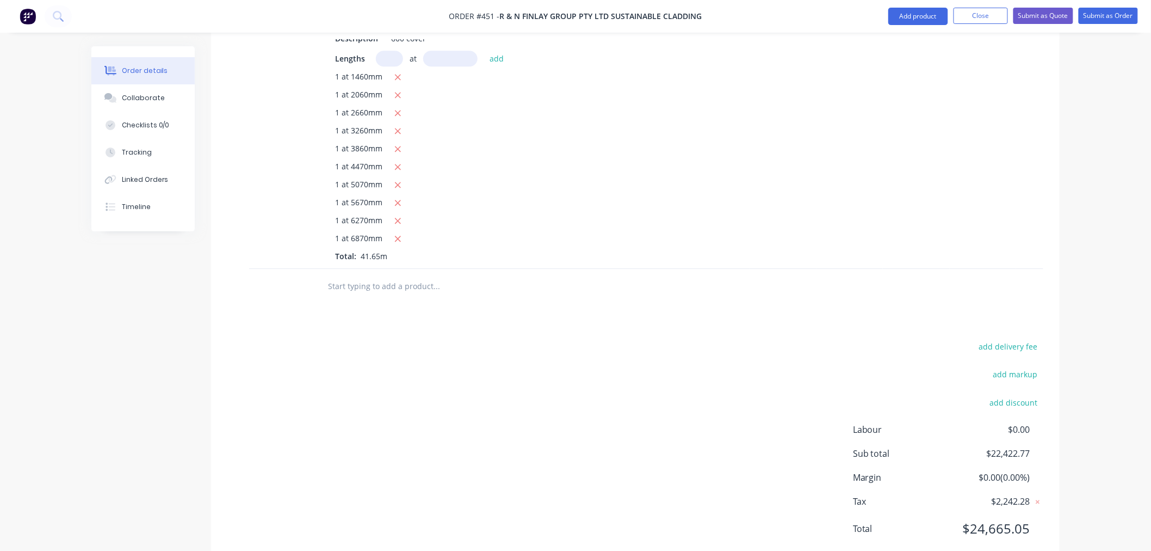
click at [363, 275] on input "text" at bounding box center [436, 286] width 218 height 22
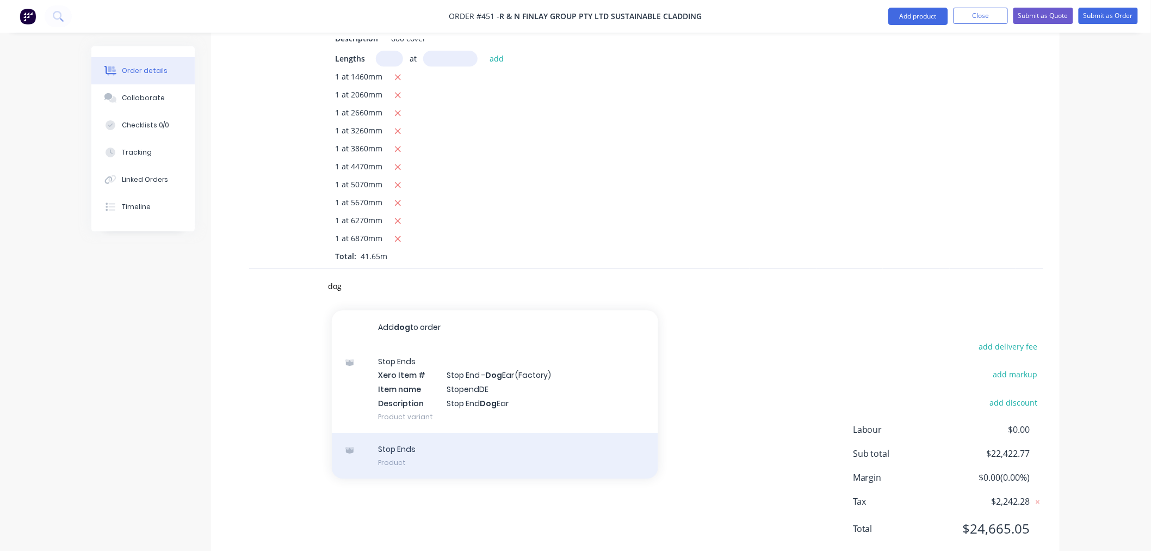
click at [419, 432] on div "Stop Ends Product" at bounding box center [495, 455] width 326 height 46
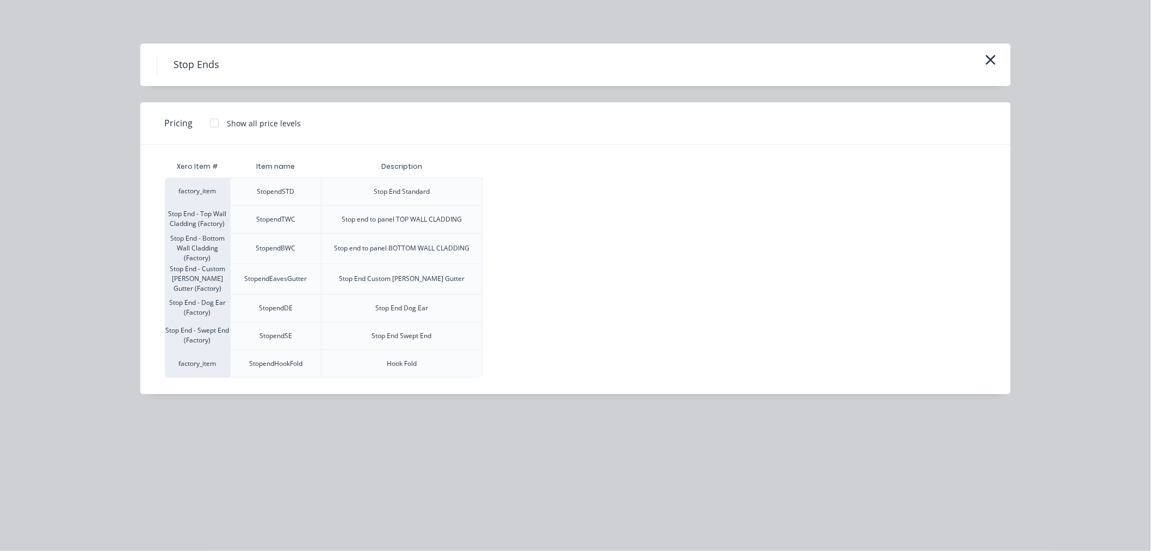
click at [218, 126] on div at bounding box center [214, 123] width 22 height 22
click at [520, 300] on div "$11.00" at bounding box center [512, 307] width 58 height 27
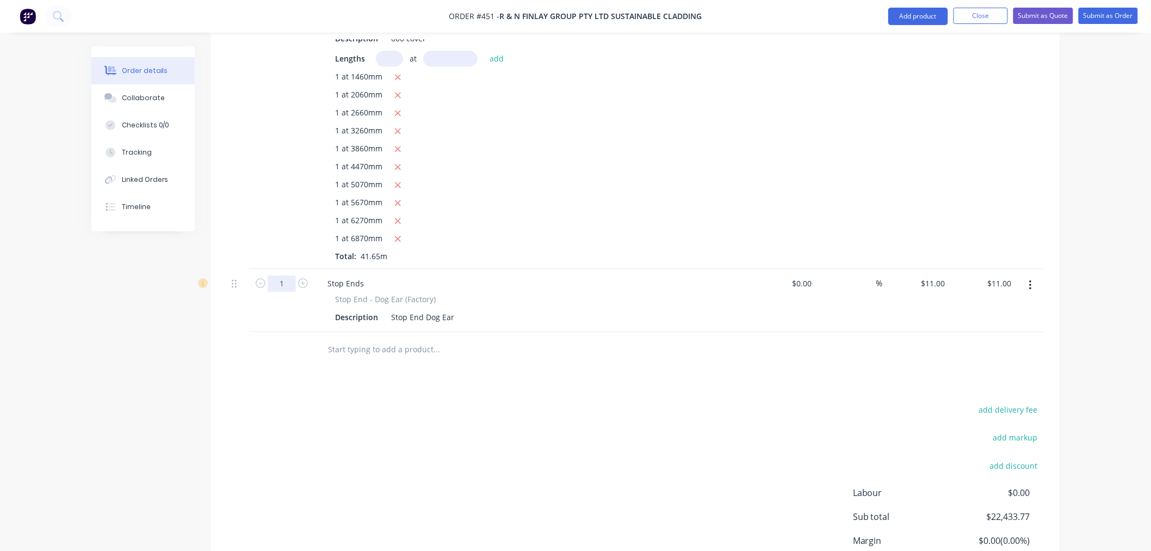
click at [289, 275] on input "1" at bounding box center [282, 283] width 28 height 16
click at [347, 338] on input "text" at bounding box center [436, 349] width 218 height 22
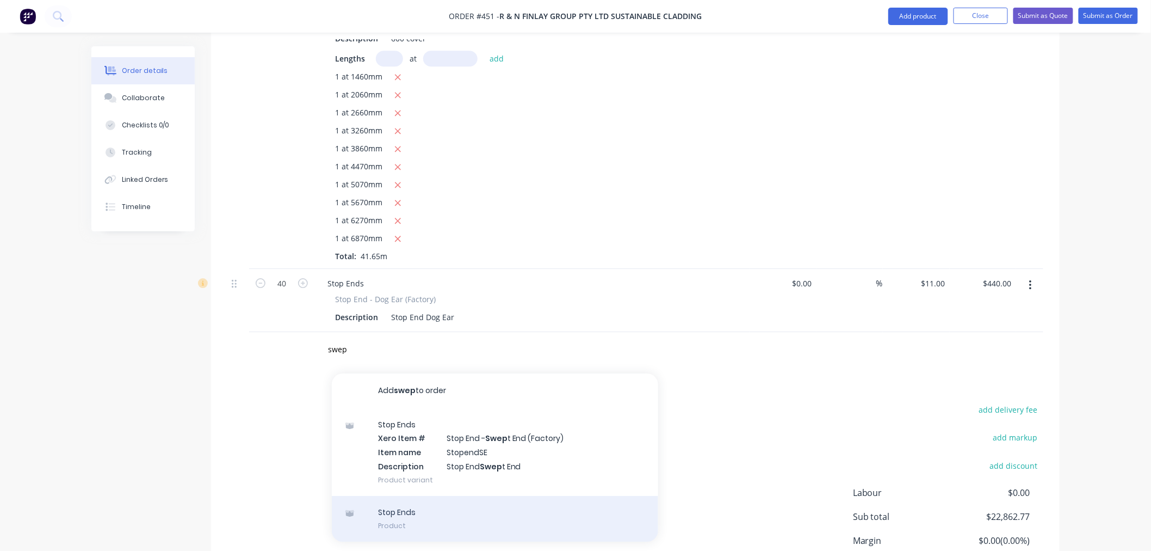
click at [416, 501] on div "Stop Ends Product" at bounding box center [495, 519] width 326 height 46
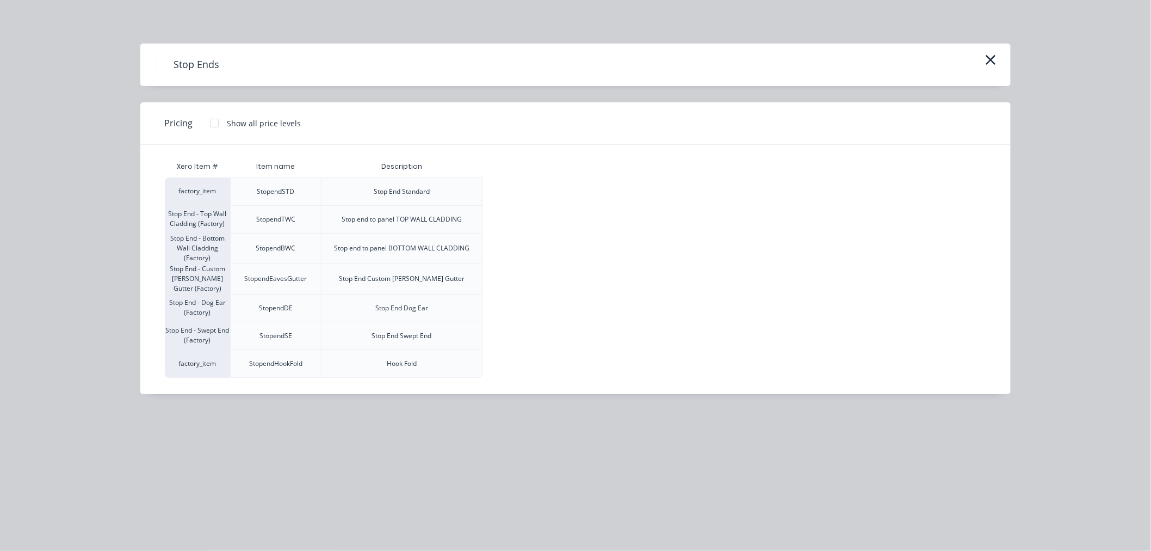
click at [211, 123] on div at bounding box center [214, 123] width 22 height 22
click at [504, 334] on div "$11.00" at bounding box center [512, 335] width 58 height 27
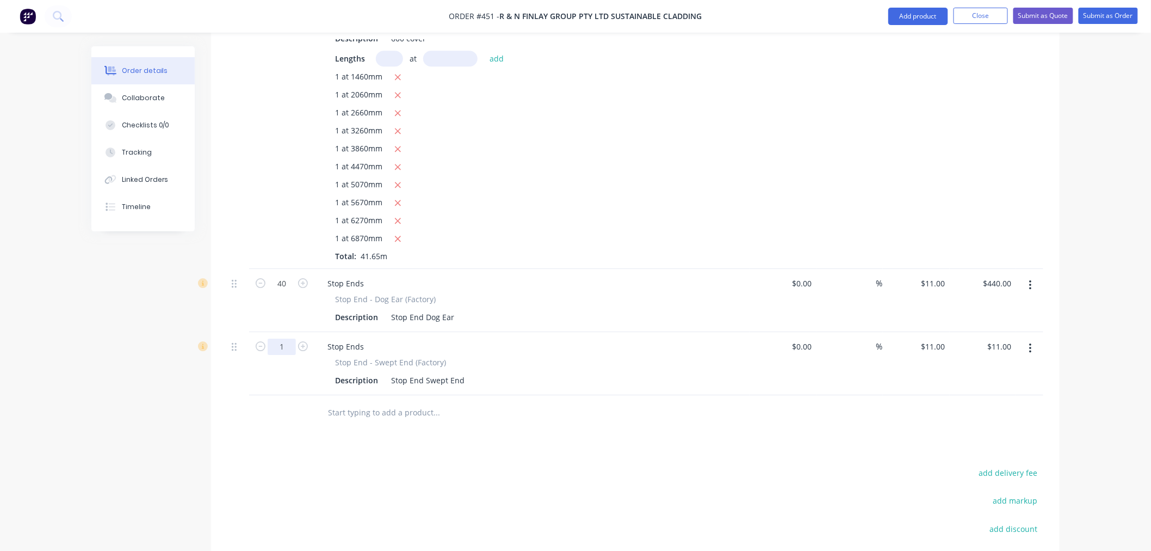
click at [286, 292] on input "1" at bounding box center [282, 283] width 28 height 16
click at [418, 401] on input "text" at bounding box center [436, 412] width 218 height 22
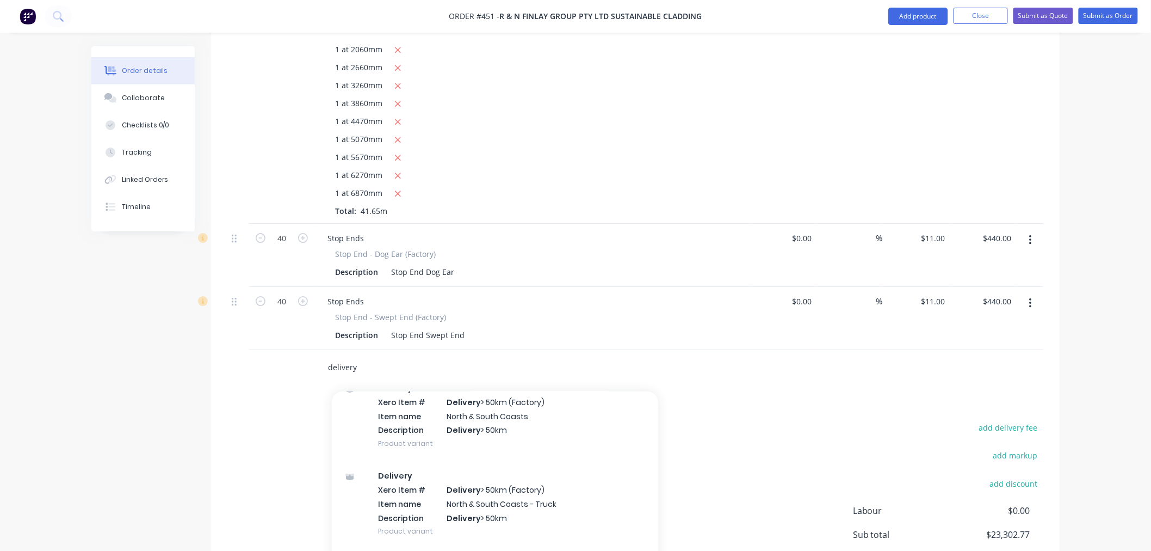
scroll to position [1433, 0]
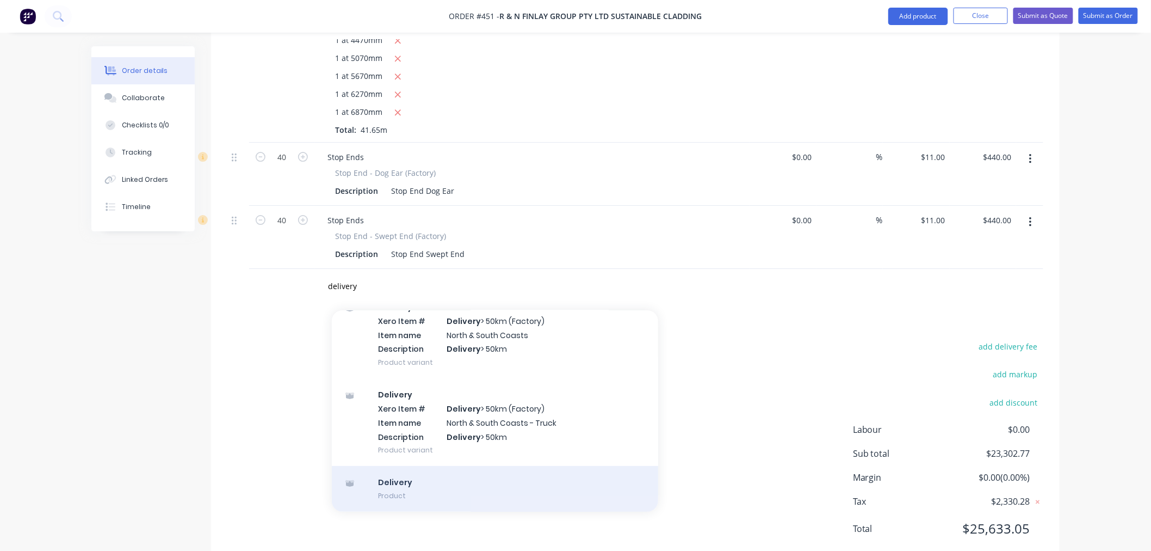
click at [431, 466] on div "Delivery Product" at bounding box center [495, 489] width 326 height 46
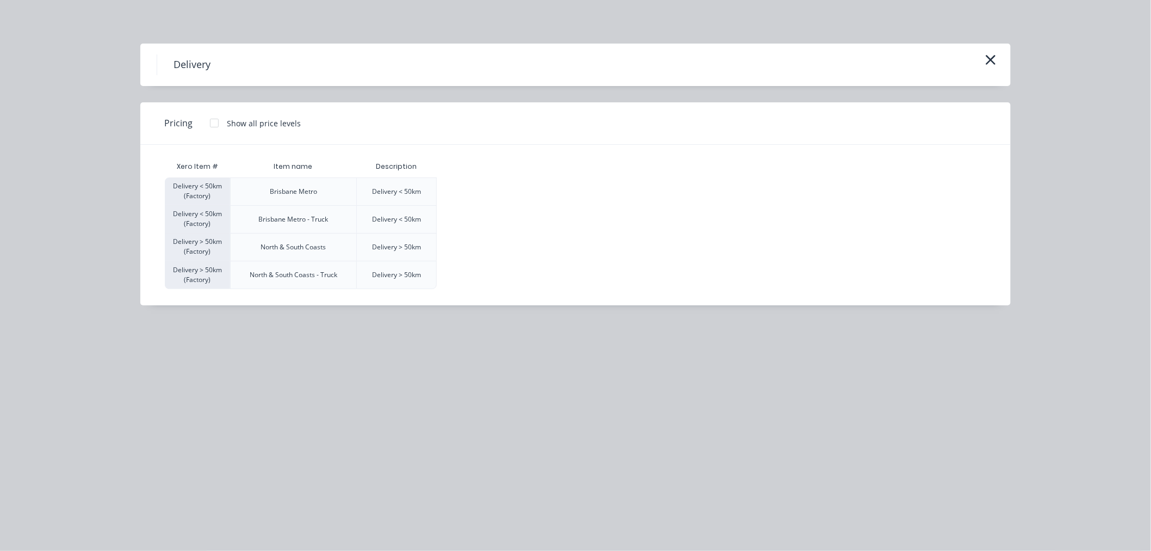
click at [211, 120] on div at bounding box center [214, 123] width 22 height 22
click at [478, 190] on div "$120.00" at bounding box center [464, 191] width 54 height 27
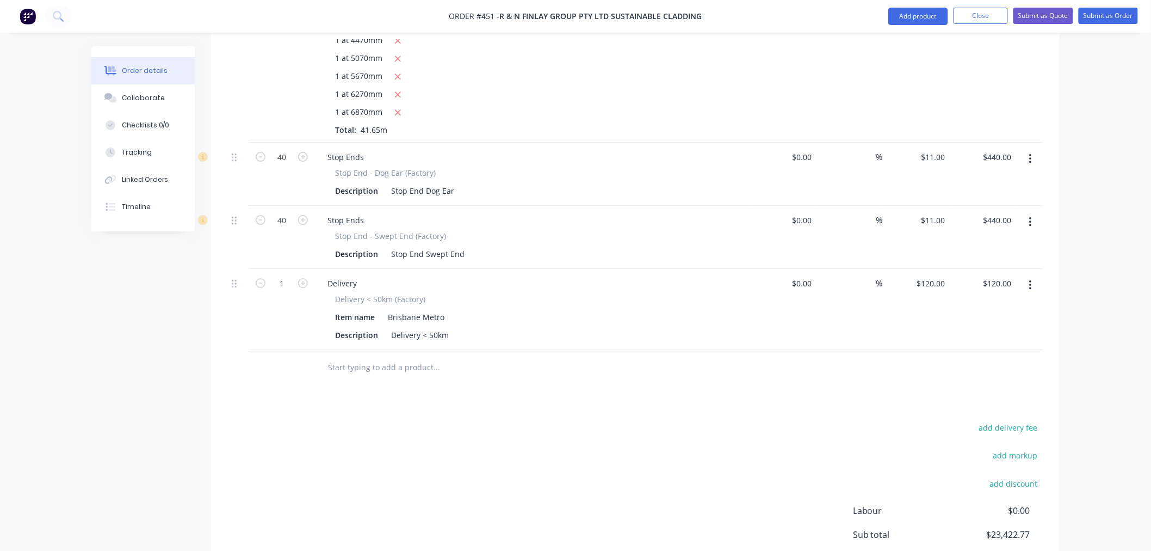
click at [570, 469] on div "add delivery fee add markup add discount Labour $0.00 Sub total $23,422.77 Marg…" at bounding box center [635, 525] width 816 height 210
click at [577, 463] on div "add delivery fee add markup add discount Labour $0.00 Sub total $23,422.77 Marg…" at bounding box center [635, 525] width 816 height 210
click at [408, 356] on input "text" at bounding box center [436, 367] width 218 height 22
click at [360, 356] on input "sus" at bounding box center [436, 367] width 218 height 22
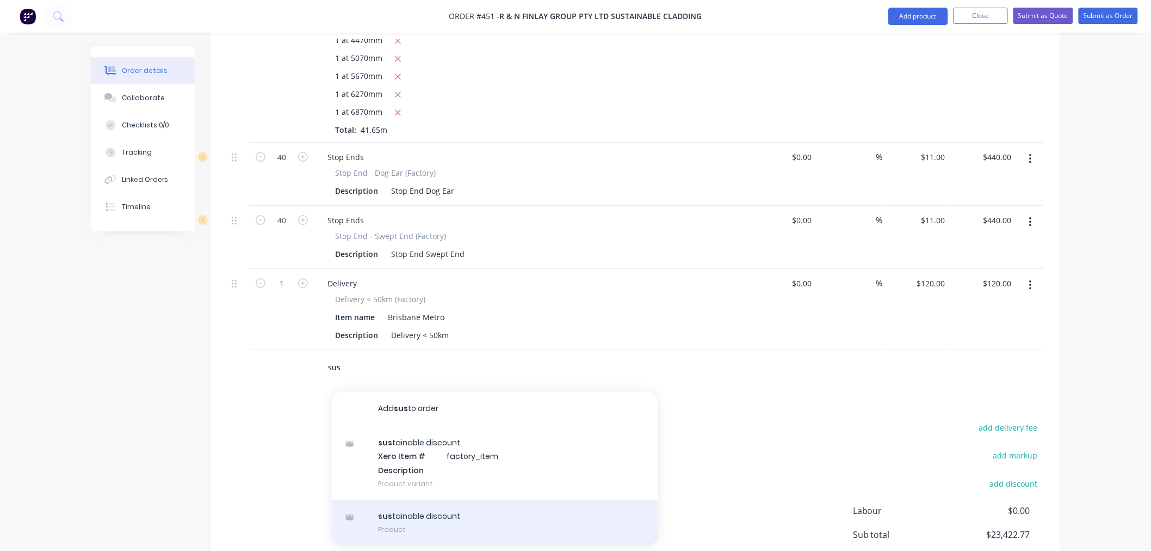
click at [409, 499] on div "sus tainable discount Product" at bounding box center [495, 522] width 326 height 46
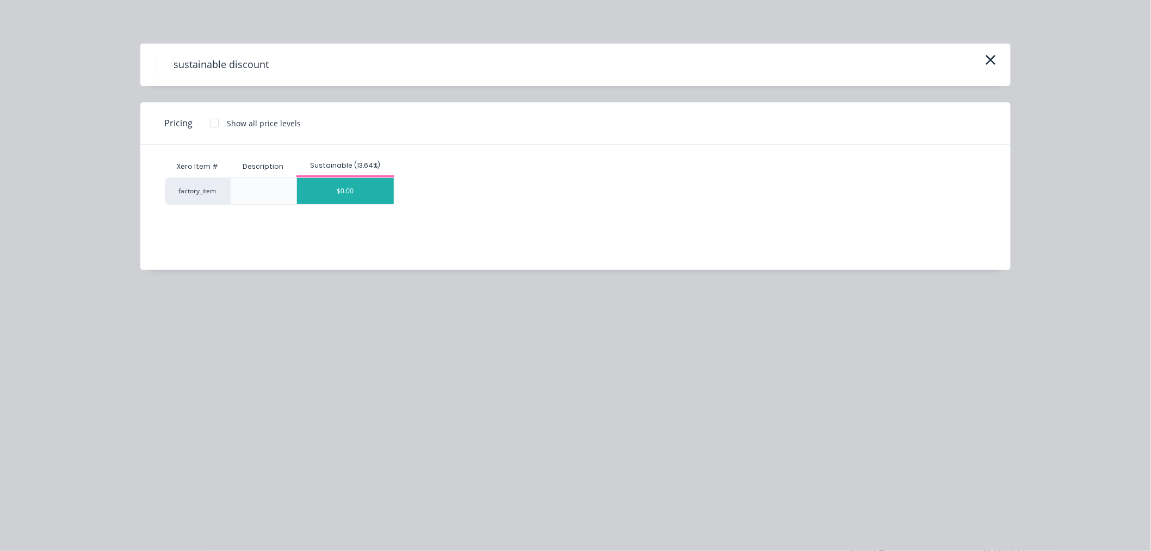
click at [349, 195] on div "$0.00" at bounding box center [345, 191] width 97 height 26
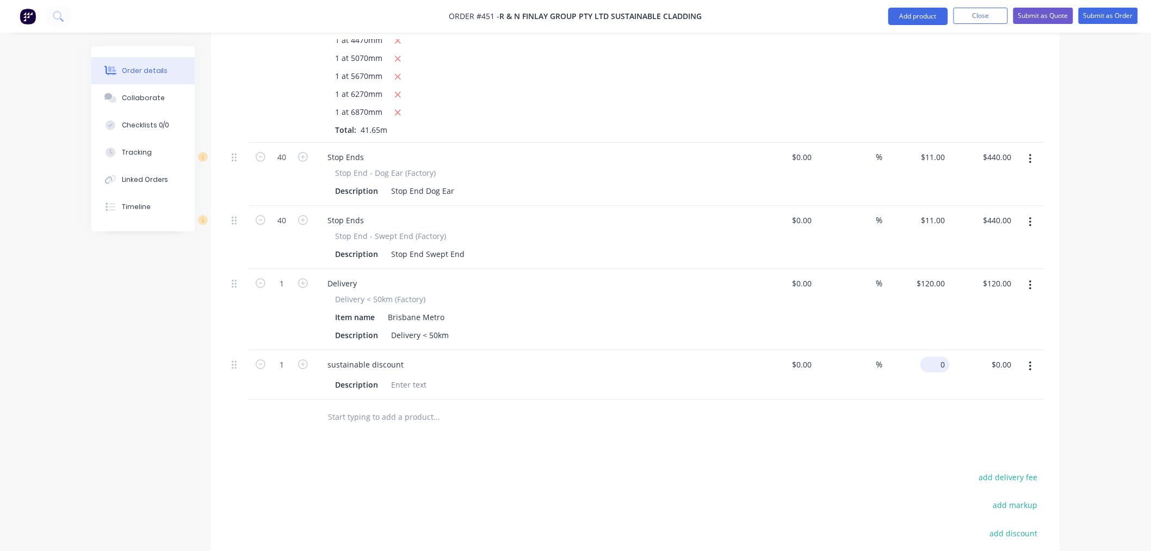
click at [947, 356] on input "0" at bounding box center [937, 364] width 25 height 16
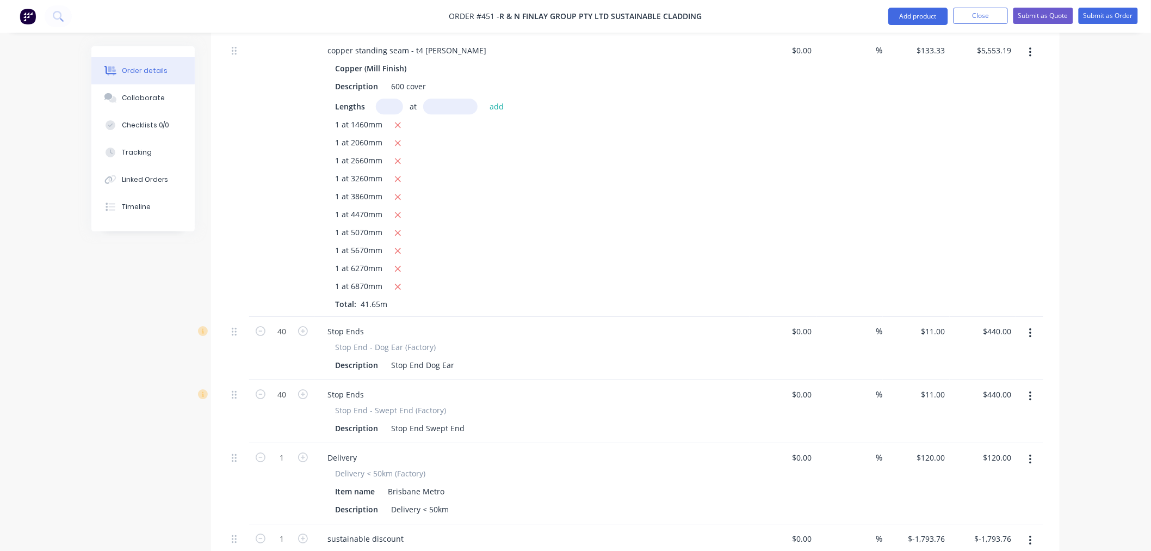
drag, startPoint x: 765, startPoint y: 444, endPoint x: 1109, endPoint y: 301, distance: 372.4
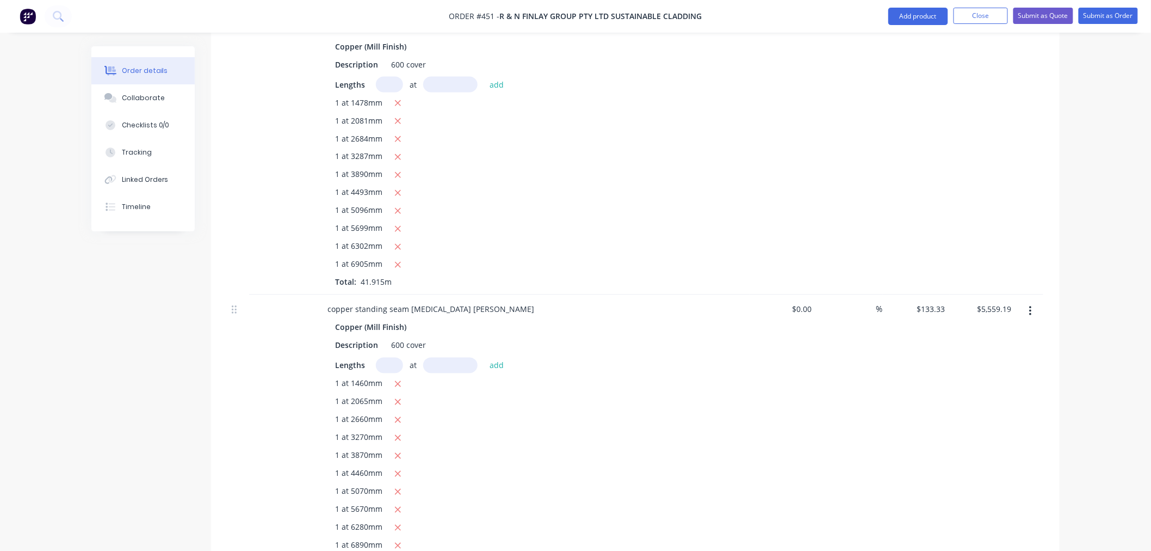
drag, startPoint x: 1131, startPoint y: 236, endPoint x: 1130, endPoint y: 230, distance: 6.7
click at [1132, 230] on div "Order details Collaborate Checklists 0/0 Tracking Linked Orders Timeline Order …" at bounding box center [575, 352] width 1151 height 2145
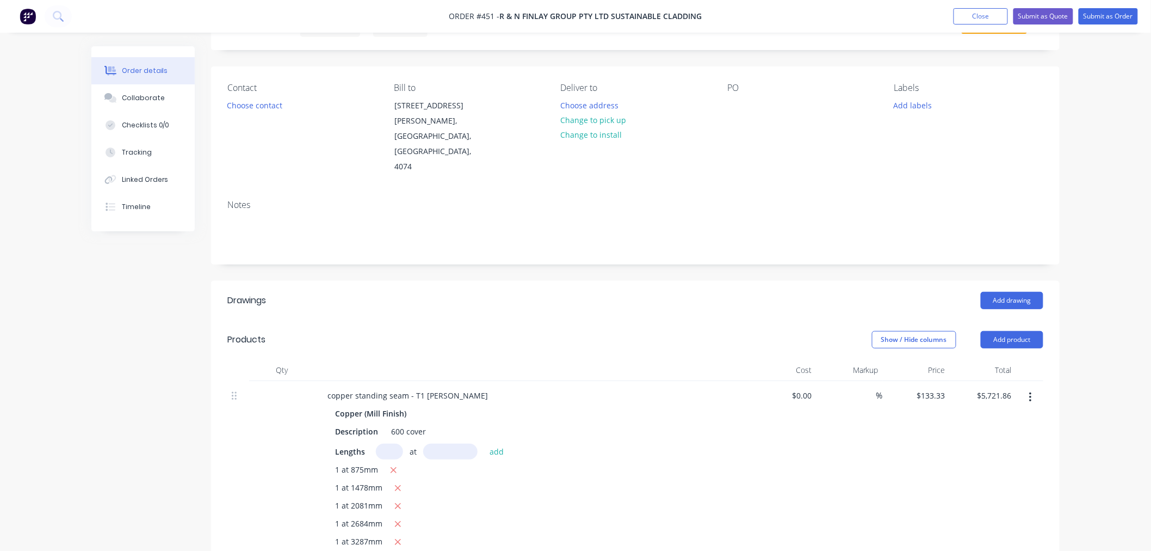
scroll to position [0, 0]
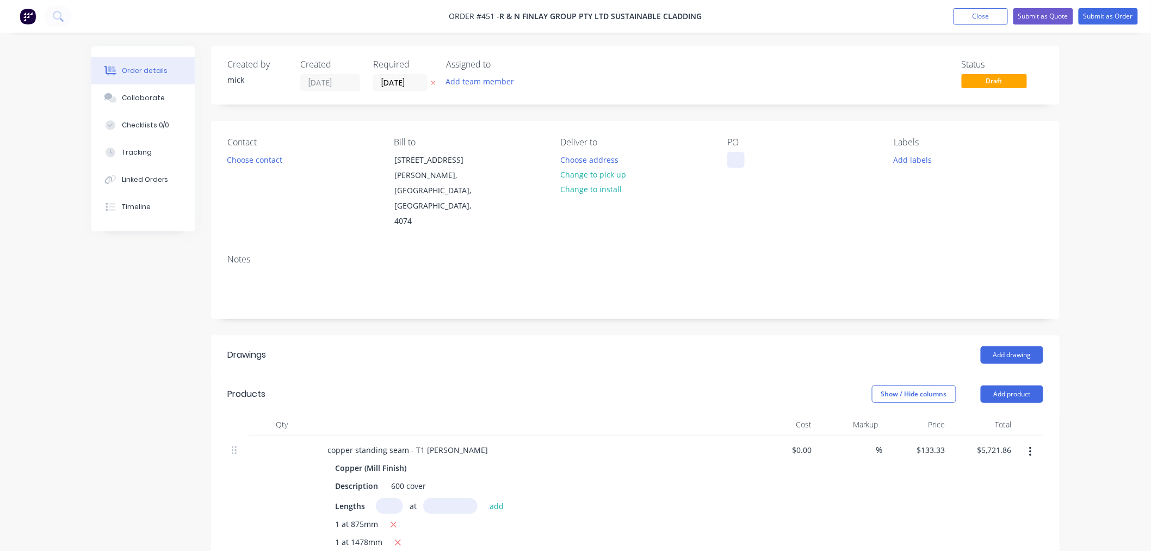
click at [736, 162] on div at bounding box center [735, 160] width 17 height 16
click at [124, 93] on div "Collaborate" at bounding box center [143, 98] width 43 height 10
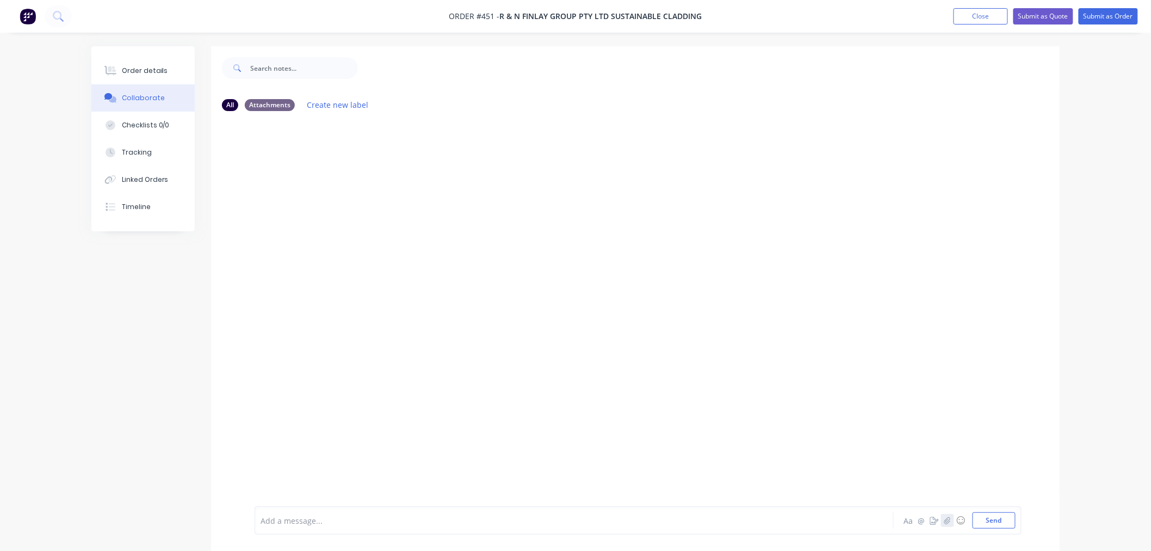
click at [952, 518] on button "button" at bounding box center [947, 520] width 13 height 13
click at [1003, 526] on button "Send" at bounding box center [994, 520] width 43 height 16
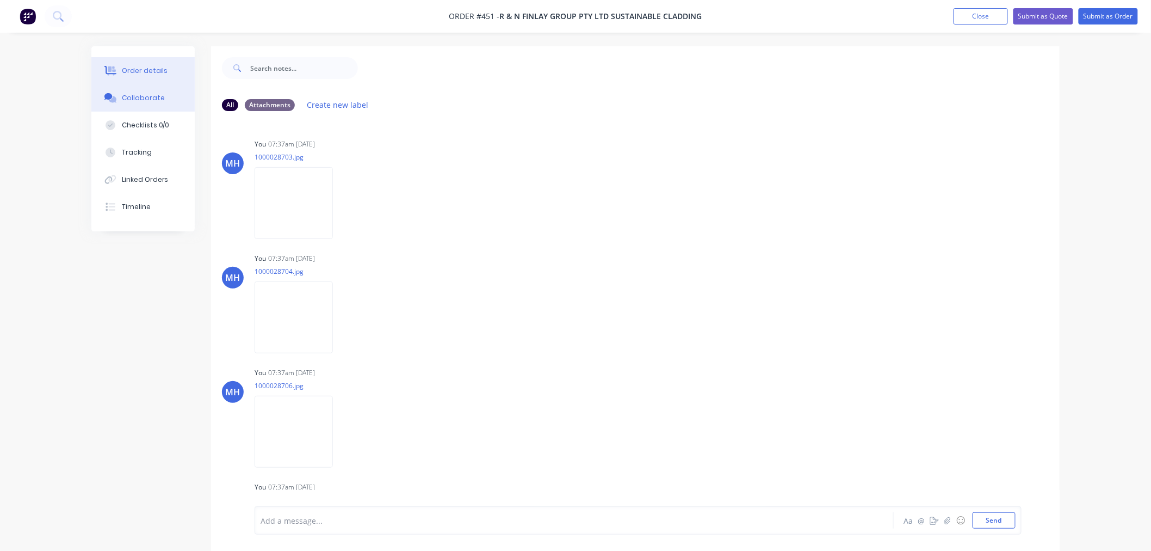
click at [158, 72] on div "Order details" at bounding box center [145, 71] width 46 height 10
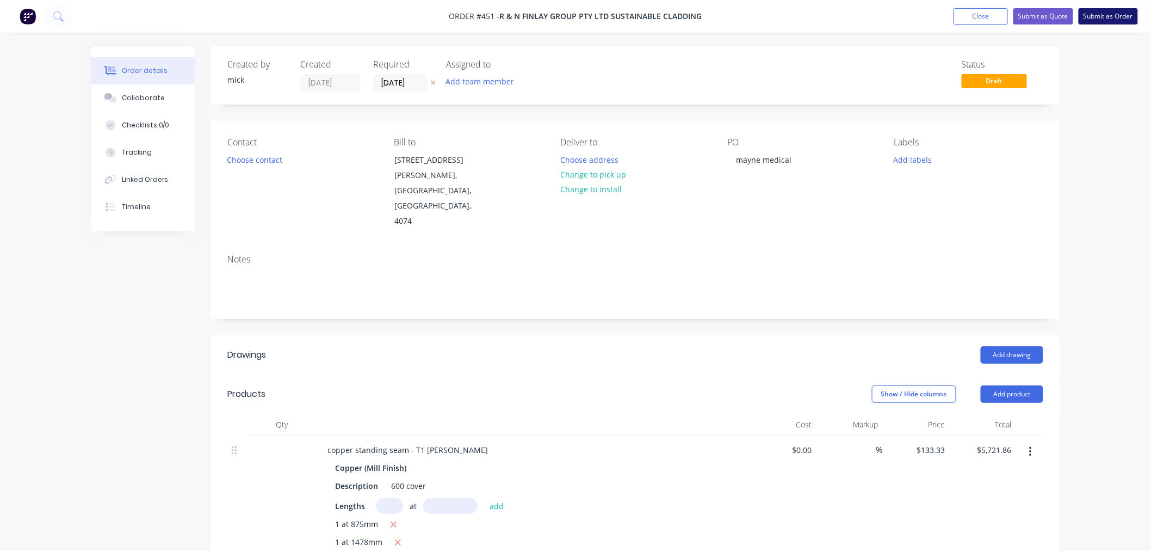
click at [1096, 18] on button "Submit as Order" at bounding box center [1108, 16] width 59 height 16
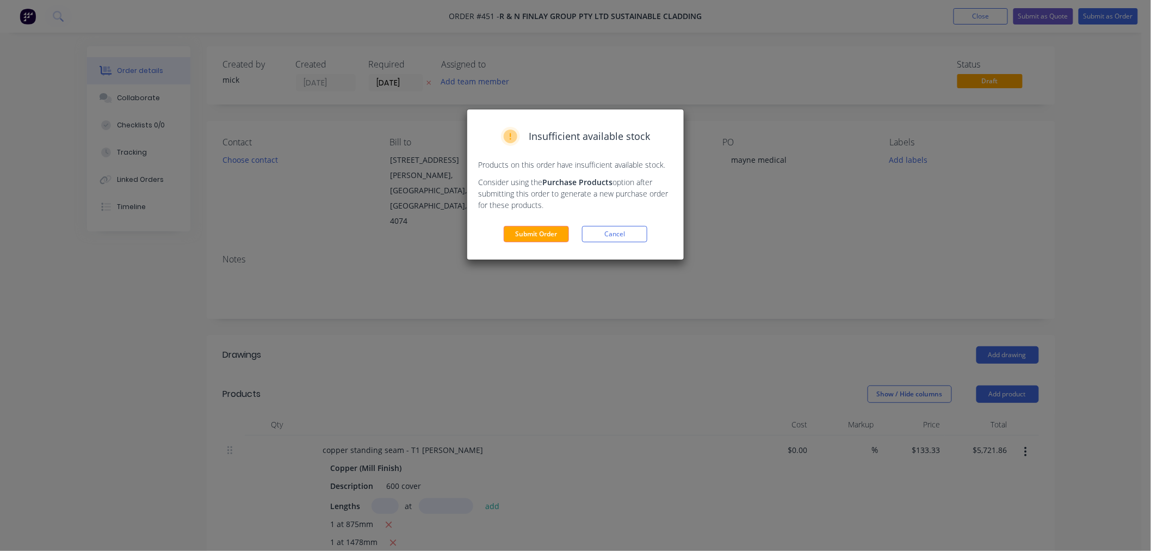
click at [547, 224] on div "Insufficient available stock Products on this order have insufficient available…" at bounding box center [575, 184] width 217 height 150
click at [552, 235] on button "Submit Order" at bounding box center [536, 234] width 65 height 16
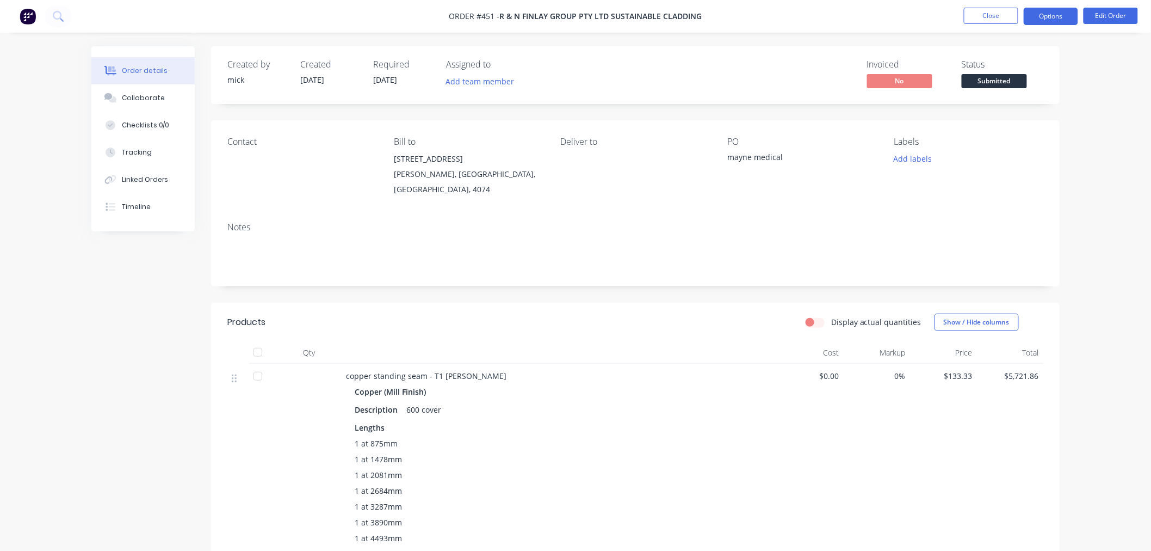
click at [1055, 18] on button "Options" at bounding box center [1051, 16] width 54 height 17
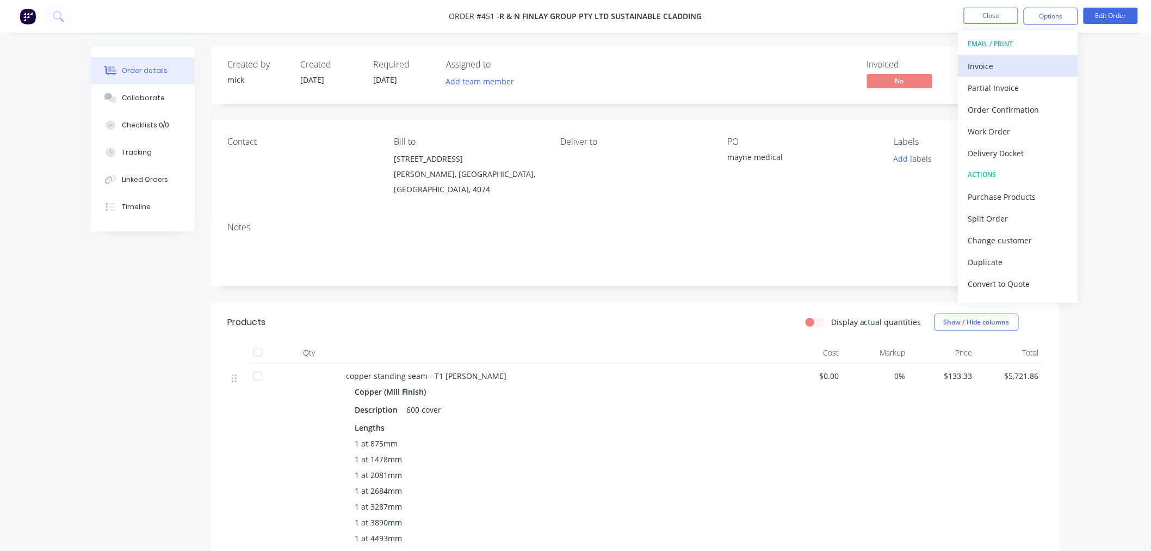
click at [1004, 66] on div "Invoice" at bounding box center [1018, 66] width 100 height 16
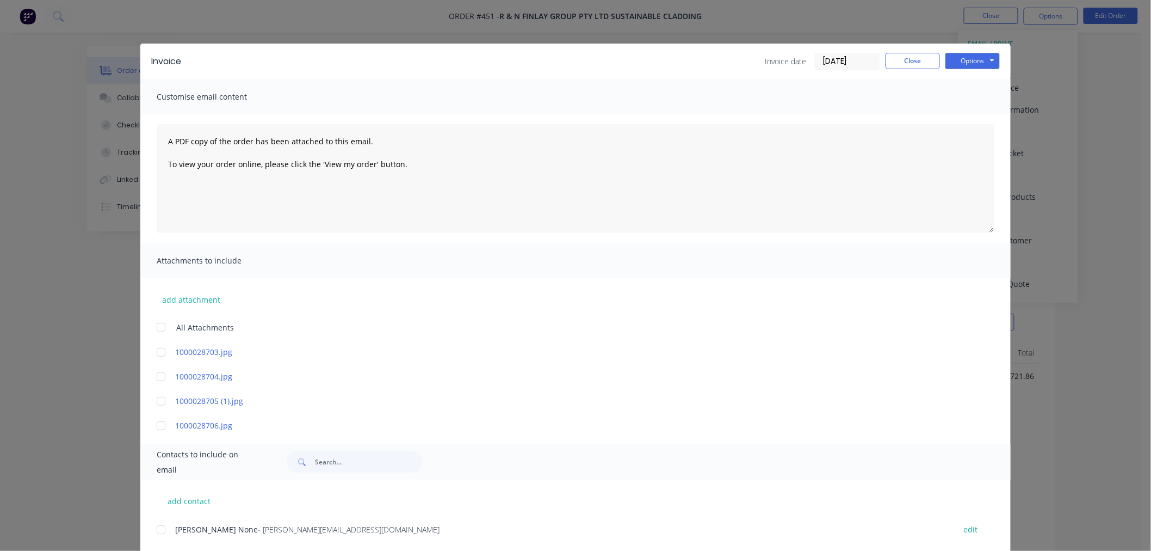
click at [156, 327] on div at bounding box center [161, 327] width 22 height 22
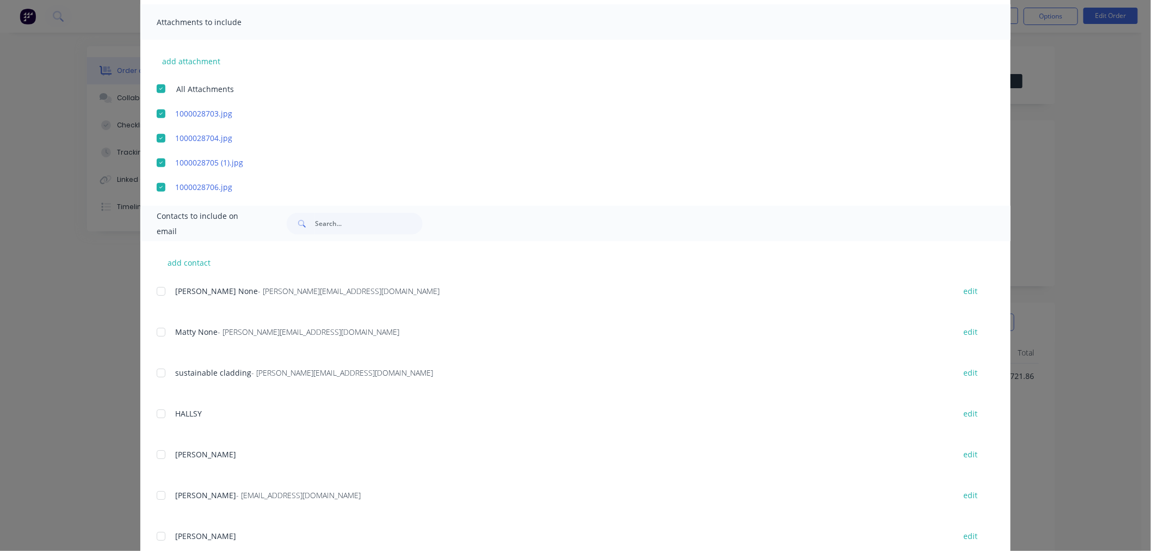
scroll to position [242, 0]
click at [152, 291] on div at bounding box center [161, 288] width 22 height 22
click at [159, 331] on div at bounding box center [161, 329] width 22 height 22
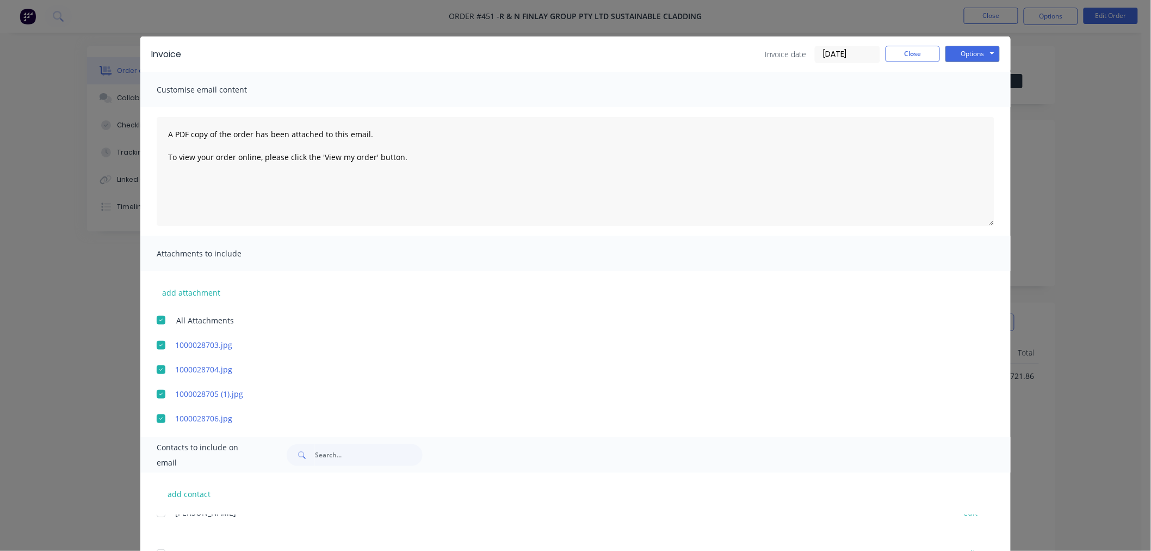
scroll to position [0, 0]
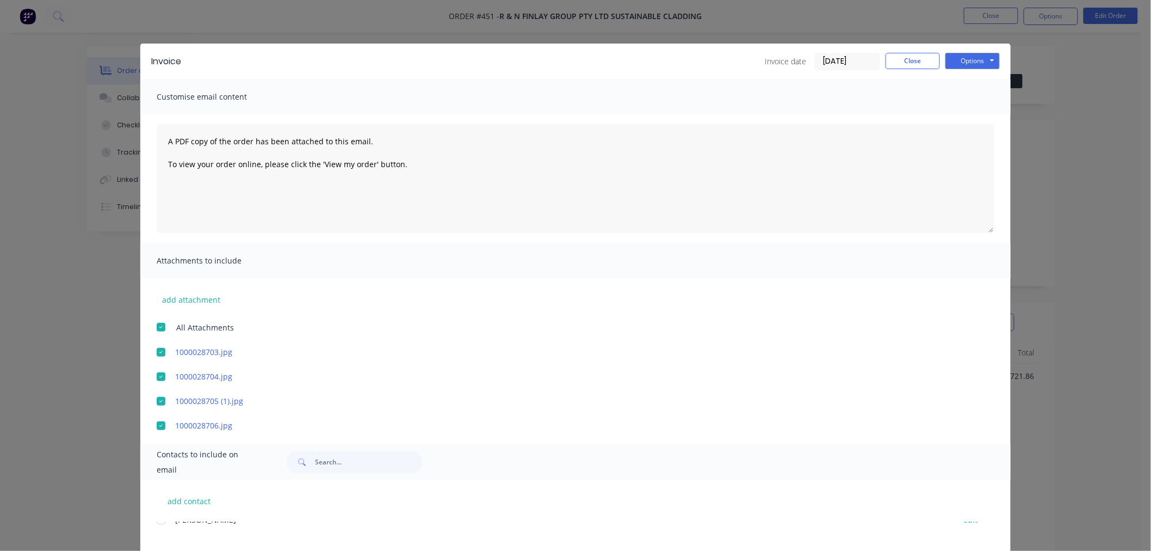
click at [972, 69] on div "Options Preview Print Email" at bounding box center [972, 61] width 54 height 17
click at [974, 63] on button "Options" at bounding box center [972, 61] width 54 height 16
click at [982, 114] on button "Email" at bounding box center [980, 116] width 70 height 18
click at [154, 327] on div at bounding box center [161, 327] width 22 height 22
click at [966, 60] on button "Options" at bounding box center [972, 61] width 54 height 16
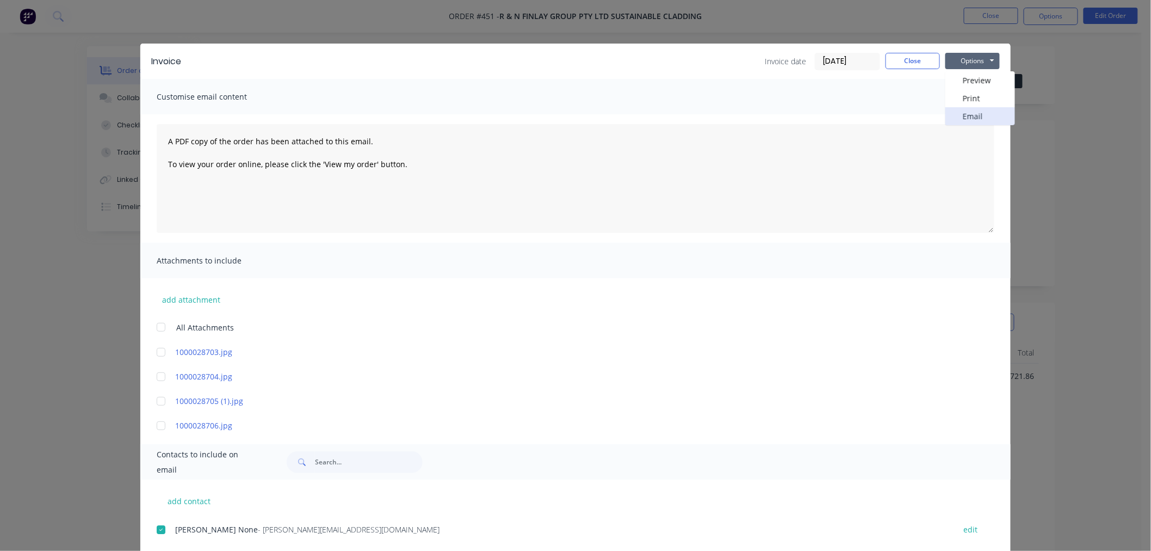
click at [978, 115] on button "Email" at bounding box center [980, 116] width 70 height 18
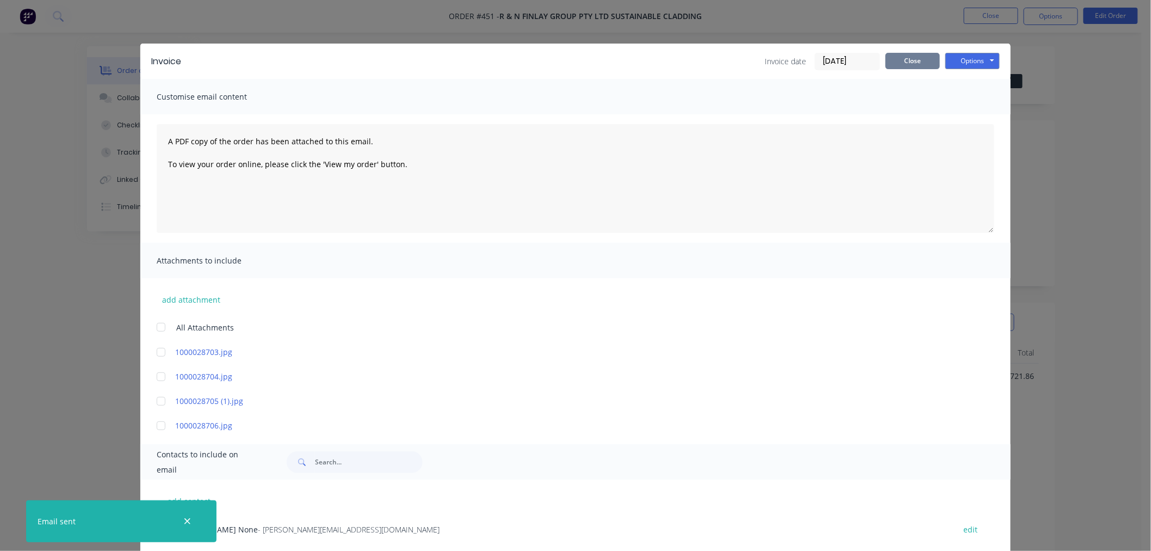
click at [906, 54] on button "Close" at bounding box center [913, 61] width 54 height 16
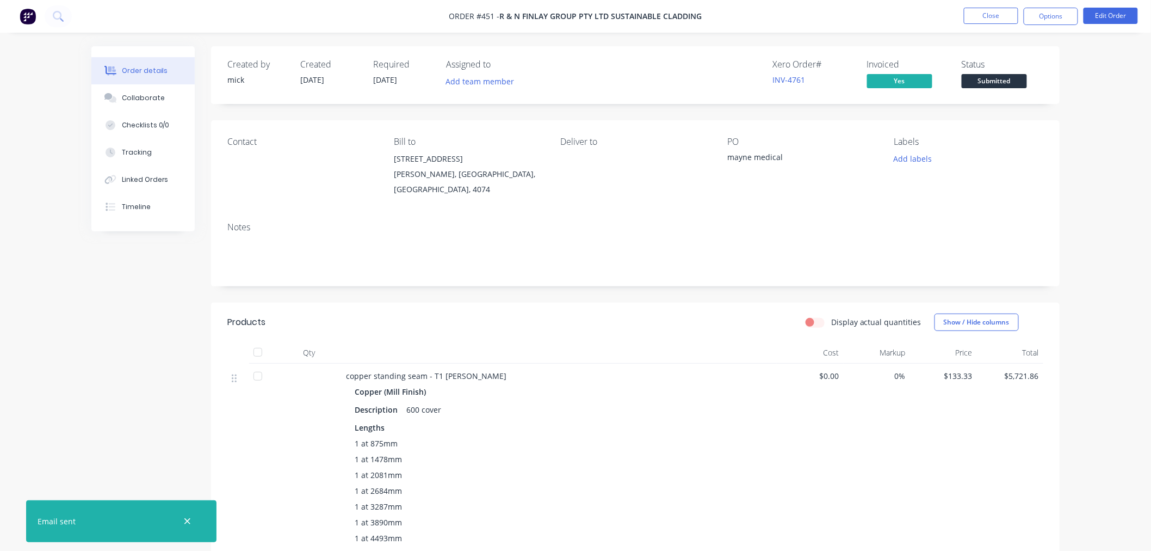
click at [30, 15] on img at bounding box center [28, 16] width 16 height 16
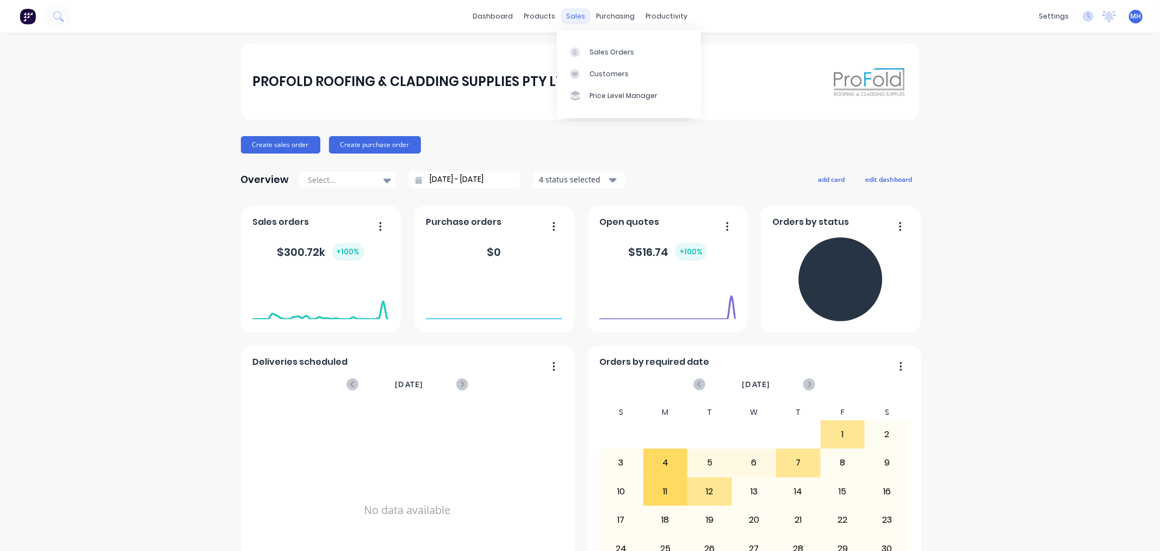
click at [562, 14] on div "sales" at bounding box center [576, 16] width 30 height 16
click at [617, 51] on div "Sales Orders" at bounding box center [612, 52] width 45 height 10
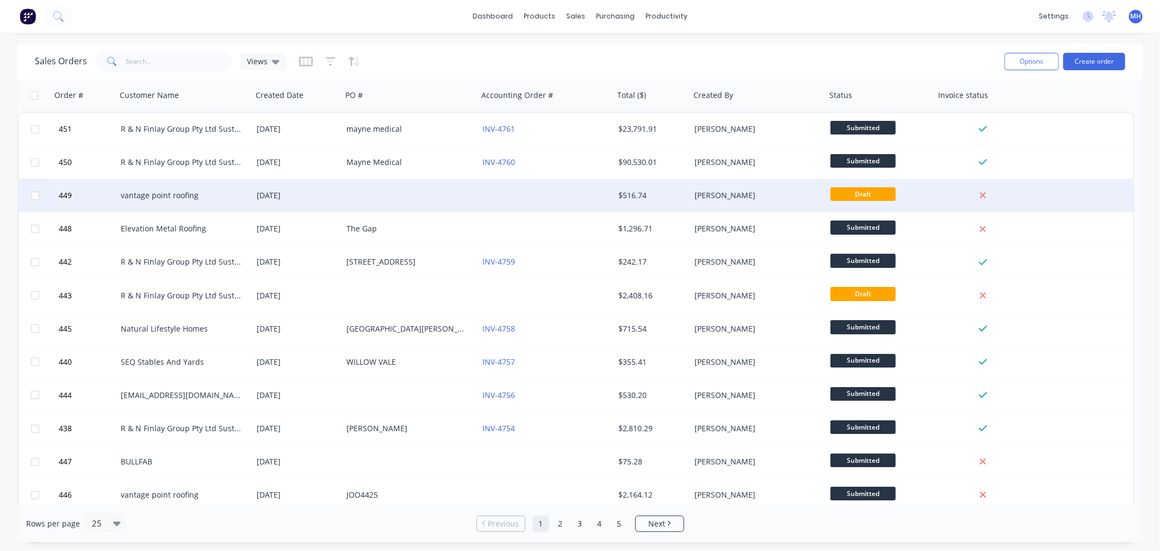
click at [362, 194] on div at bounding box center [410, 195] width 136 height 33
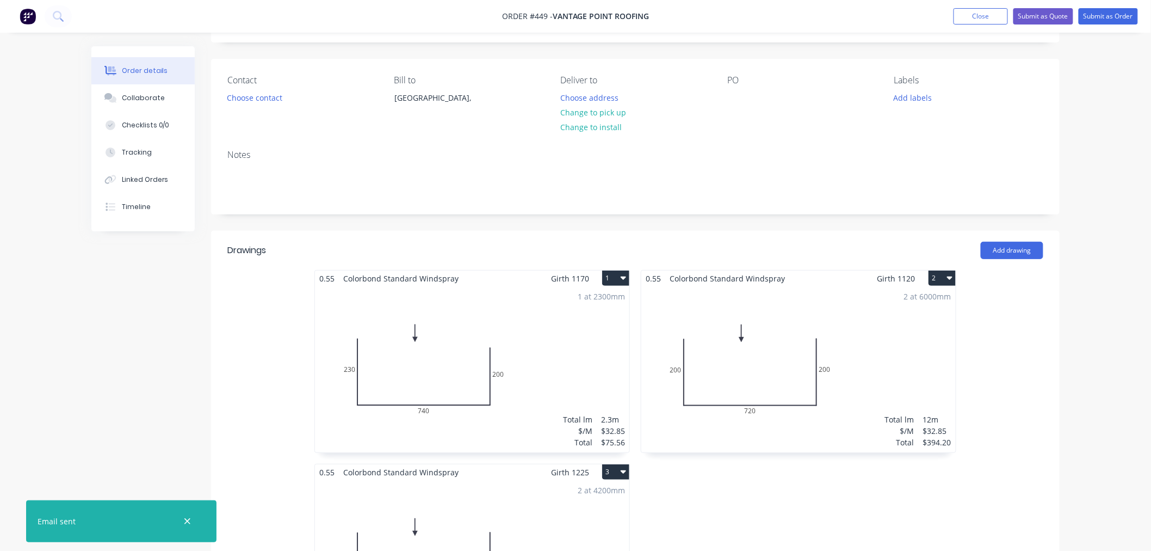
scroll to position [302, 0]
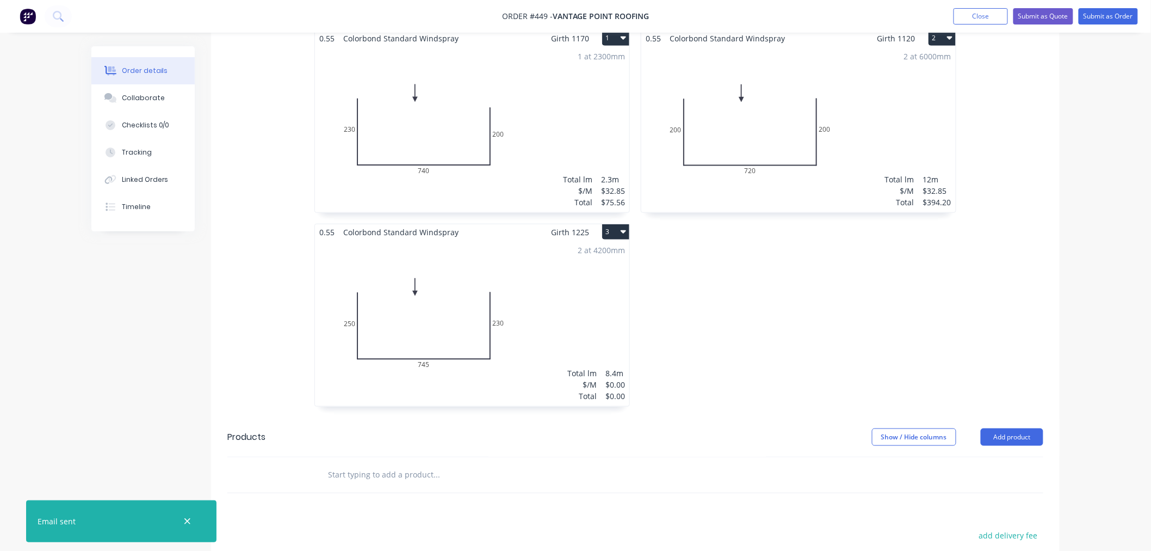
click at [604, 329] on div "2 at 4200mm Total lm $/M Total 8.4m $0.00 $0.00" at bounding box center [472, 323] width 314 height 166
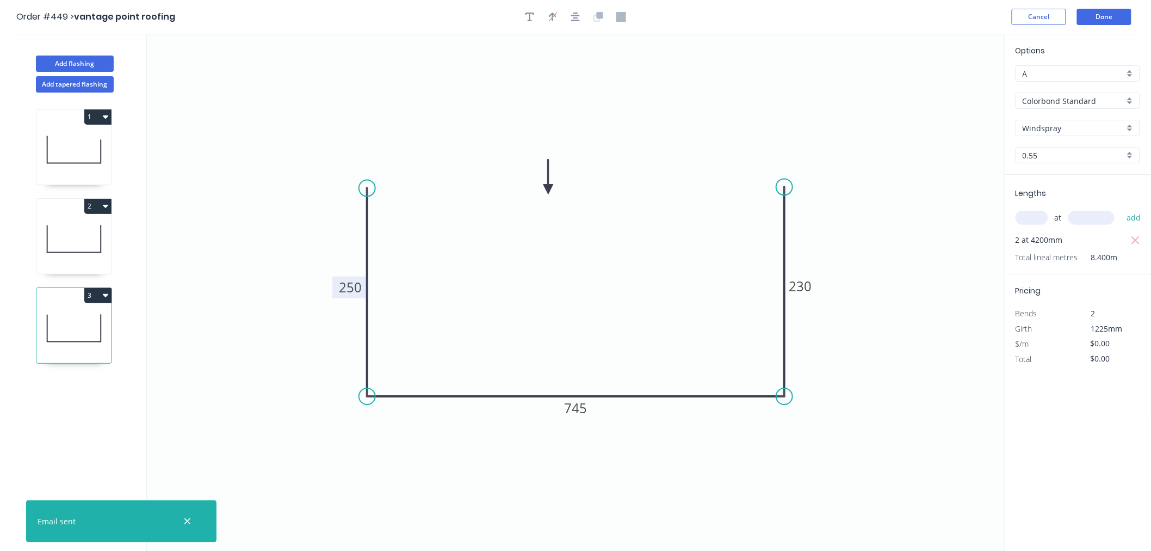
click at [361, 290] on tspan "250" at bounding box center [350, 287] width 23 height 18
click at [906, 287] on icon "0 235 745 230" at bounding box center [576, 292] width 858 height 517
click at [811, 287] on tspan "230" at bounding box center [800, 286] width 23 height 18
click at [903, 411] on icon "0 235 745 220" at bounding box center [576, 292] width 858 height 517
click at [1106, 14] on button "Done" at bounding box center [1104, 17] width 54 height 16
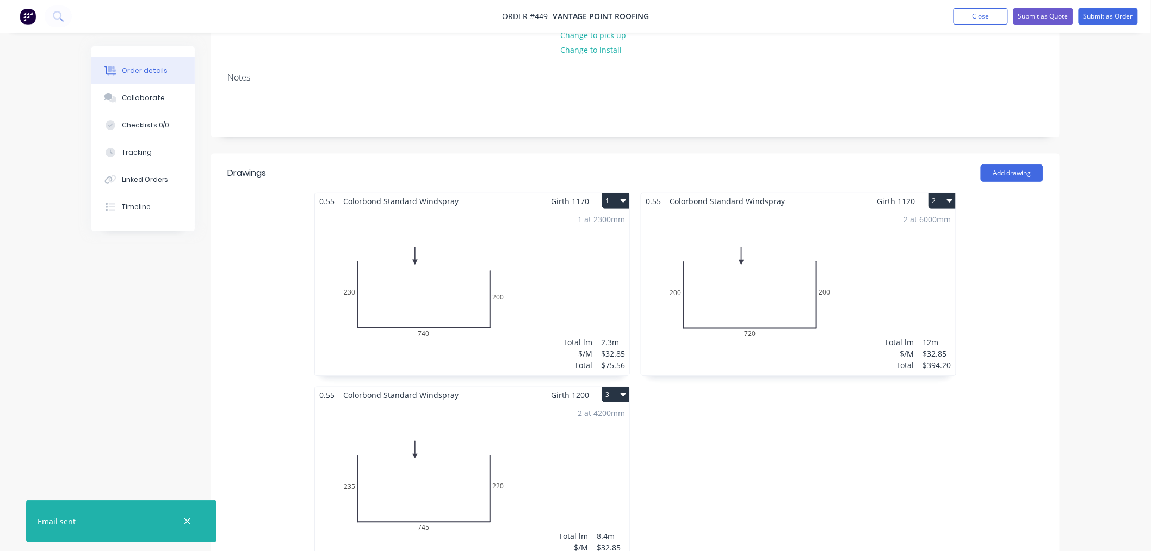
scroll to position [121, 0]
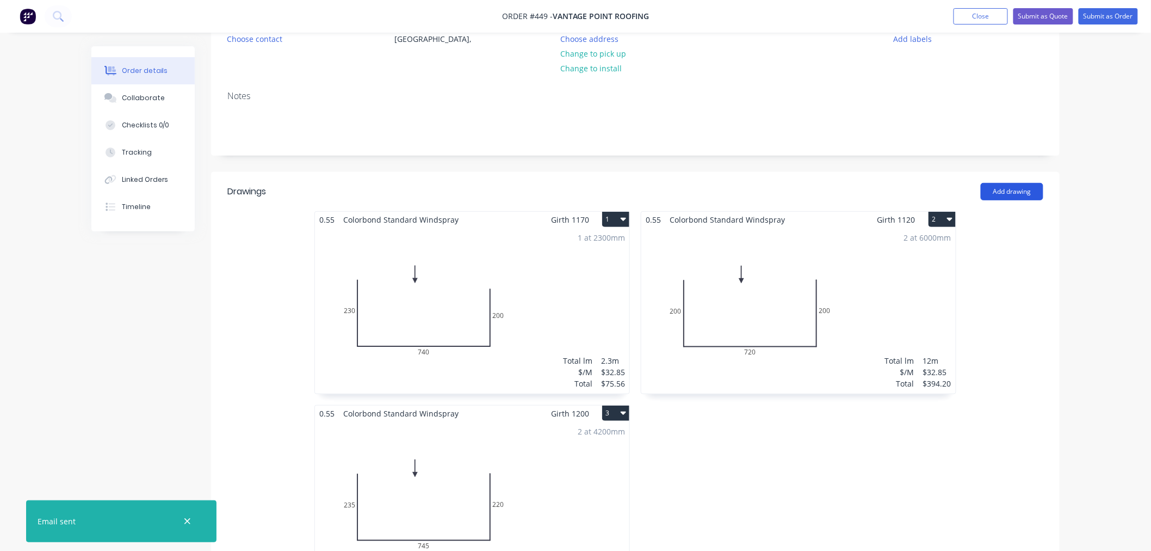
click at [1028, 189] on button "Add drawing" at bounding box center [1012, 191] width 63 height 17
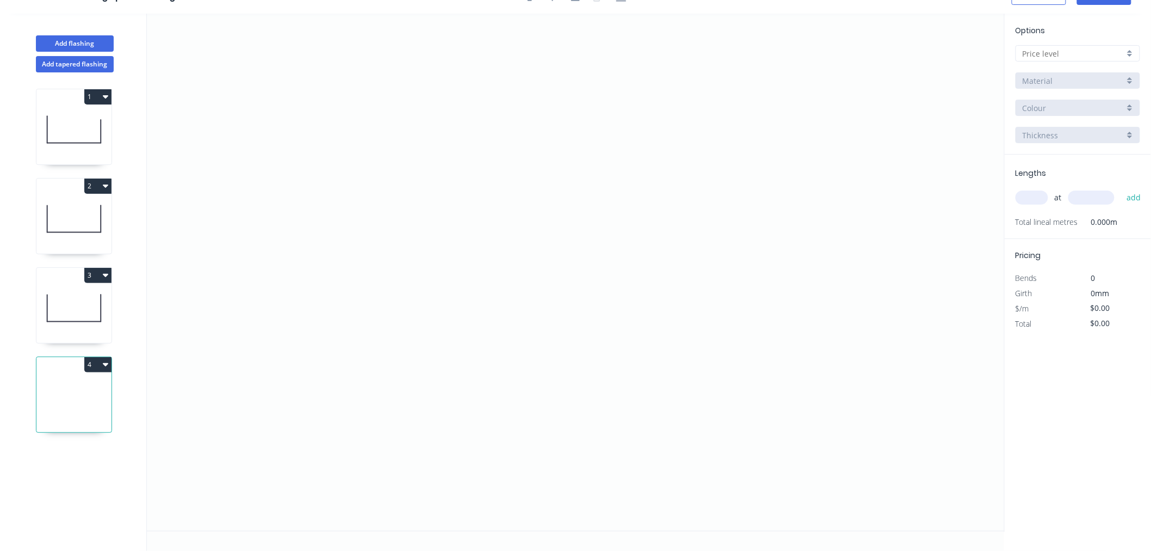
scroll to position [20, 0]
click at [291, 306] on icon "0" at bounding box center [576, 272] width 858 height 517
click at [361, 237] on icon "0" at bounding box center [576, 272] width 858 height 517
click at [790, 243] on icon "0 ?" at bounding box center [576, 272] width 858 height 517
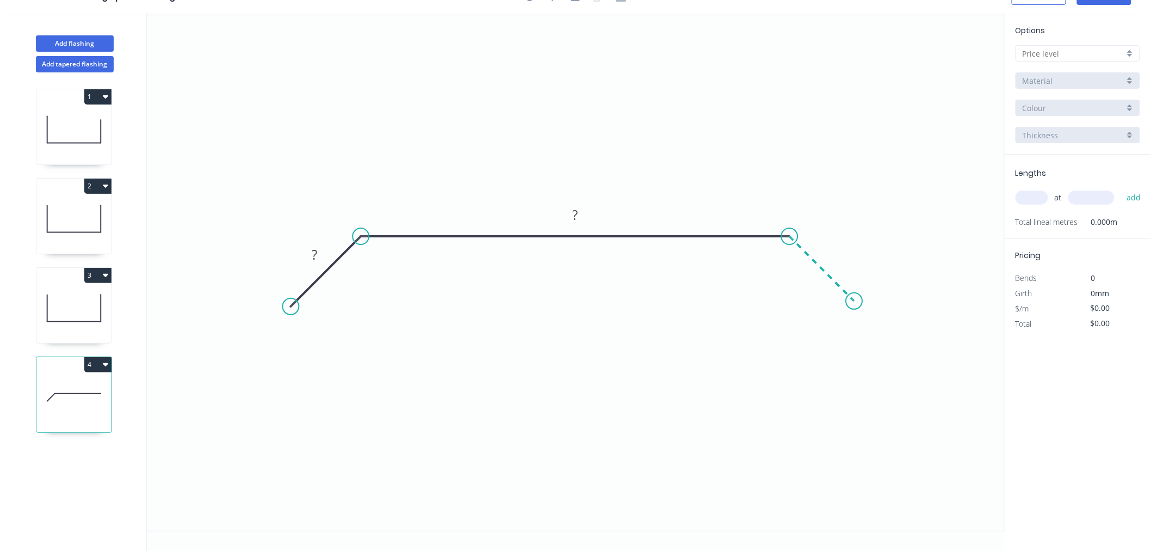
click at [855, 306] on icon "0 ? ?" at bounding box center [576, 272] width 858 height 517
click at [855, 306] on circle at bounding box center [854, 301] width 16 height 16
click at [856, 306] on circle at bounding box center [854, 301] width 16 height 16
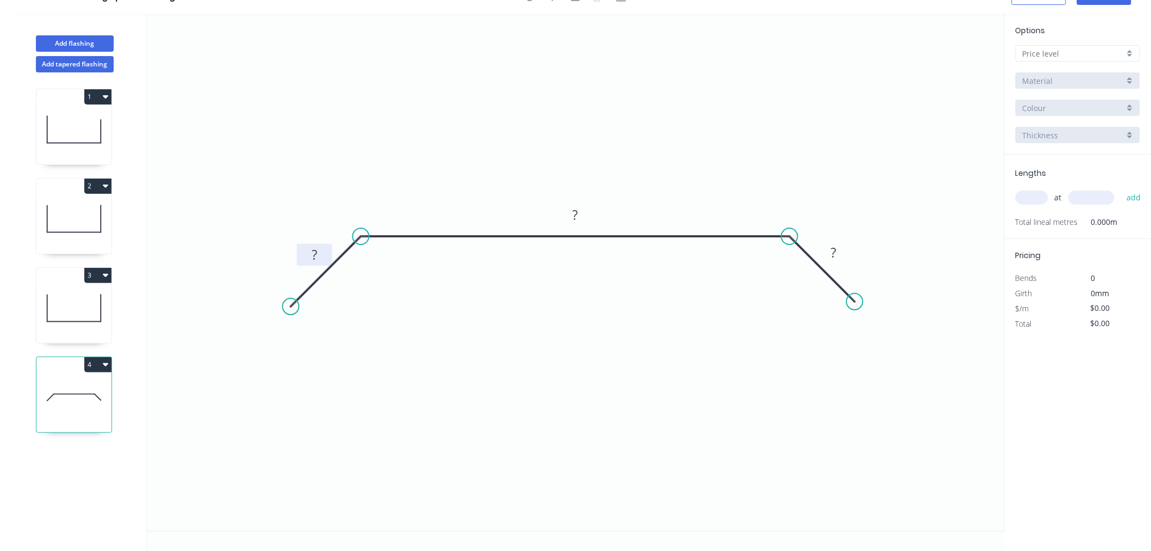
click at [325, 250] on rect at bounding box center [314, 255] width 35 height 22
click at [321, 253] on rect at bounding box center [315, 255] width 22 height 15
click at [1105, 48] on input "text" at bounding box center [1074, 53] width 102 height 11
click at [1094, 68] on div "A" at bounding box center [1077, 74] width 123 height 19
click at [1084, 106] on input "Standard" at bounding box center [1074, 107] width 102 height 11
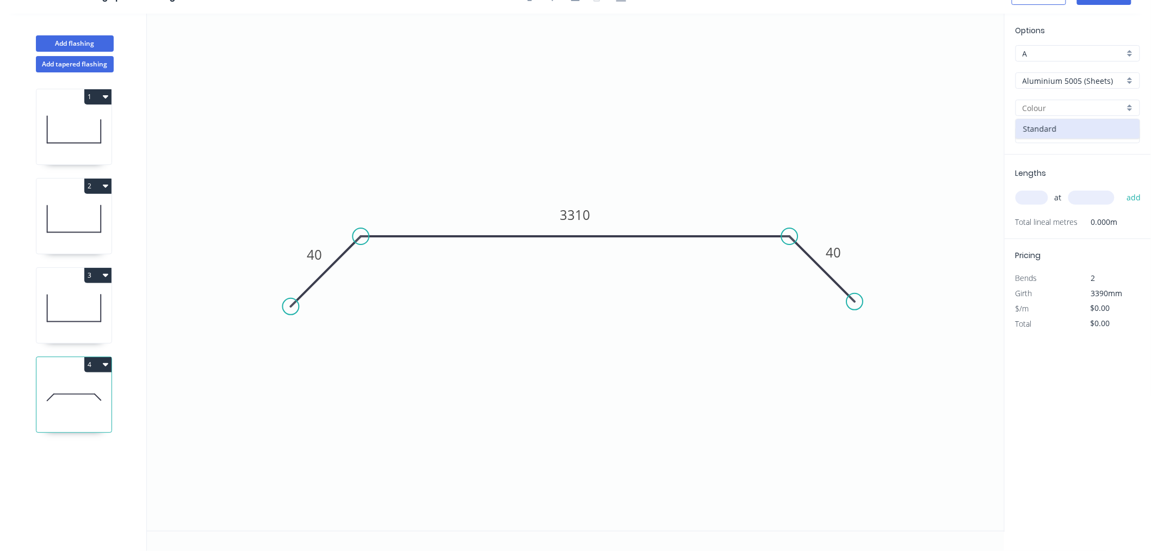
click at [1084, 104] on input "text" at bounding box center [1074, 107] width 102 height 11
click at [1063, 129] on input "1.0" at bounding box center [1074, 134] width 102 height 11
click at [1067, 75] on input "Aluminium 5005 (Sheets)" at bounding box center [1074, 80] width 102 height 11
click at [1068, 199] on div "Zincalume" at bounding box center [1077, 194] width 123 height 19
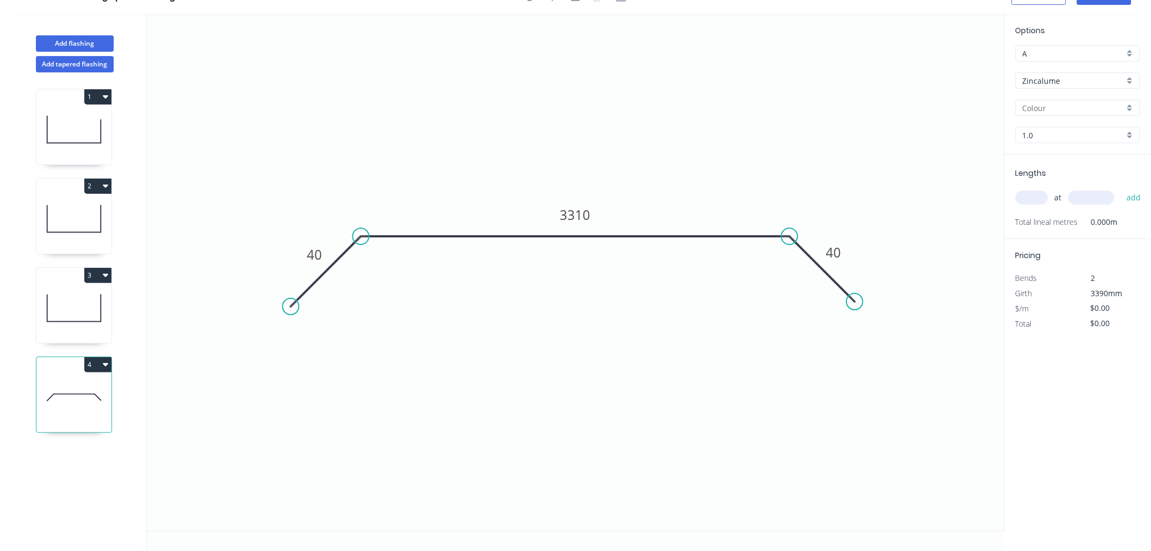
click at [1067, 134] on input "1.0" at bounding box center [1074, 134] width 102 height 11
click at [1064, 151] on div "0.55" at bounding box center [1077, 155] width 123 height 19
click at [1041, 193] on input "text" at bounding box center [1032, 197] width 33 height 14
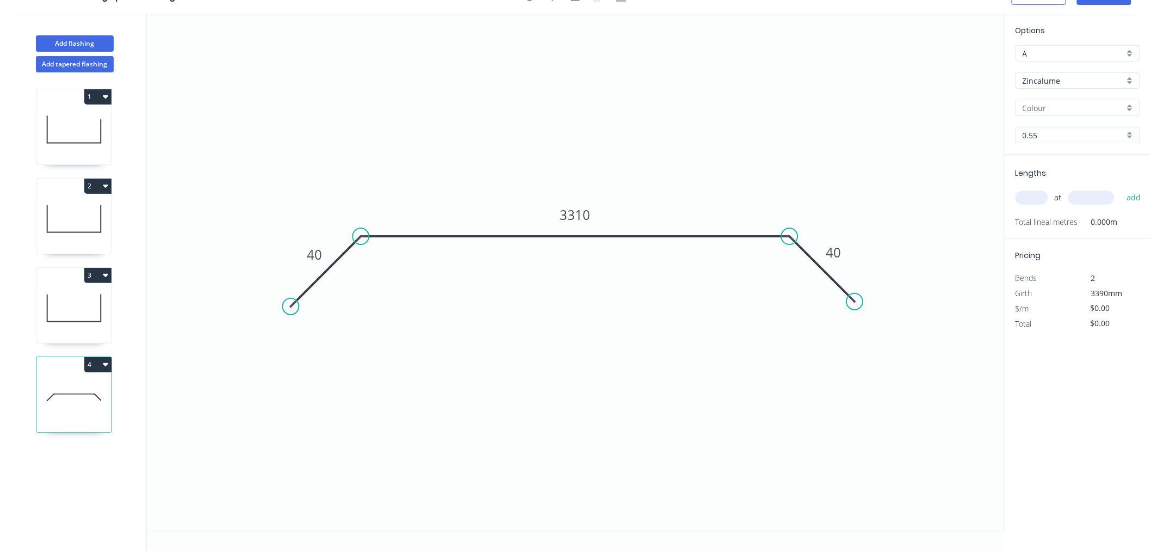
click at [1041, 193] on input "text" at bounding box center [1032, 197] width 33 height 14
click at [1121, 188] on button "add" at bounding box center [1134, 197] width 26 height 18
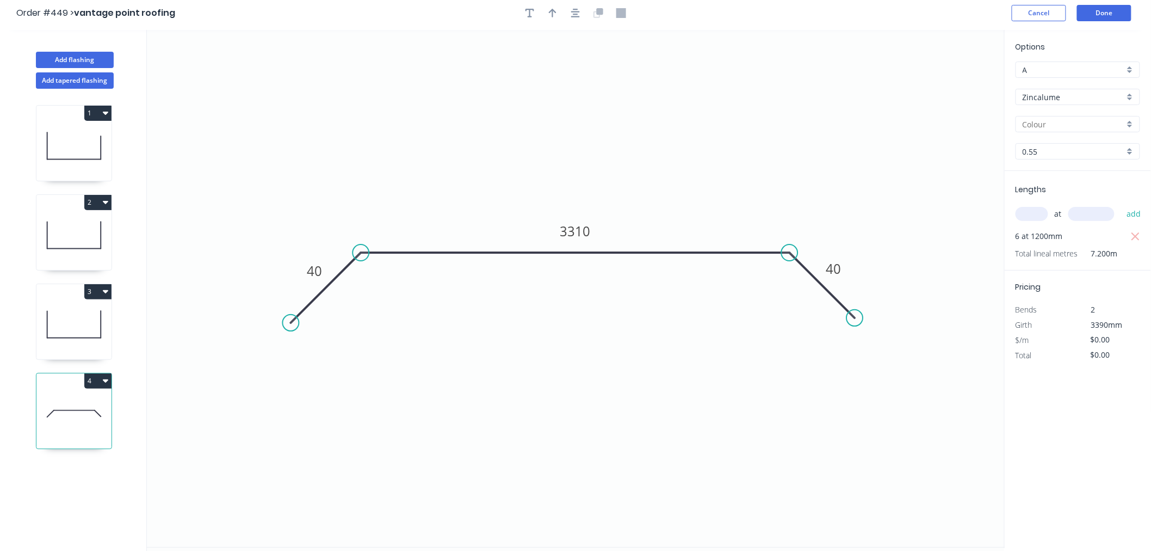
scroll to position [0, 0]
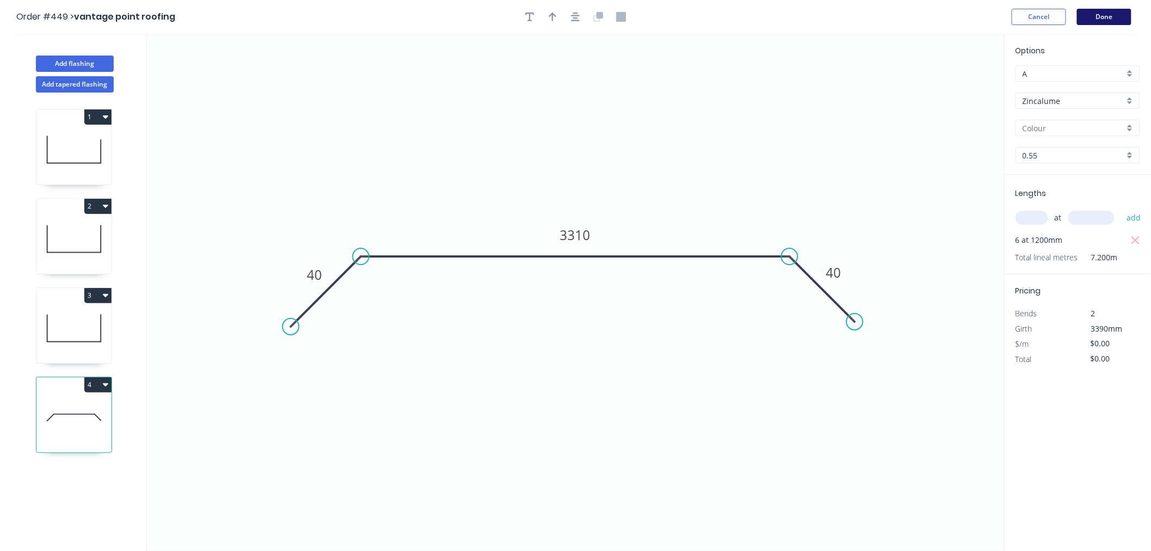
click at [1097, 18] on button "Done" at bounding box center [1104, 17] width 54 height 16
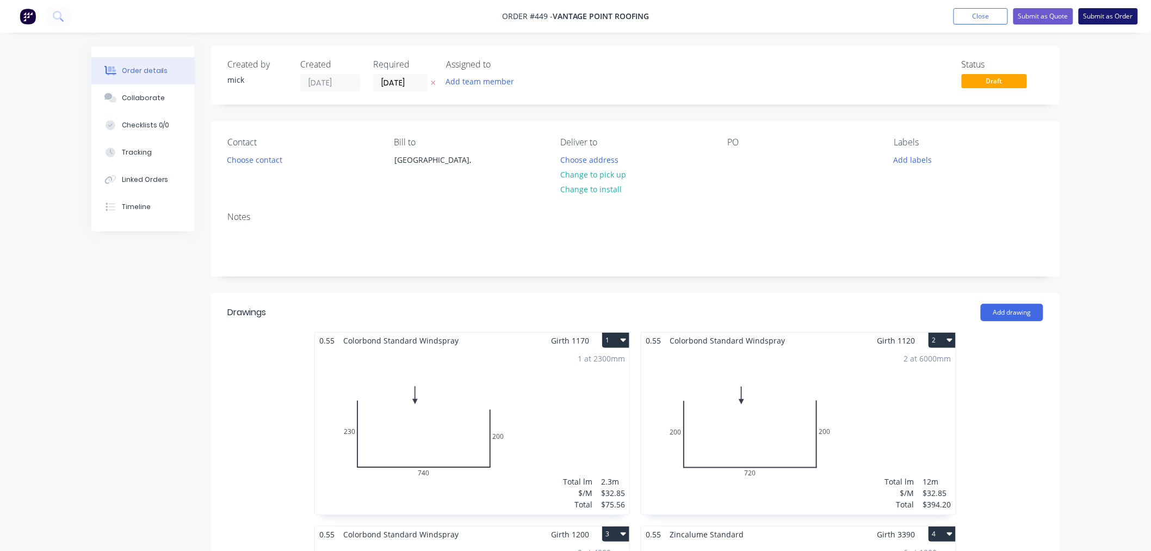
click at [1111, 12] on button "Submit as Order" at bounding box center [1108, 16] width 59 height 16
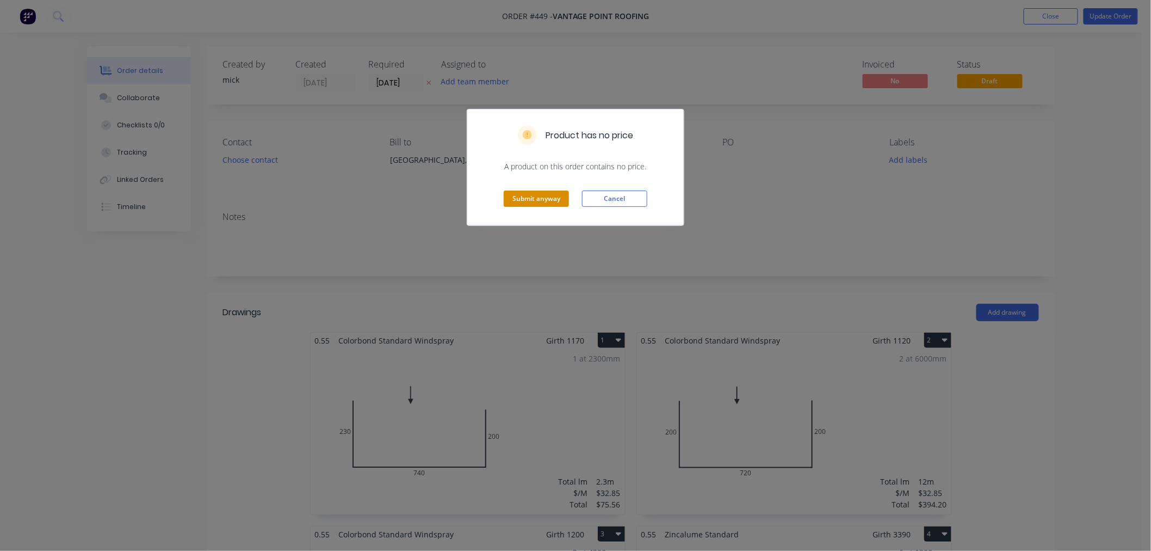
click at [547, 203] on button "Submit anyway" at bounding box center [536, 198] width 65 height 16
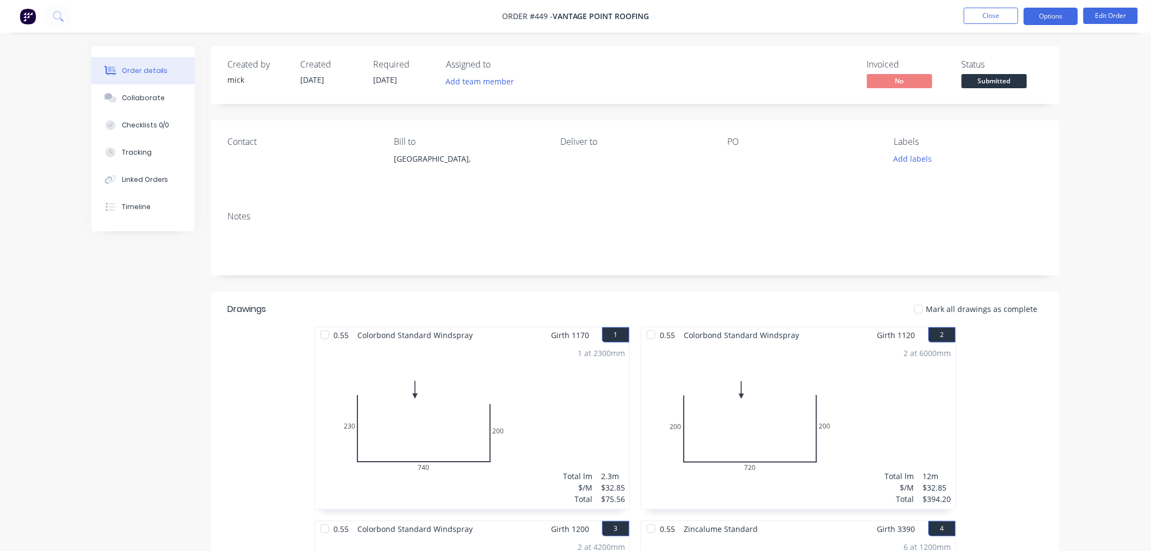
click at [1044, 13] on button "Options" at bounding box center [1051, 16] width 54 height 17
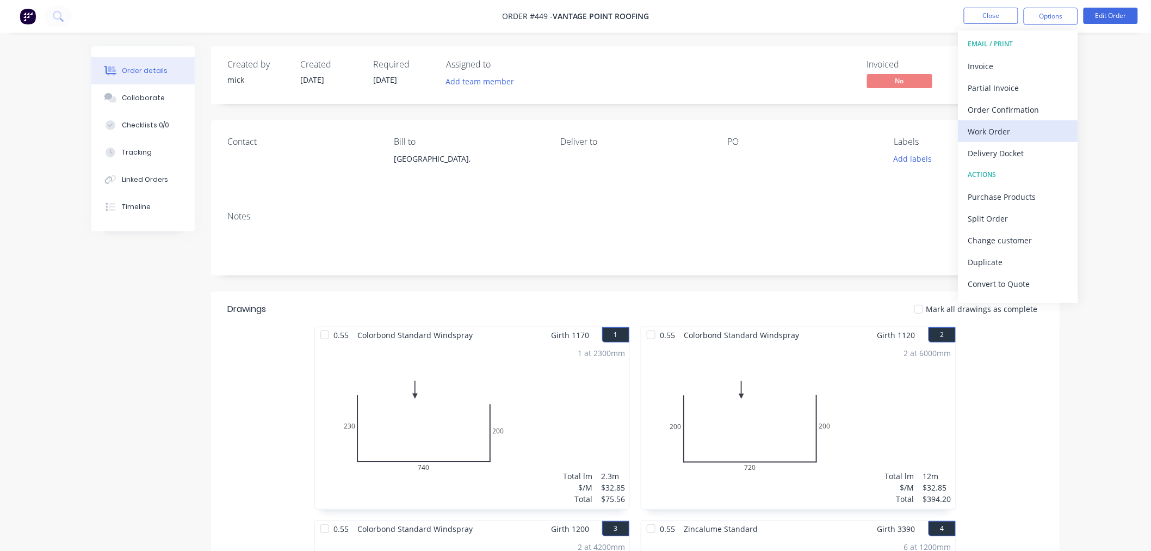
click at [1018, 133] on div "Work Order" at bounding box center [1018, 131] width 100 height 16
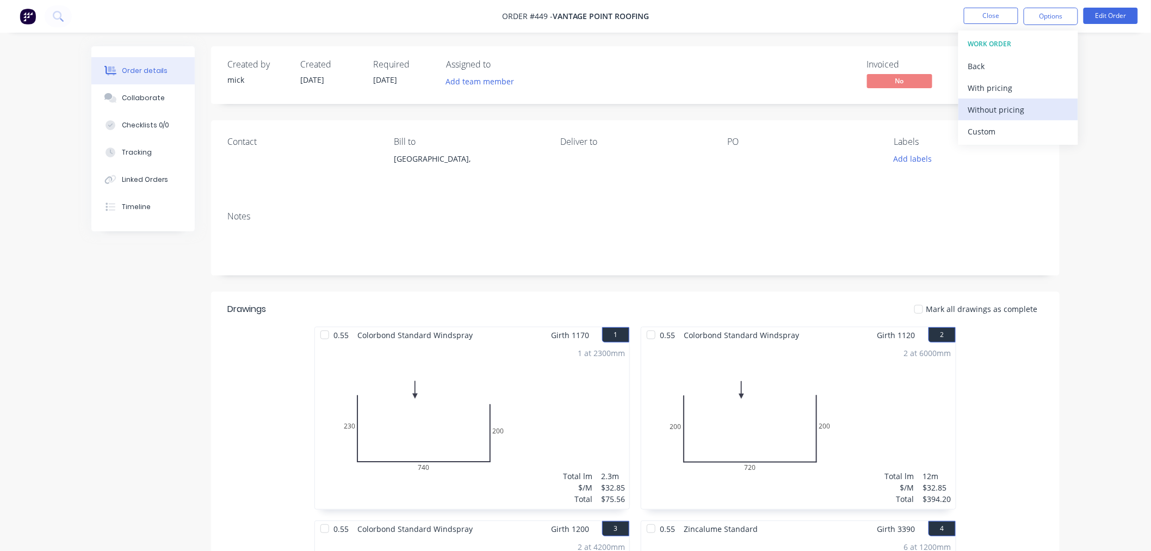
click at [1024, 113] on div "Without pricing" at bounding box center [1018, 110] width 100 height 16
